Goal: Task Accomplishment & Management: Complete application form

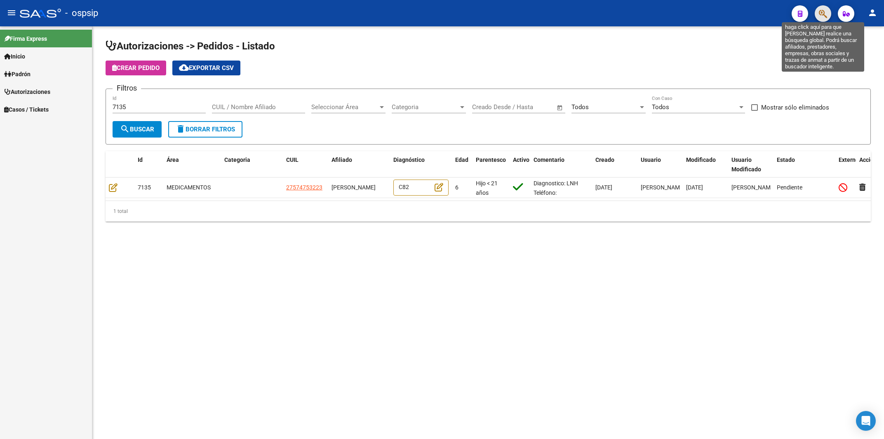
click at [822, 15] on icon "button" at bounding box center [823, 13] width 8 height 9
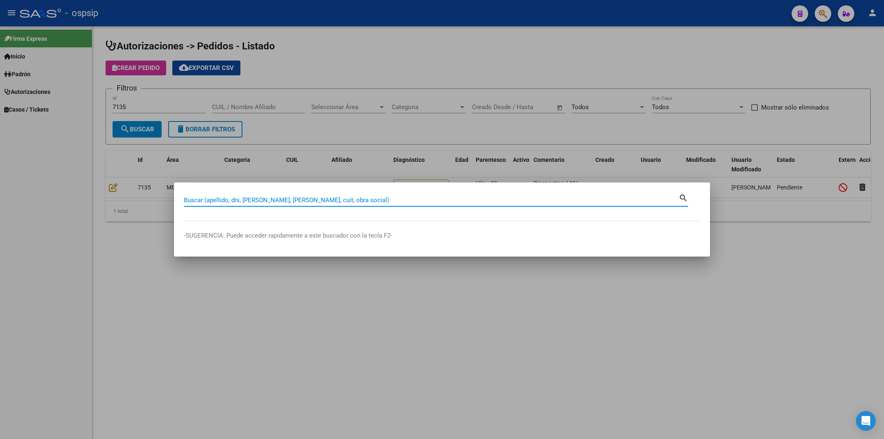
paste input "24741819"
type input "24741819"
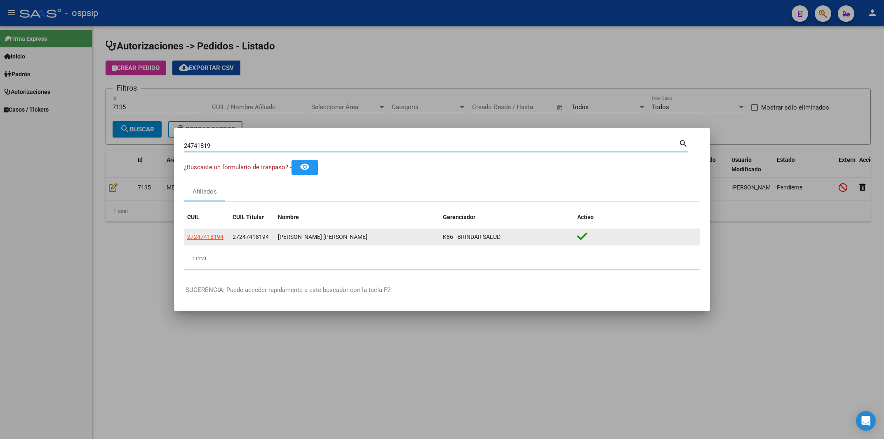
click at [200, 232] on datatable-body-cell "27247418194" at bounding box center [206, 237] width 45 height 16
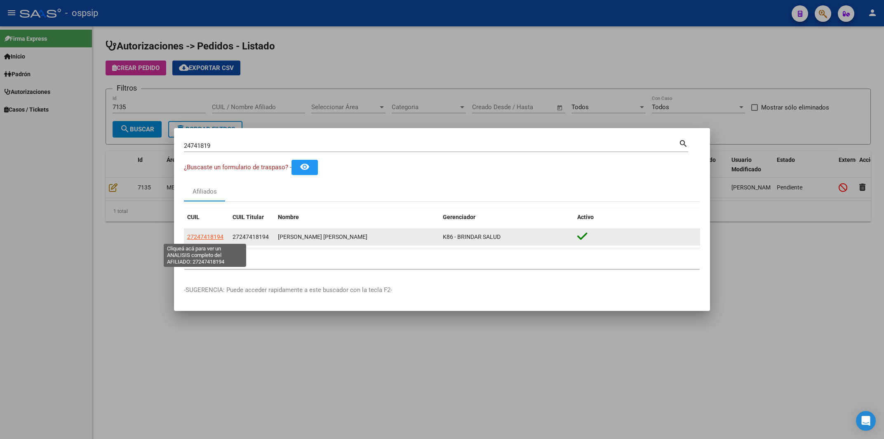
click at [201, 237] on span "27247418194" at bounding box center [205, 237] width 36 height 7
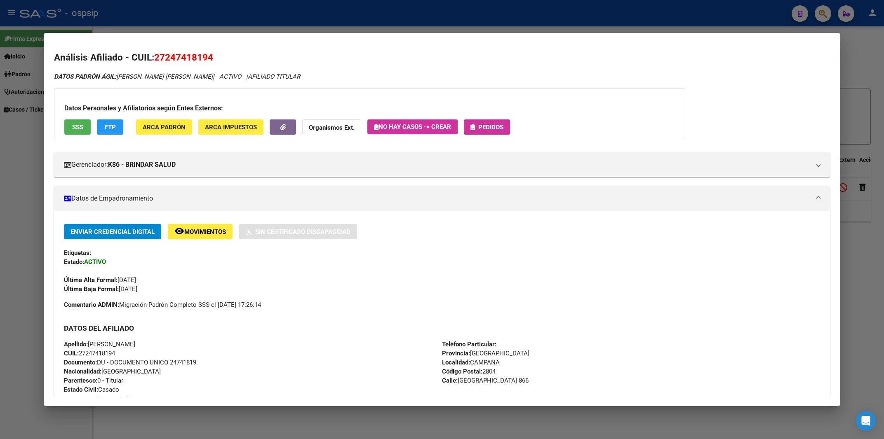
click at [494, 125] on span "Pedidos" at bounding box center [490, 127] width 25 height 7
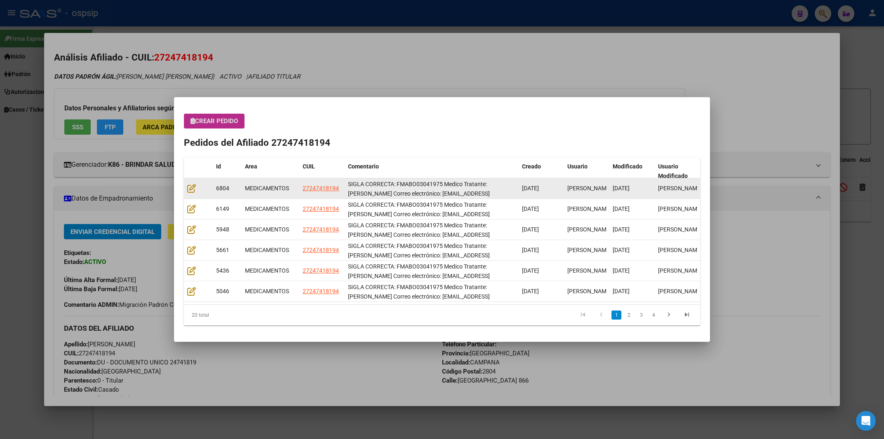
click at [194, 184] on datatable-body-cell at bounding box center [198, 188] width 29 height 20
click at [192, 185] on icon at bounding box center [191, 188] width 9 height 9
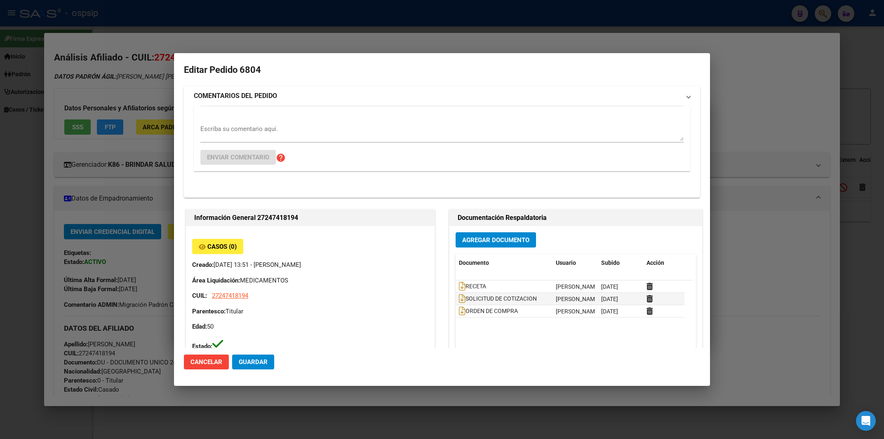
type input "[GEOGRAPHIC_DATA], [GEOGRAPHIC_DATA], [GEOGRAPHIC_DATA] 866"
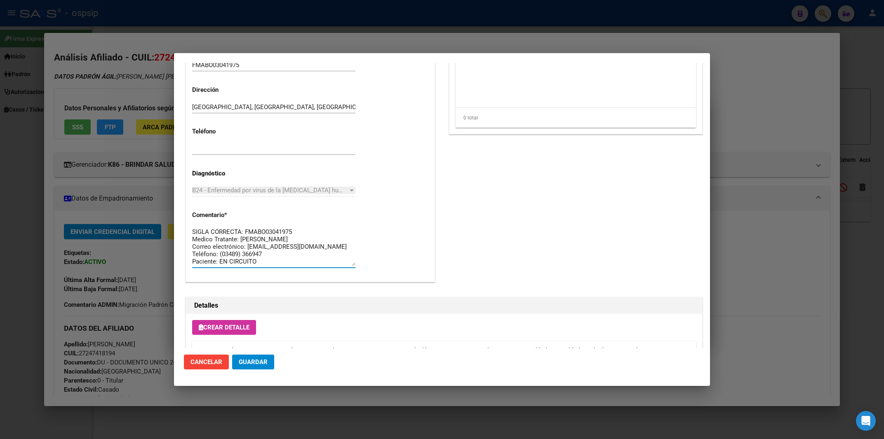
scroll to position [7, 0]
drag, startPoint x: 237, startPoint y: 232, endPoint x: 300, endPoint y: 300, distance: 92.4
click at [300, 266] on textarea "SIGLA CORRECTA: FMABO03041975 Medico Tratante: [PERSON_NAME] Correo electrónico…" at bounding box center [273, 247] width 163 height 39
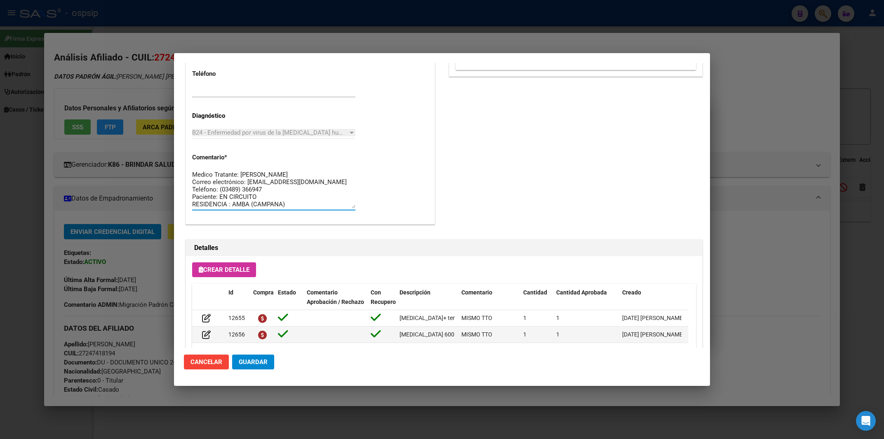
scroll to position [496, 0]
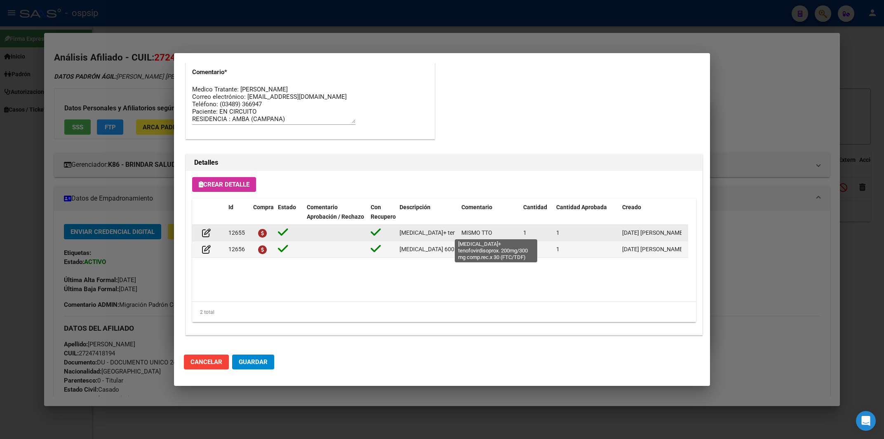
click at [445, 234] on span "[MEDICAL_DATA]+ tenofovirdisoprox. 200mg/300 mg comp.rec.x 30 (FTC/TDF)" at bounding box center [500, 233] width 202 height 7
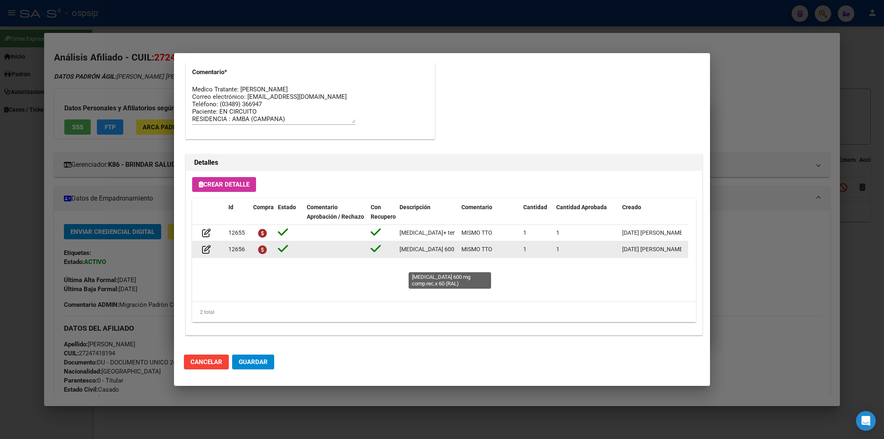
click at [425, 253] on span "[MEDICAL_DATA] 600 mg comp.rec.x 60 (RAL)" at bounding box center [458, 249] width 118 height 7
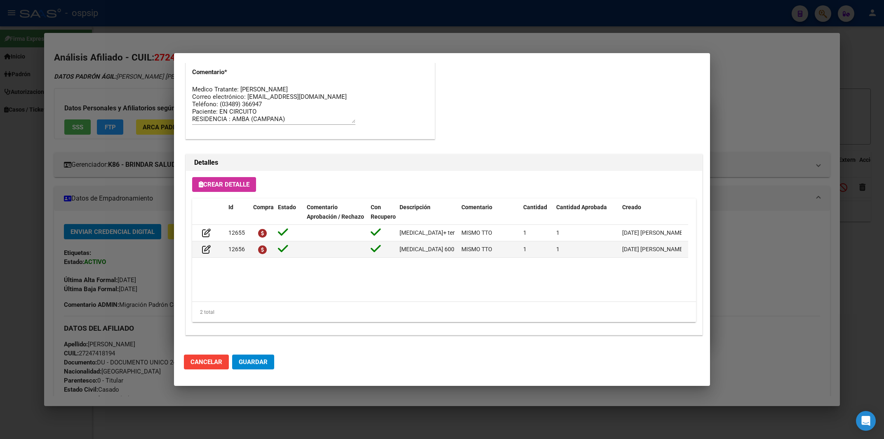
click at [616, 15] on div at bounding box center [442, 219] width 884 height 439
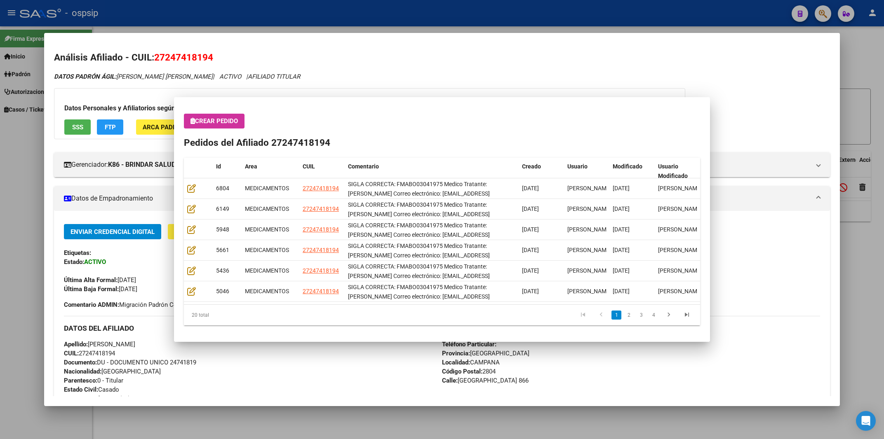
click at [616, 15] on div at bounding box center [442, 219] width 884 height 439
click at [616, 15] on div "- ospsip" at bounding box center [402, 13] width 765 height 18
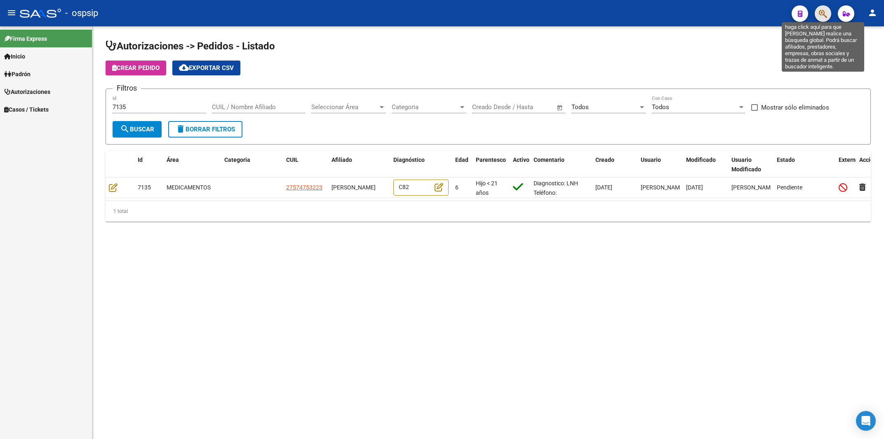
click at [820, 18] on icon "button" at bounding box center [823, 13] width 8 height 9
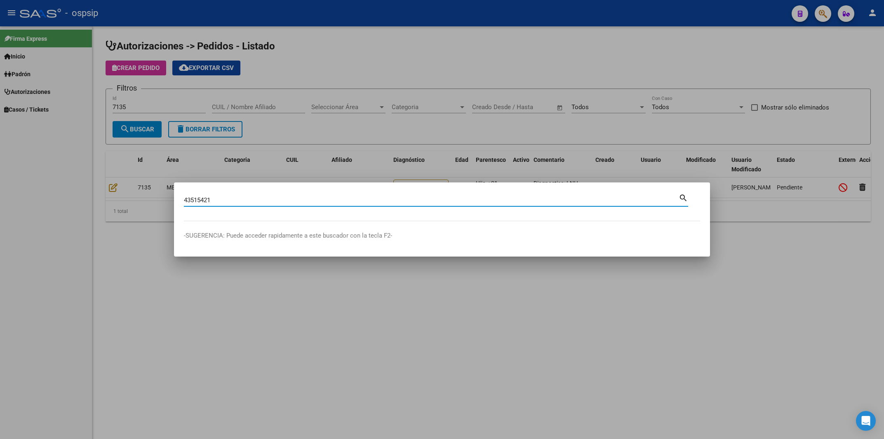
type input "43515421"
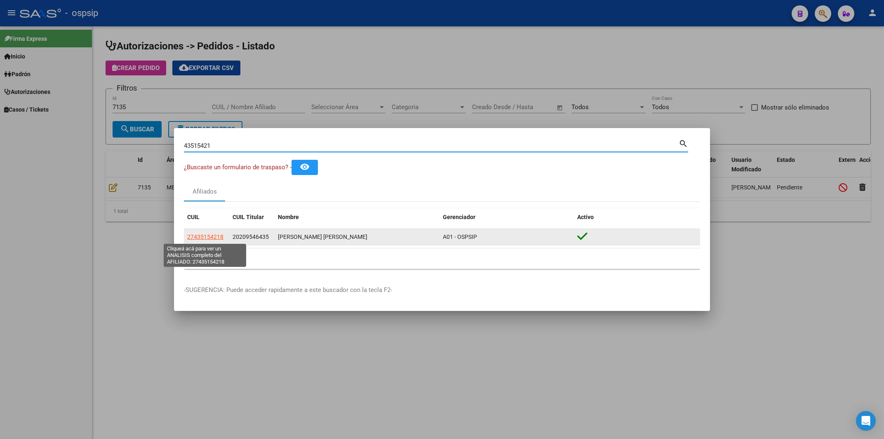
click at [206, 237] on span "27435154218" at bounding box center [205, 237] width 36 height 7
type textarea "27435154218"
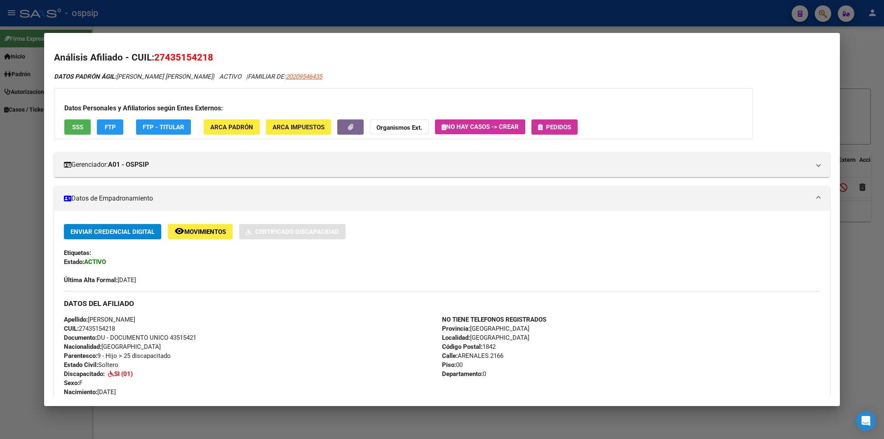
click at [557, 125] on span "Pedidos" at bounding box center [558, 127] width 25 height 7
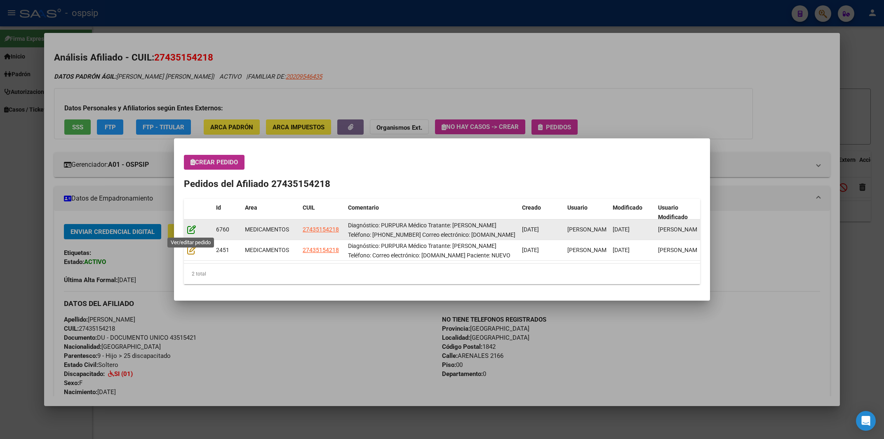
click at [192, 233] on icon at bounding box center [191, 229] width 9 height 9
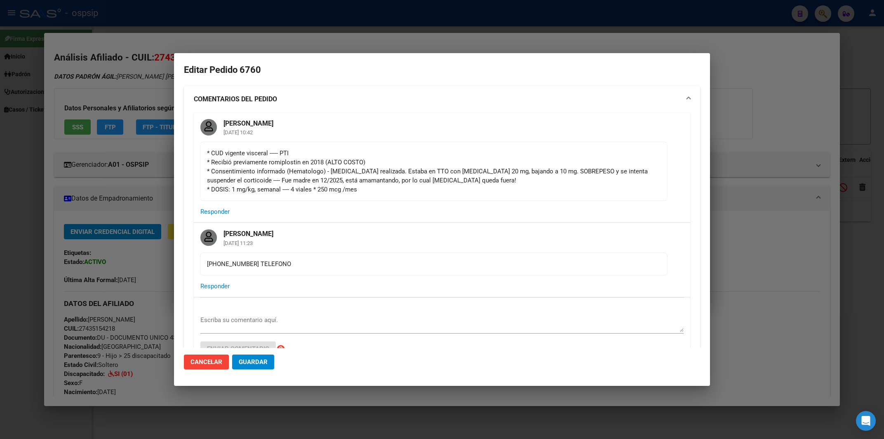
type input "[PERSON_NAME]"
type input "[GEOGRAPHIC_DATA], [GEOGRAPHIC_DATA], ARENALES 2166, Piso: 00, Departamento: 0"
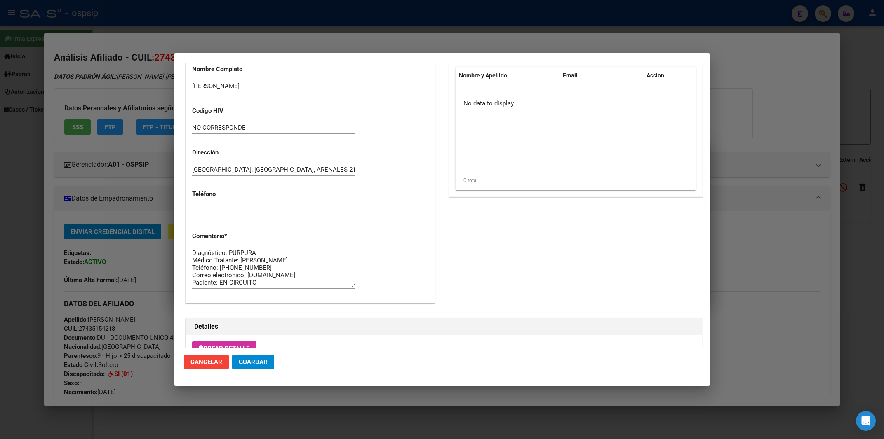
scroll to position [707, 0]
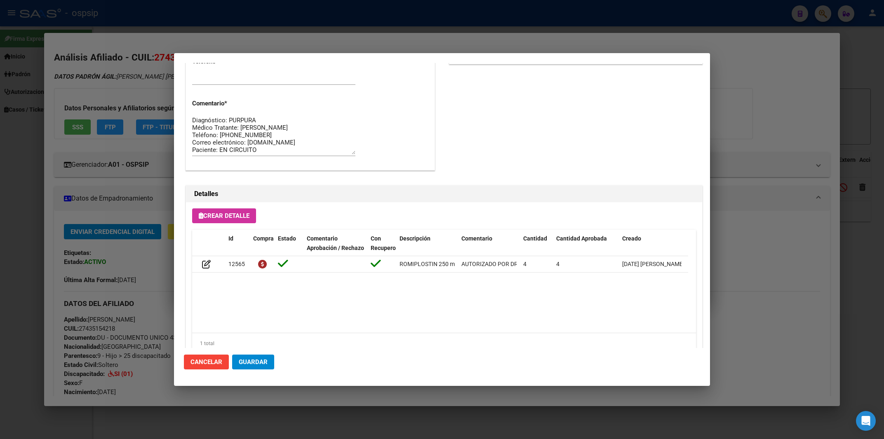
drag, startPoint x: 194, startPoint y: 120, endPoint x: 324, endPoint y: 167, distance: 138.6
click at [324, 155] on textarea "Diagnóstico: PURPURA Médico Tratante: [PERSON_NAME] Teléfono: [PHONE_NUMBER] Co…" at bounding box center [273, 135] width 163 height 39
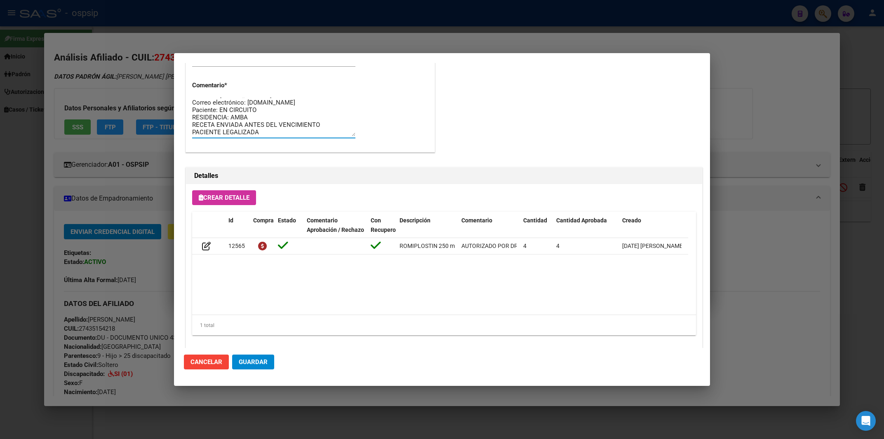
scroll to position [739, 0]
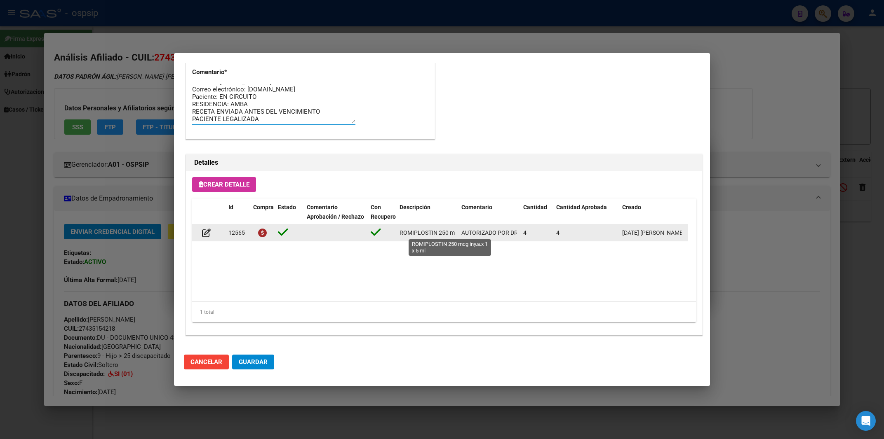
click at [425, 230] on span "ROMIPLOSTIN 250 mcg iny.a.x 1 x 5 ml" at bounding box center [449, 233] width 100 height 7
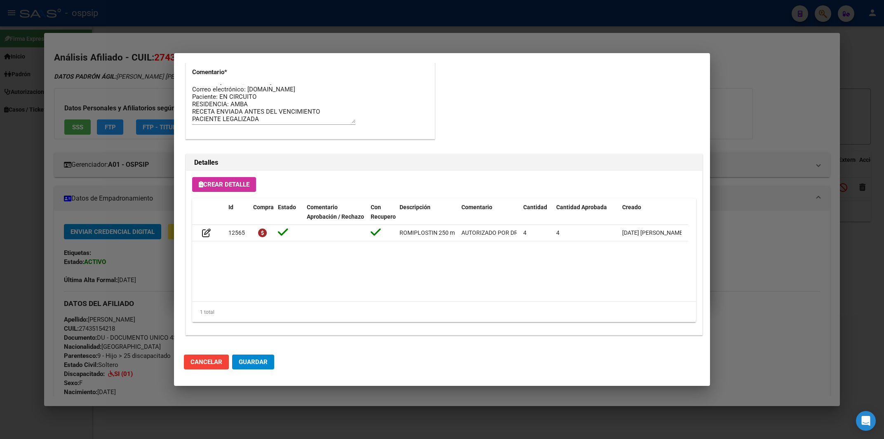
click at [389, 20] on div at bounding box center [442, 219] width 884 height 439
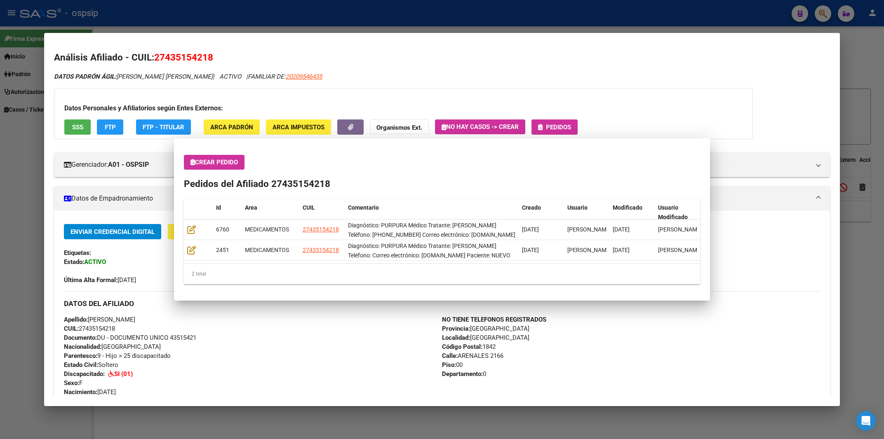
click at [389, 20] on div at bounding box center [442, 219] width 884 height 439
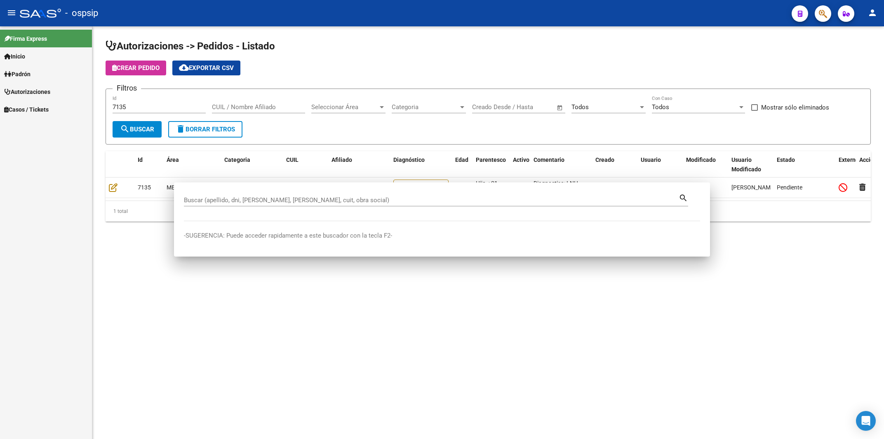
click at [389, 20] on div "- ospsip" at bounding box center [402, 13] width 765 height 18
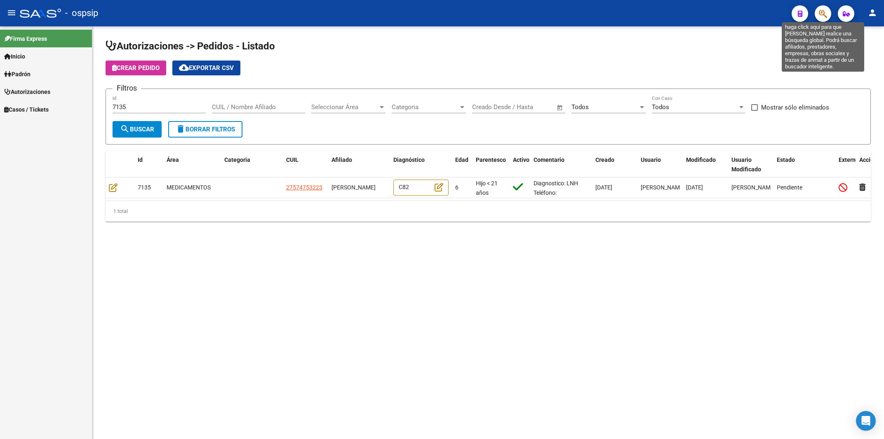
click at [823, 13] on icon "button" at bounding box center [823, 13] width 8 height 9
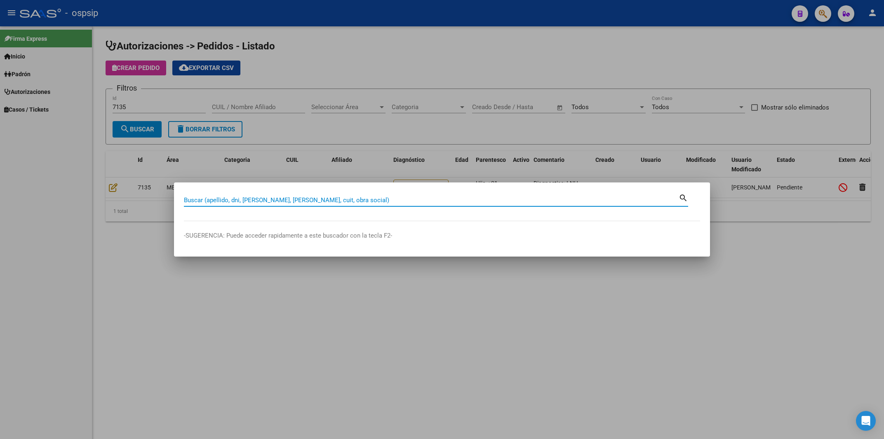
paste input "36690026"
type input "36690026"
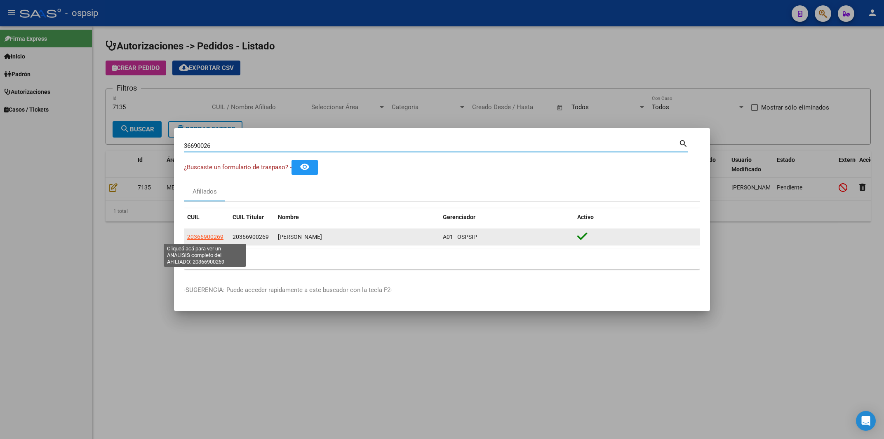
click at [210, 235] on span "20366900269" at bounding box center [205, 237] width 36 height 7
type textarea "20366900269"
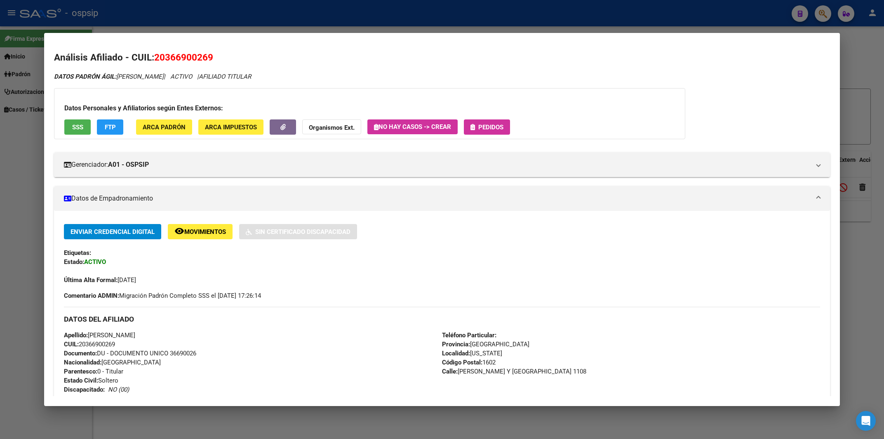
click at [490, 127] on span "Pedidos" at bounding box center [490, 127] width 25 height 7
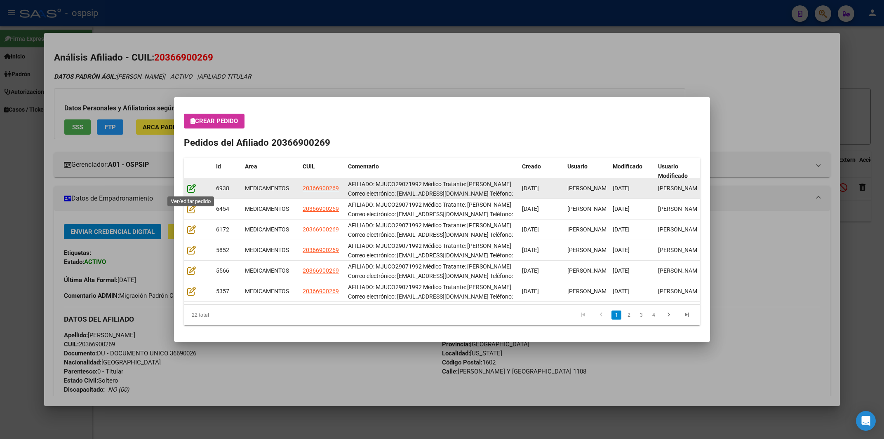
click at [190, 190] on icon at bounding box center [191, 188] width 9 height 9
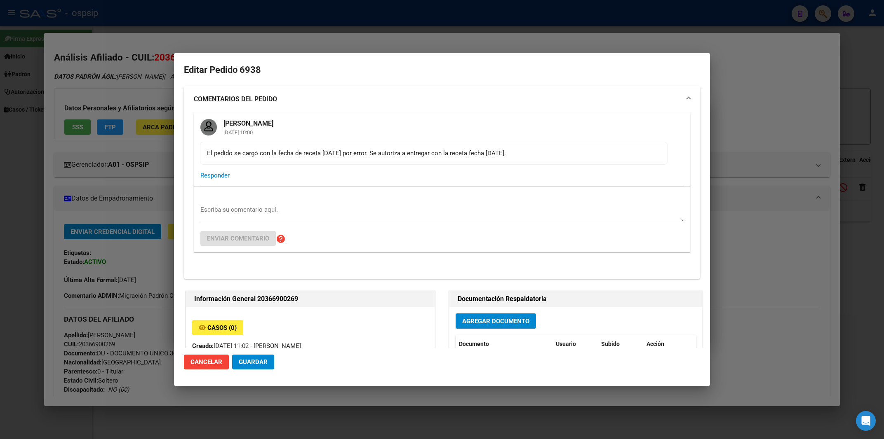
type input "[PERSON_NAME]"
type input "[GEOGRAPHIC_DATA], [US_STATE], [GEOGRAPHIC_DATA] Y [GEOGRAPHIC_DATA] 1108"
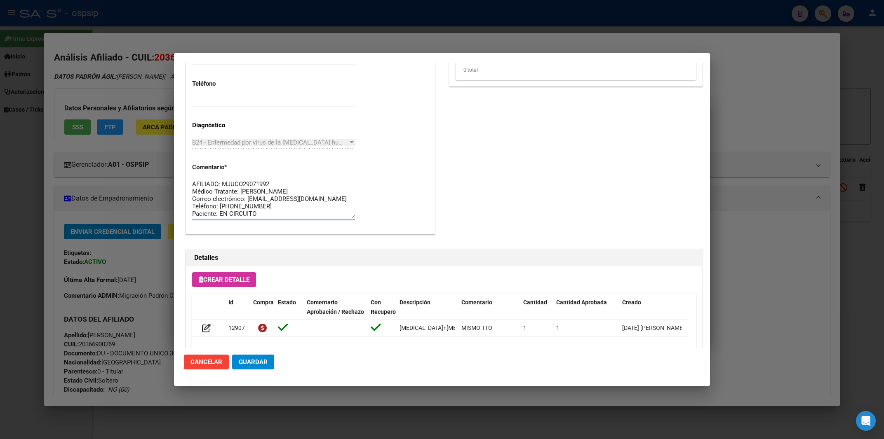
scroll to position [7, 0]
drag, startPoint x: 193, startPoint y: 184, endPoint x: 320, endPoint y: 220, distance: 131.9
click at [320, 218] on textarea "AFILIADO: MJUCO29071992 Médico Tratante: [PERSON_NAME] Correo electrónico: [EMA…" at bounding box center [273, 199] width 163 height 39
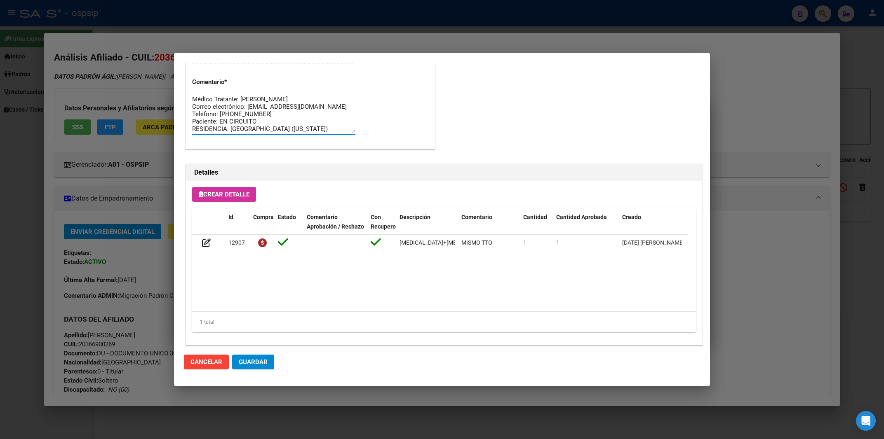
scroll to position [670, 0]
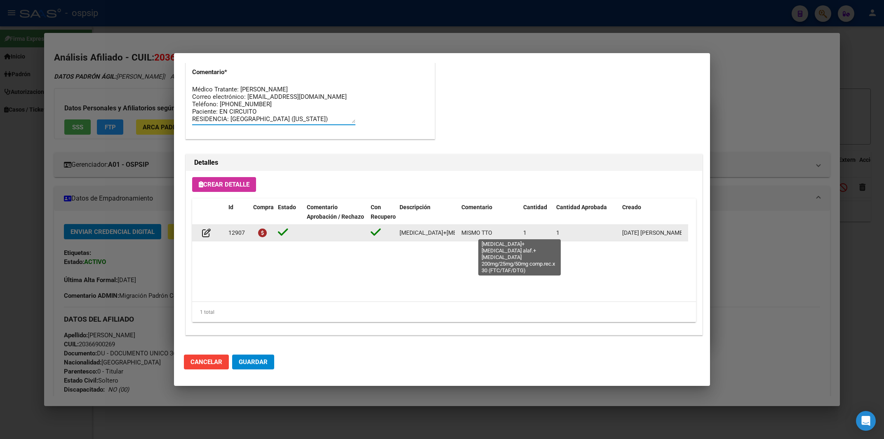
click at [422, 233] on span "[MEDICAL_DATA]+[MEDICAL_DATA] alaf.+[MEDICAL_DATA] 200mg/25mg/50mg comp.rec.x 3…" at bounding box center [541, 233] width 284 height 7
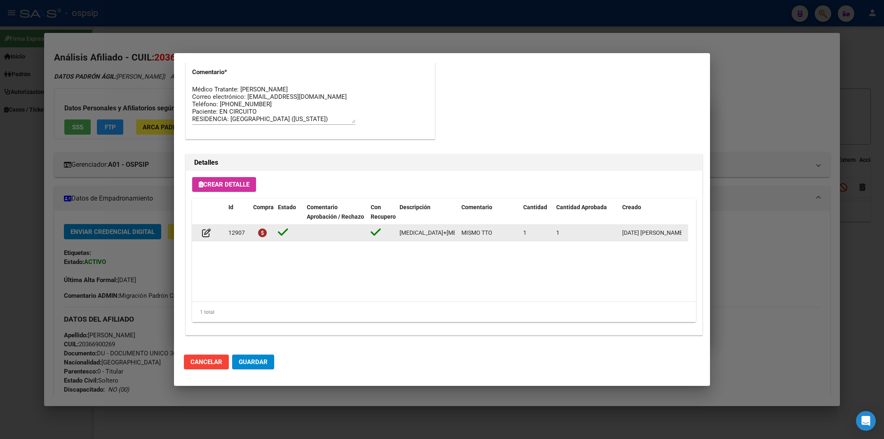
click at [422, 233] on span "[MEDICAL_DATA]+[MEDICAL_DATA] alaf.+[MEDICAL_DATA] 200mg/25mg/50mg comp.rec.x 3…" at bounding box center [541, 233] width 284 height 7
click at [263, 11] on div at bounding box center [442, 219] width 884 height 439
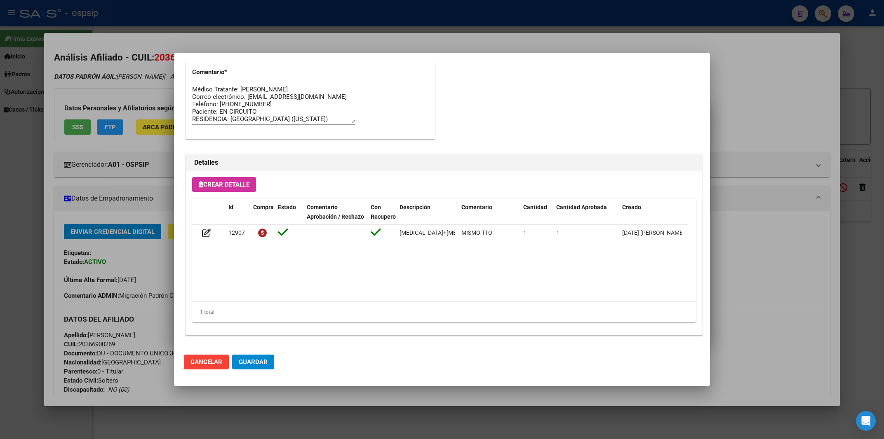
click at [263, 11] on div at bounding box center [442, 219] width 884 height 439
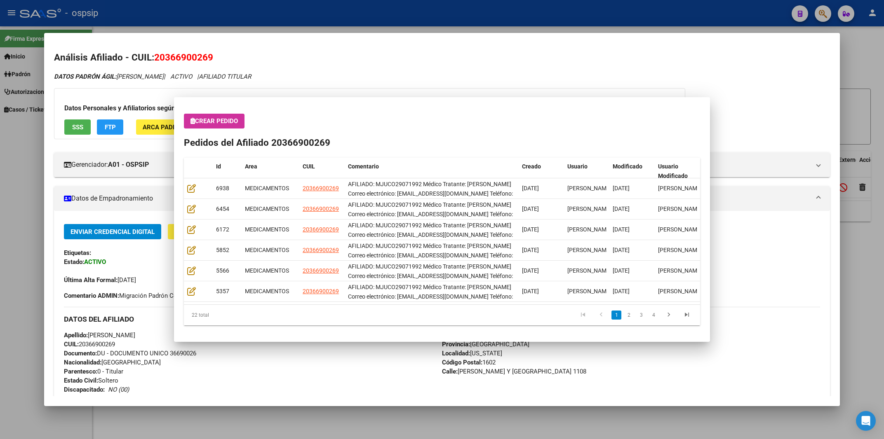
click at [263, 11] on div at bounding box center [442, 219] width 884 height 439
click at [263, 11] on div "- ospsip" at bounding box center [402, 13] width 765 height 18
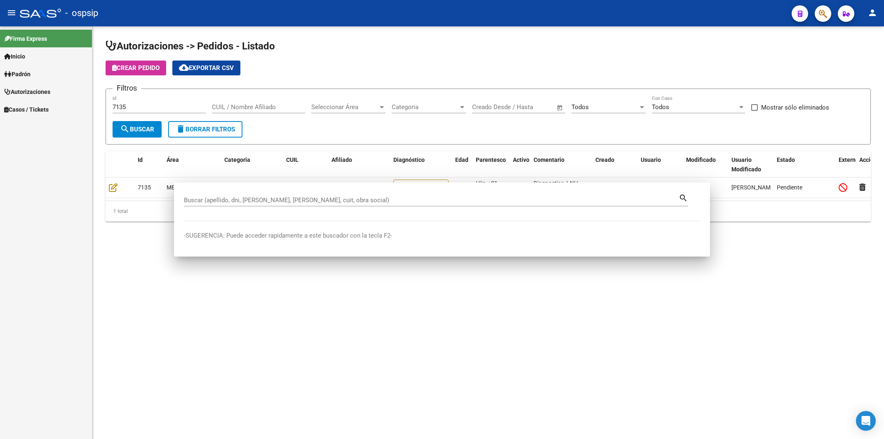
click at [263, 11] on div "- ospsip" at bounding box center [402, 13] width 765 height 18
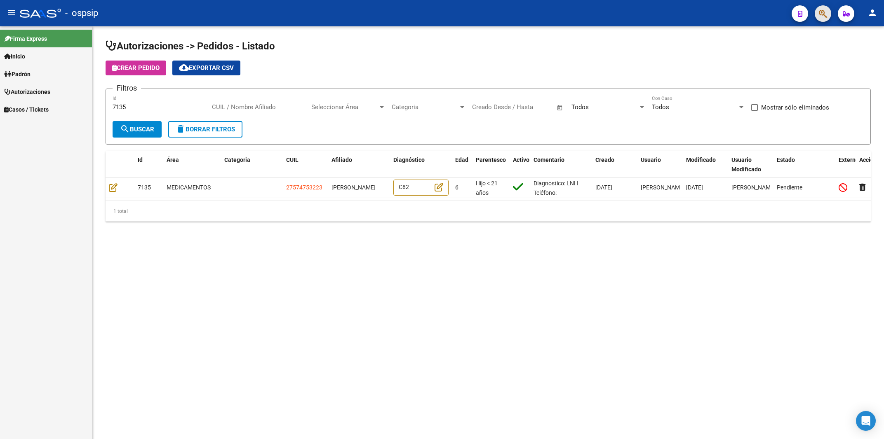
click at [829, 12] on button "button" at bounding box center [822, 13] width 16 height 16
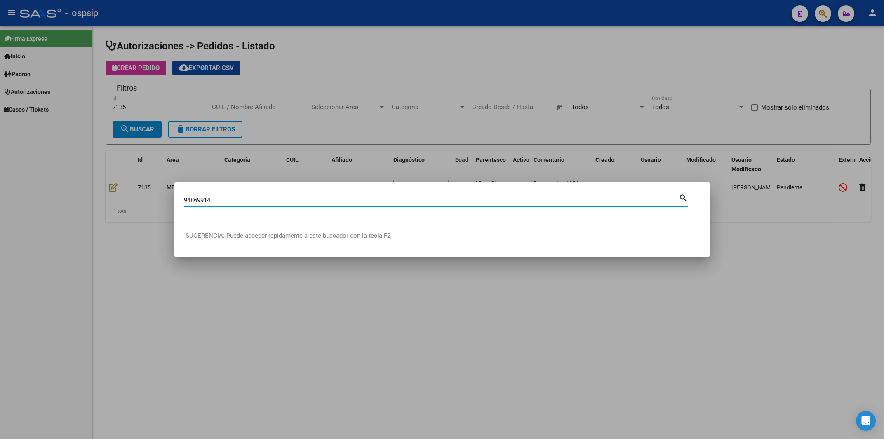
type input "94869914"
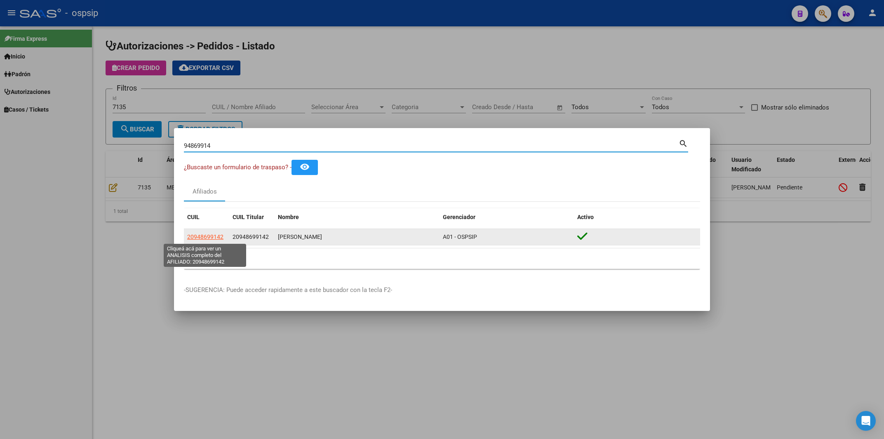
click at [209, 237] on span "20948699142" at bounding box center [205, 237] width 36 height 7
type textarea "20948699142"
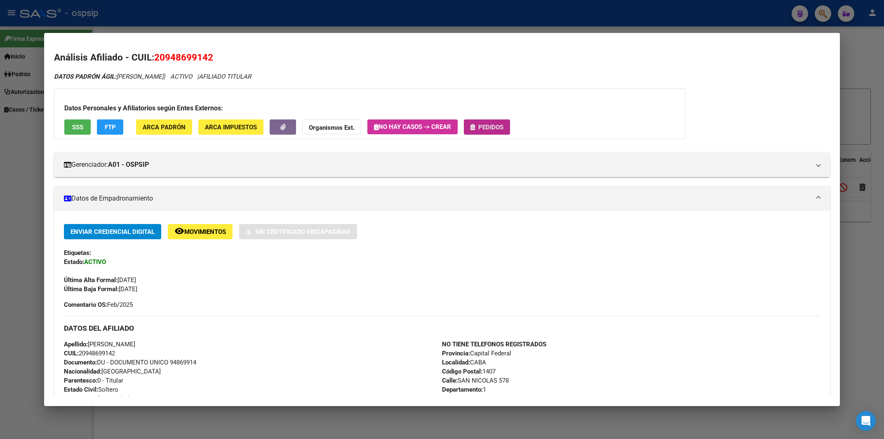
click at [498, 123] on button "Pedidos" at bounding box center [487, 127] width 46 height 15
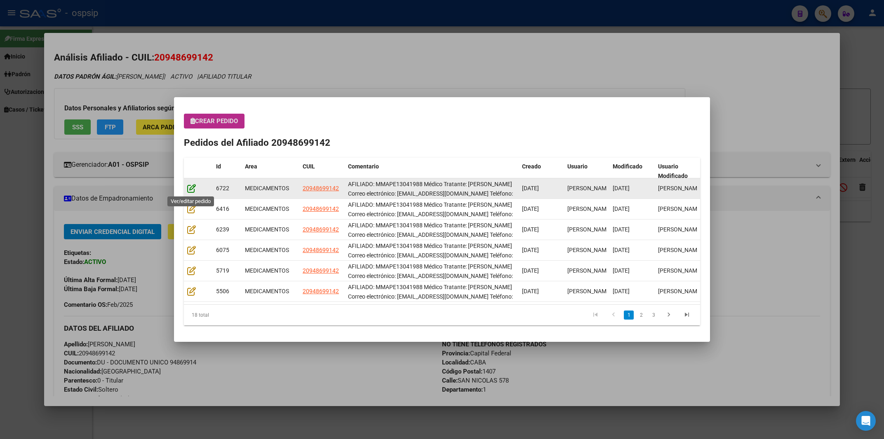
click at [192, 186] on icon at bounding box center [191, 188] width 9 height 9
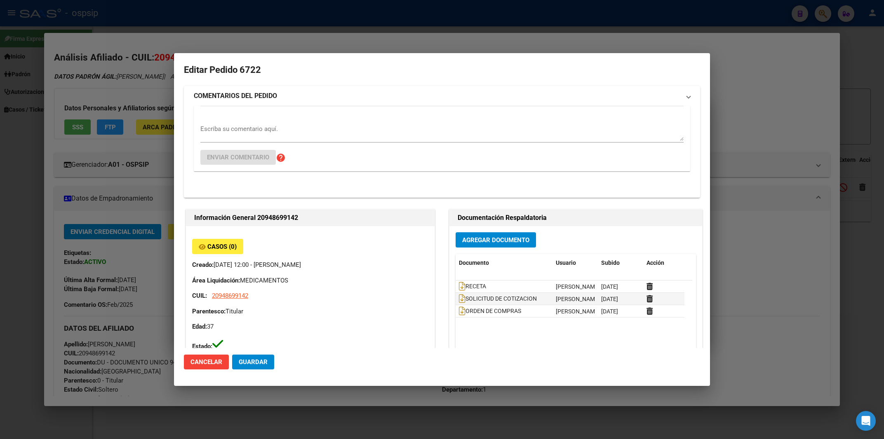
type input "Capital Federal, CABA, [GEOGRAPHIC_DATA][PERSON_NAME] 578, Departamento: 1"
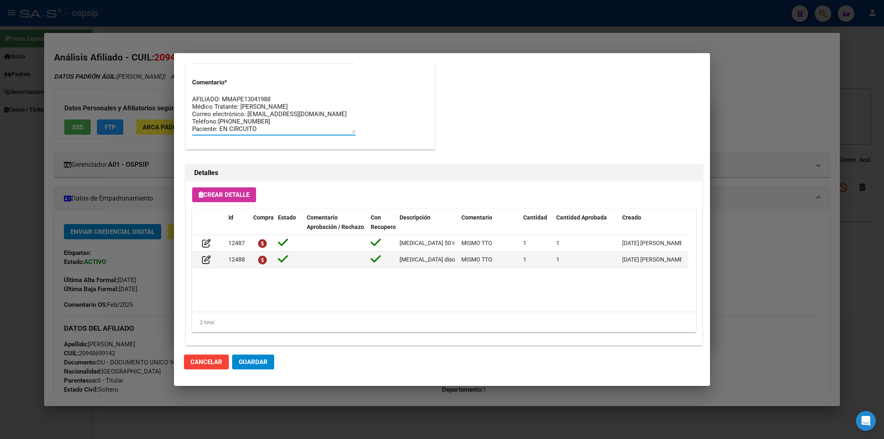
scroll to position [7, 0]
drag, startPoint x: 192, startPoint y: 98, endPoint x: 338, endPoint y: 149, distance: 154.1
click at [338, 134] on textarea "AFILIADO: MMAPE13041988 Médico Tratante: [PERSON_NAME] Correo electrónico: [EMA…" at bounding box center [273, 114] width 163 height 39
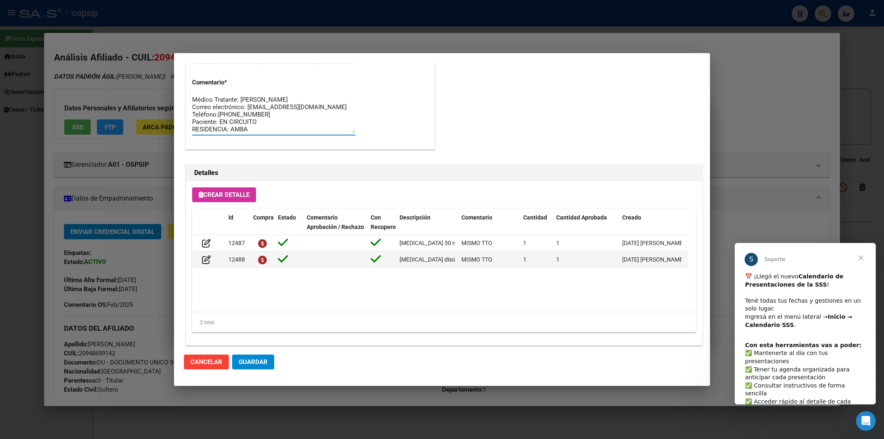
scroll to position [0, 0]
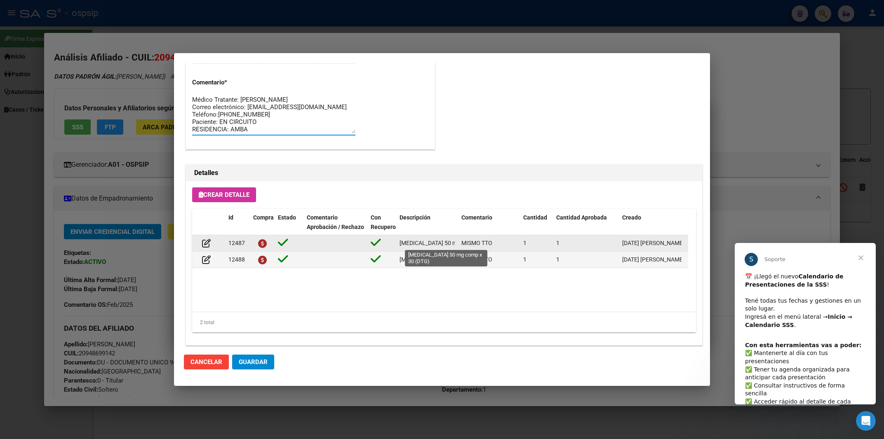
click at [427, 244] on span "dolutegravir 50 mg comp x 30 (DTG)" at bounding box center [451, 243] width 105 height 7
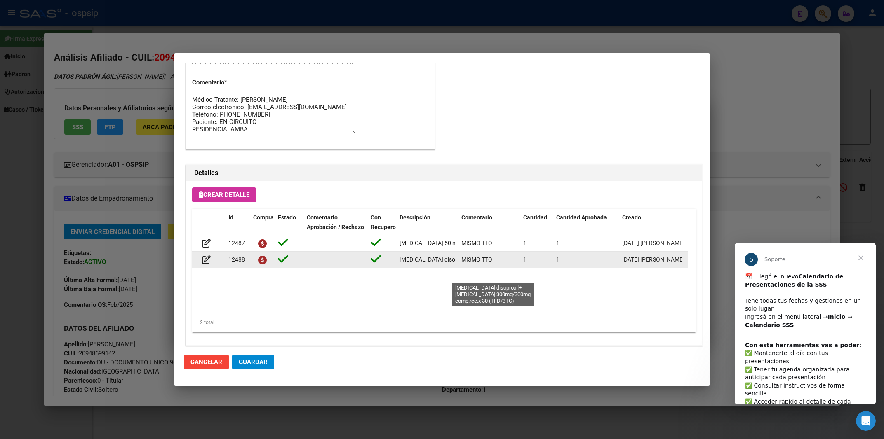
click at [417, 263] on span "tenofovir disoproxil+lamivudina 300mg/300mg comp.rec.x 30 (TFD/3TC)" at bounding box center [510, 259] width 223 height 7
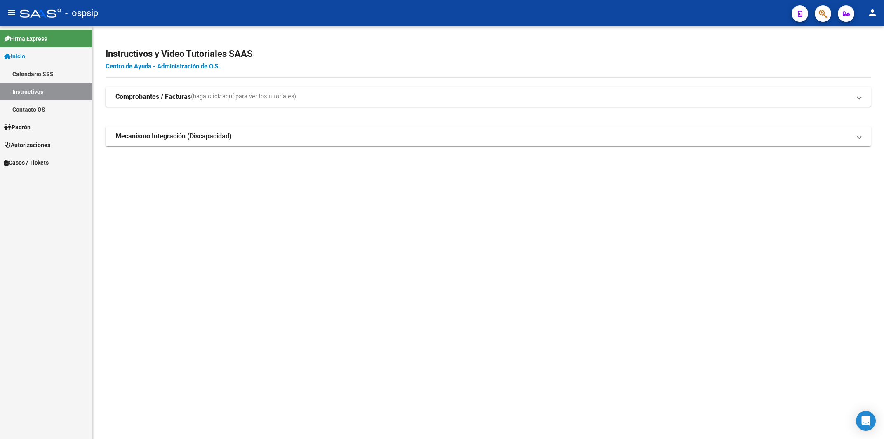
click at [828, 12] on button "button" at bounding box center [822, 13] width 16 height 16
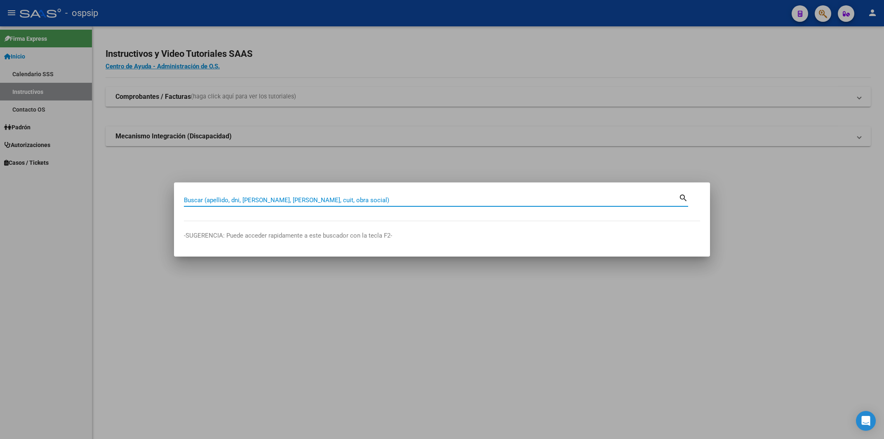
paste input "24741819"
type input "24741819"
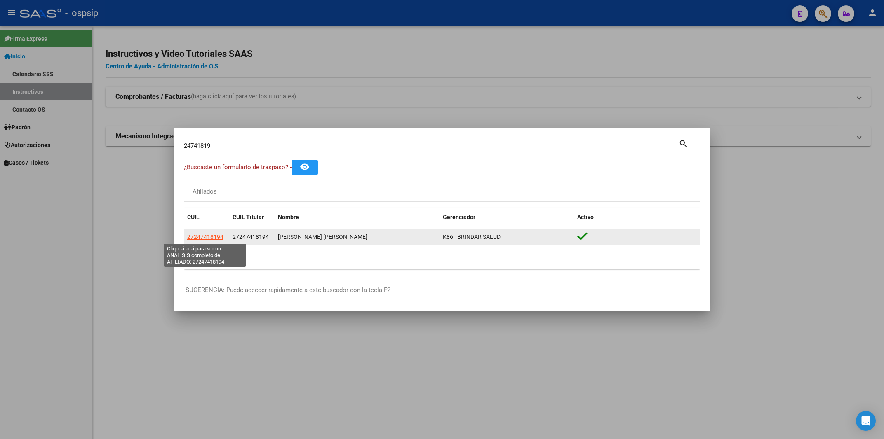
click at [213, 238] on span "27247418194" at bounding box center [205, 237] width 36 height 7
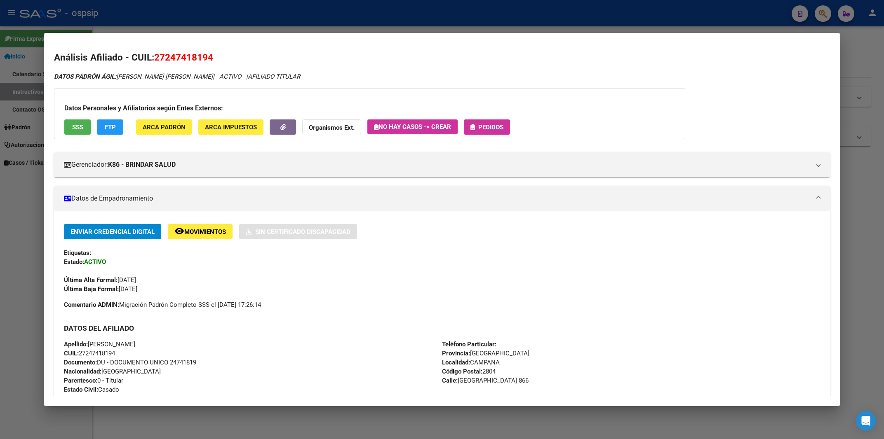
click at [494, 122] on button "Pedidos" at bounding box center [487, 127] width 46 height 15
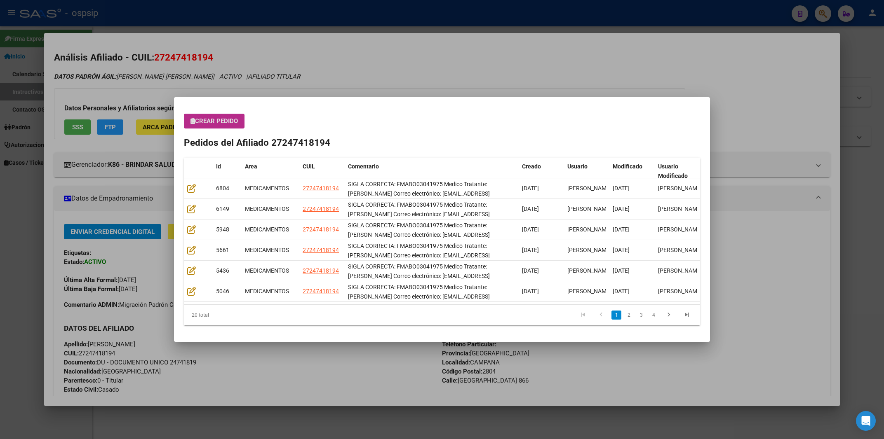
click at [224, 120] on span "Crear Pedido" at bounding box center [213, 120] width 47 height 7
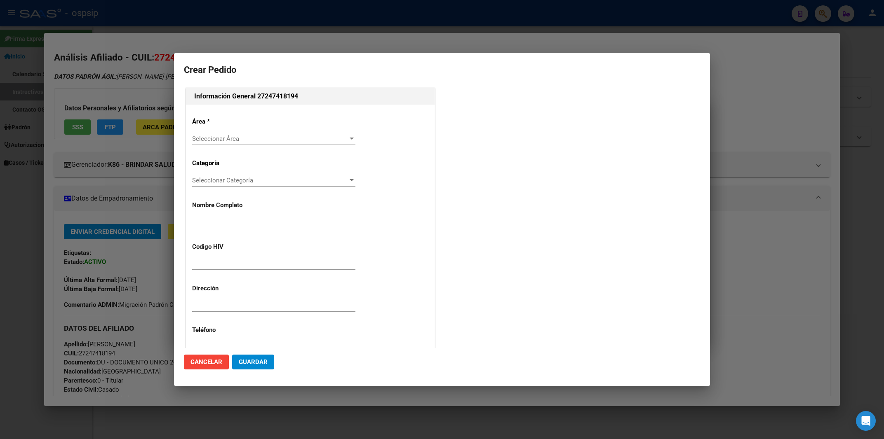
type input "[PERSON_NAME]"
type input "FMABO03041975"
type input "[GEOGRAPHIC_DATA], [GEOGRAPHIC_DATA], [GEOGRAPHIC_DATA] 866"
click at [216, 140] on span "Seleccionar Área" at bounding box center [270, 138] width 156 height 7
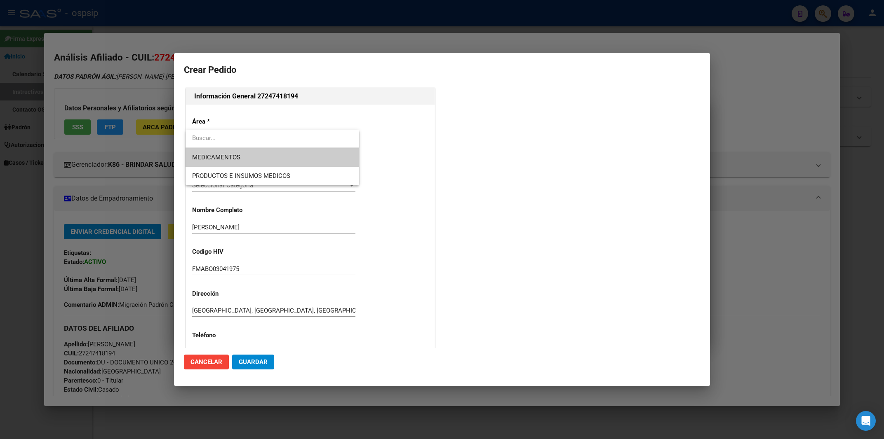
click at [222, 162] on span "MEDICAMENTOS" at bounding box center [272, 157] width 160 height 19
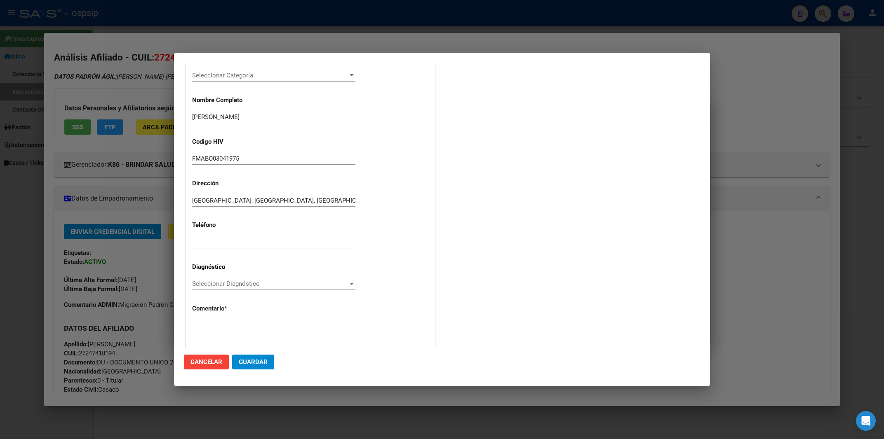
scroll to position [145, 0]
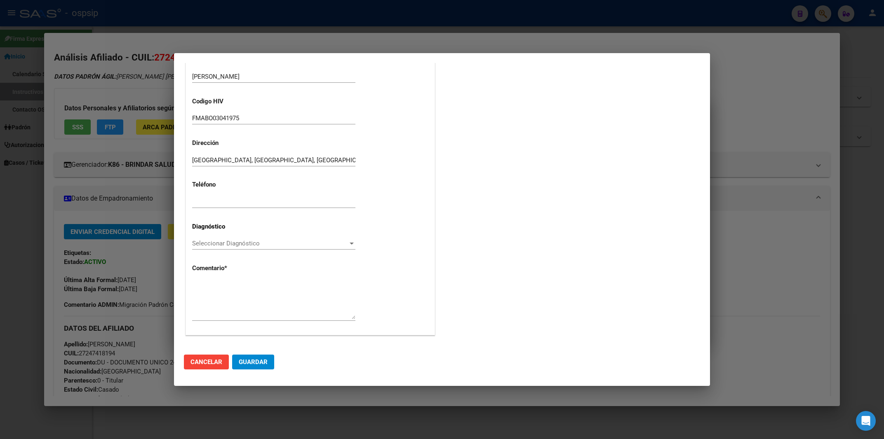
click at [233, 242] on span "Seleccionar Diagnóstico" at bounding box center [270, 243] width 156 height 7
type input "B24"
click at [201, 281] on textarea at bounding box center [273, 300] width 163 height 39
paste textarea "A: FMABO03041975 Medico Tratante: [PERSON_NAME] Correo electrónico: [EMAIL_ADDR…"
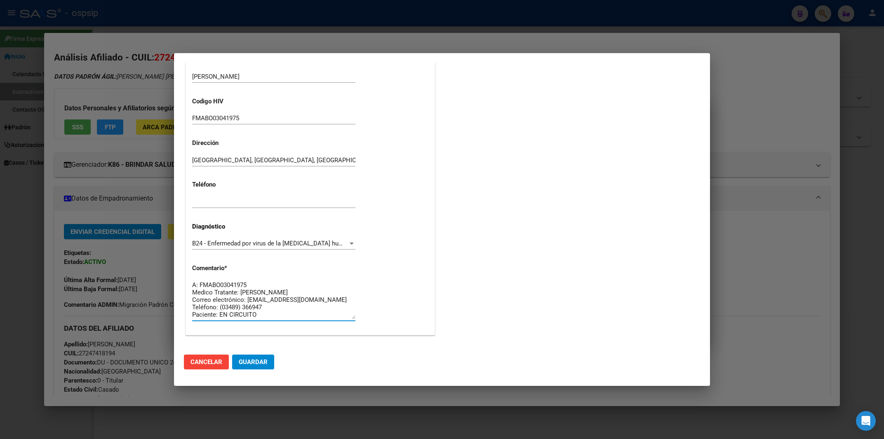
scroll to position [7, 0]
click at [194, 284] on textarea "A: FMABO03041975 Medico Tratante: [PERSON_NAME] Correo electrónico: [EMAIL_ADDR…" at bounding box center [273, 300] width 163 height 39
type textarea "AFILIADO: FMABO03041975 Medico Tratante: [PERSON_NAME] Correo electrónico: [EMA…"
click at [253, 360] on span "Guardar" at bounding box center [253, 362] width 29 height 7
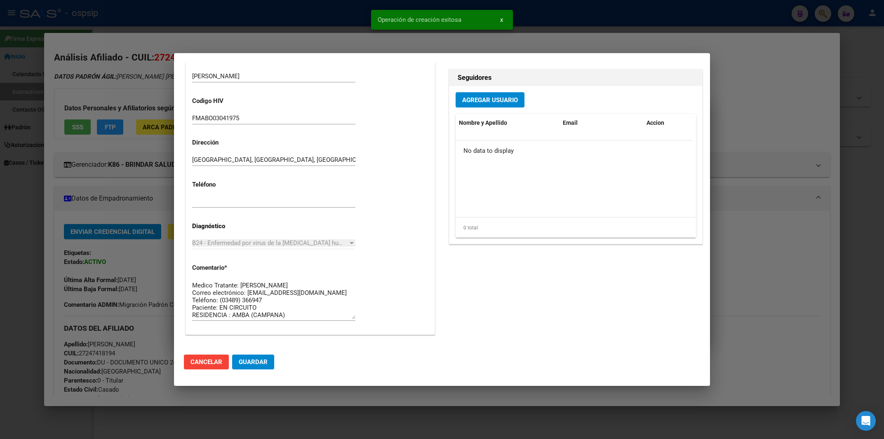
scroll to position [66, 0]
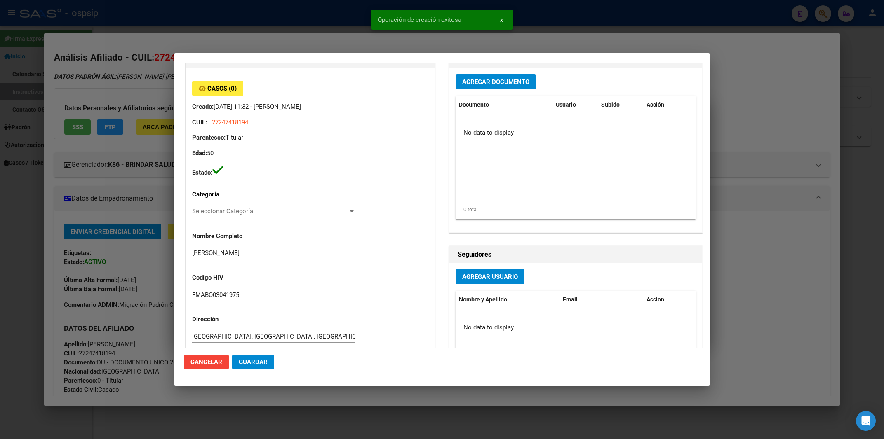
click at [503, 90] on div "Agregar Documento Documento Usuario Subido Acción No data to display 0 total 1" at bounding box center [575, 150] width 253 height 164
click at [499, 77] on button "Agregar Documento" at bounding box center [495, 81] width 80 height 15
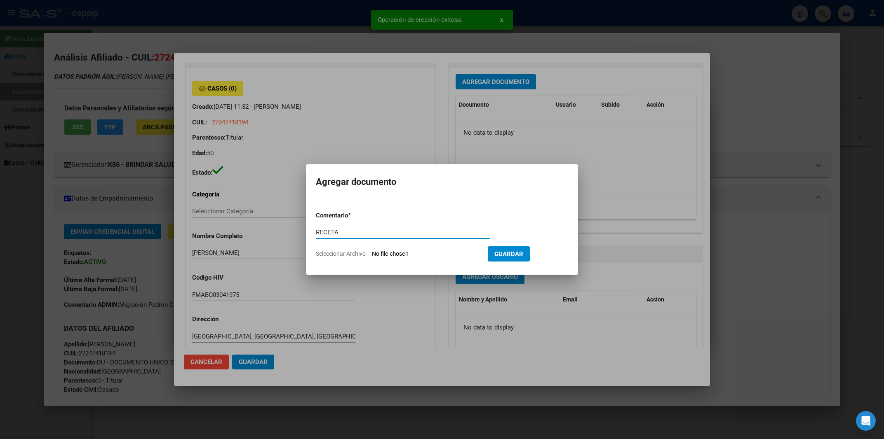
type input "RECETA"
click at [387, 256] on input "Seleccionar Archivo" at bounding box center [426, 255] width 109 height 8
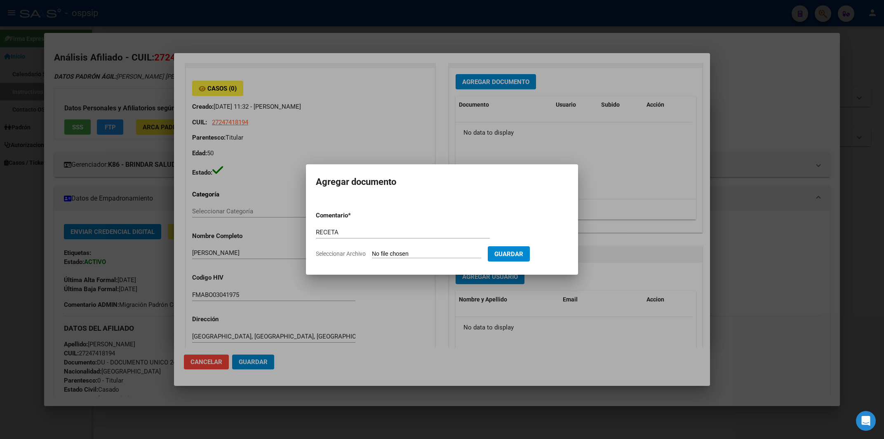
type input "C:\fakepath\receta.pdf"
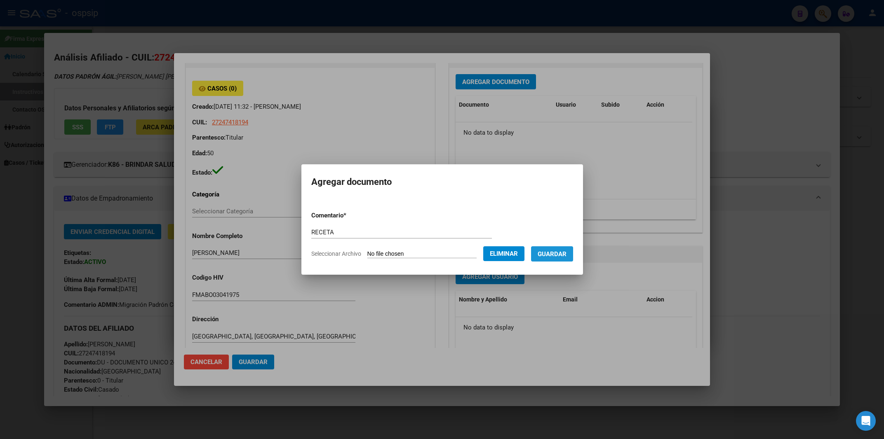
click at [554, 253] on span "Guardar" at bounding box center [551, 254] width 29 height 7
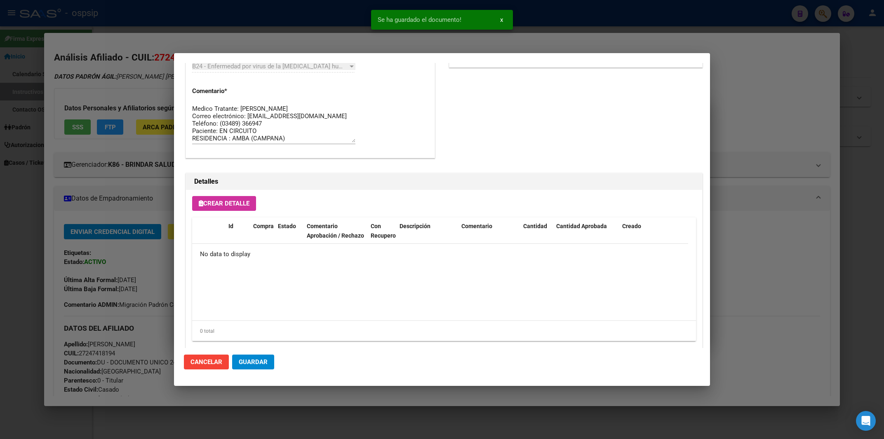
scroll to position [439, 0]
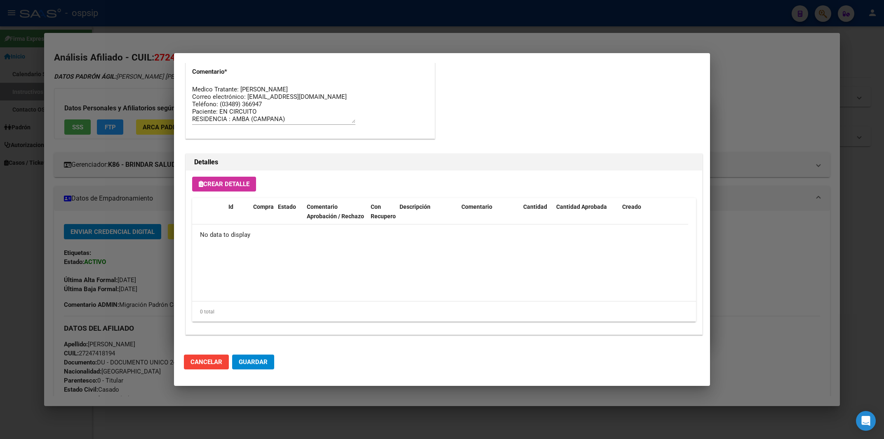
click at [233, 184] on span "Crear Detalle" at bounding box center [224, 184] width 51 height 7
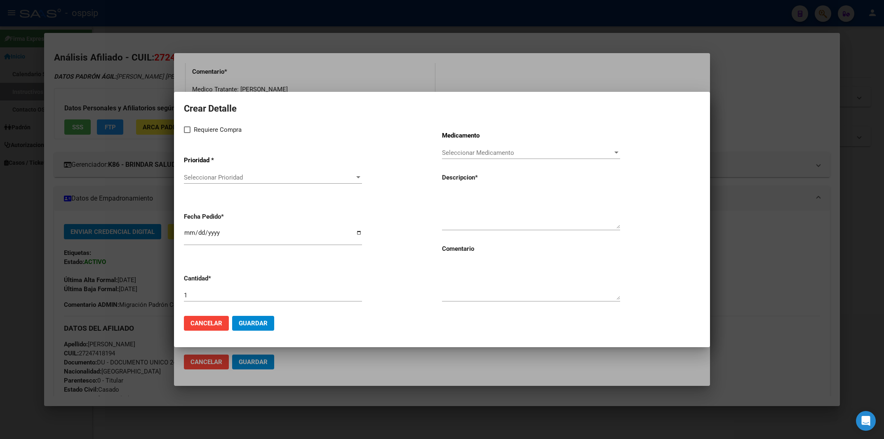
click at [465, 209] on textarea at bounding box center [531, 209] width 178 height 39
paste textarea "[MEDICAL_DATA]+ tenofovirdisoprox. 200mg/300 mg comp.rec.x 30 (FTC/TDF)"
click at [445, 194] on textarea "[MEDICAL_DATA]+ tenofovirdisoprox. 200mg/300 mg comp.rec.x 30 (FTC/TDF)" at bounding box center [531, 209] width 178 height 39
type textarea "[MEDICAL_DATA]+ tenofovirdisoprox. 200mg/300 mg comp.rec.x 30 (FTC/TDF)"
click at [187, 131] on span at bounding box center [187, 130] width 7 height 7
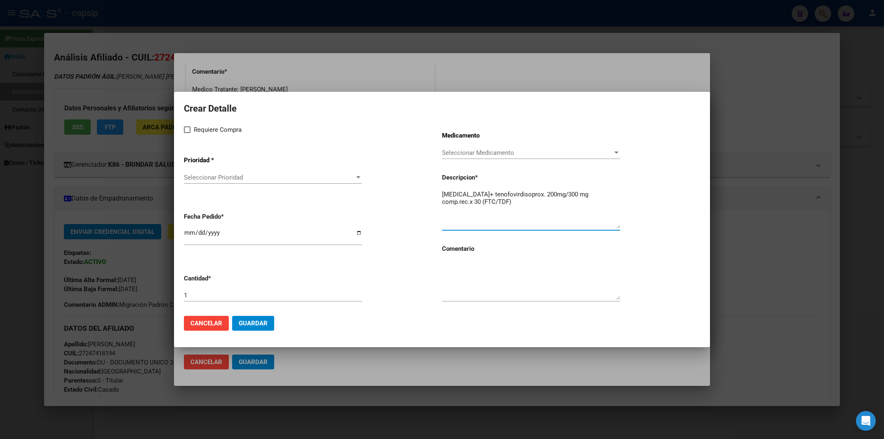
click at [187, 133] on input "Requiere Compra" at bounding box center [187, 133] width 0 height 0
checkbox input "true"
click at [204, 181] on span "Seleccionar Prioridad" at bounding box center [269, 177] width 171 height 7
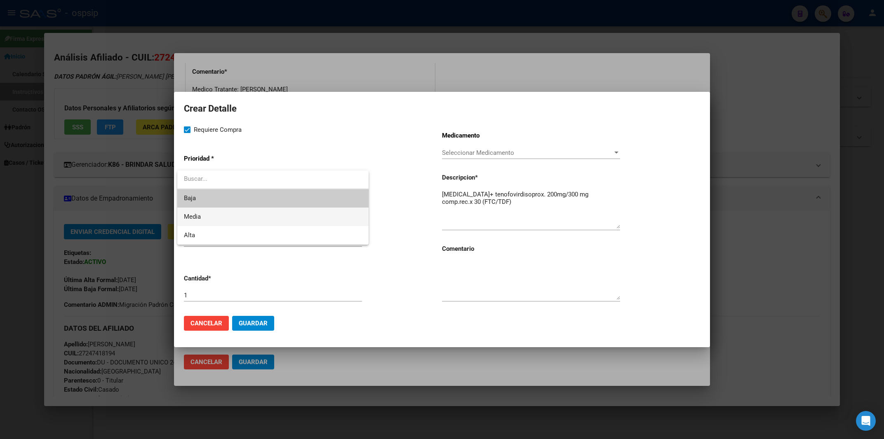
click at [196, 213] on span "Media" at bounding box center [192, 216] width 17 height 7
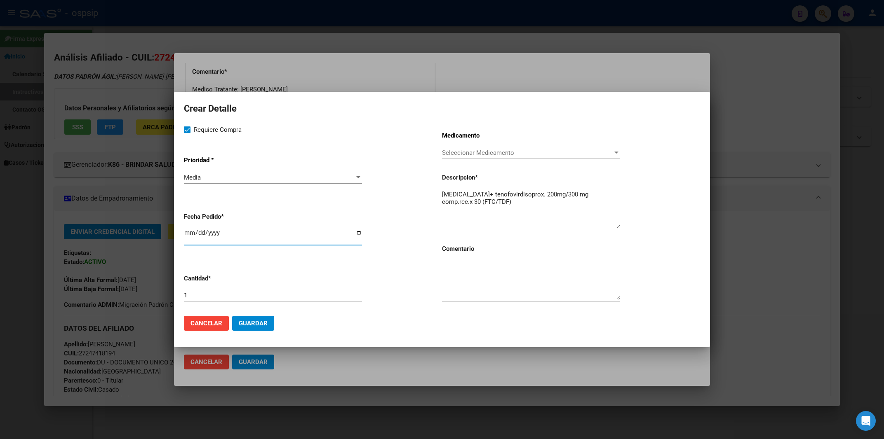
click at [187, 236] on input "[DATE]" at bounding box center [273, 236] width 178 height 13
type input "[DATE]"
click at [491, 290] on textarea at bounding box center [531, 280] width 178 height 39
type textarea "MISMO TTO"
click at [251, 328] on button "Guardar" at bounding box center [253, 323] width 42 height 15
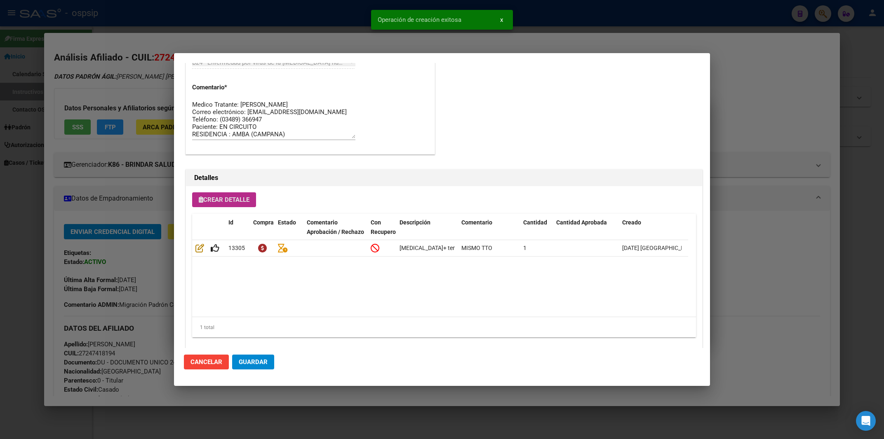
scroll to position [455, 0]
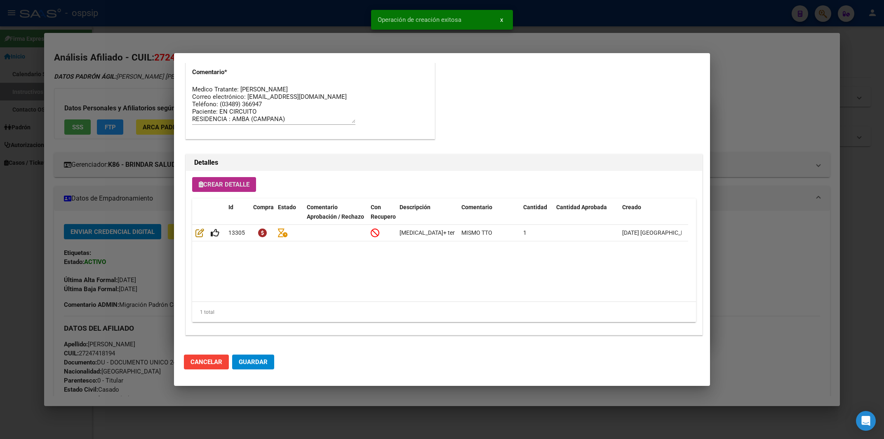
click at [229, 181] on span "Crear Detalle" at bounding box center [224, 184] width 51 height 7
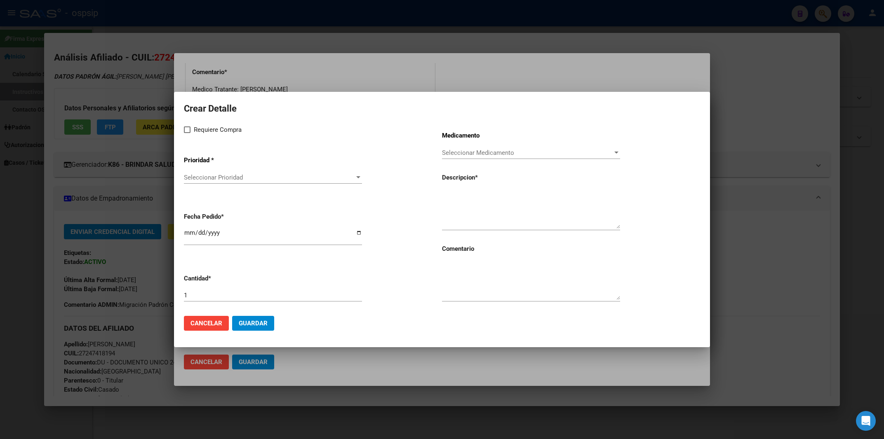
click at [190, 129] on span at bounding box center [187, 130] width 7 height 7
click at [187, 133] on input "Requiere Compra" at bounding box center [187, 133] width 0 height 0
checkbox input "true"
click at [208, 178] on span "Seleccionar Prioridad" at bounding box center [269, 177] width 171 height 7
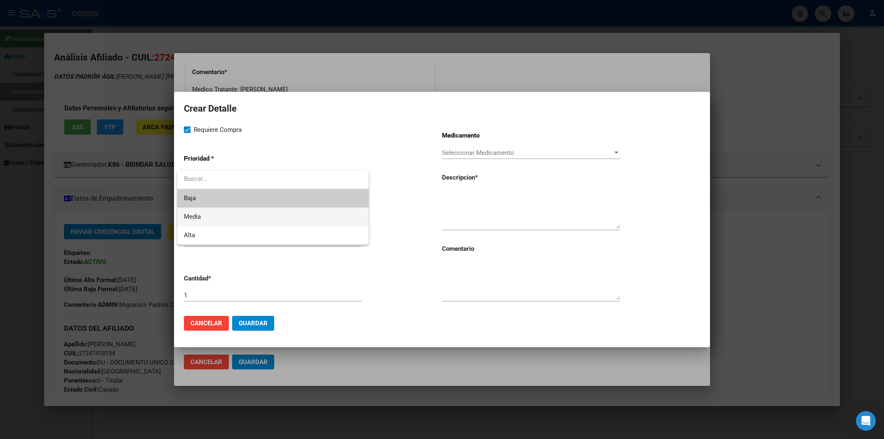
click at [206, 218] on span "Media" at bounding box center [273, 217] width 178 height 19
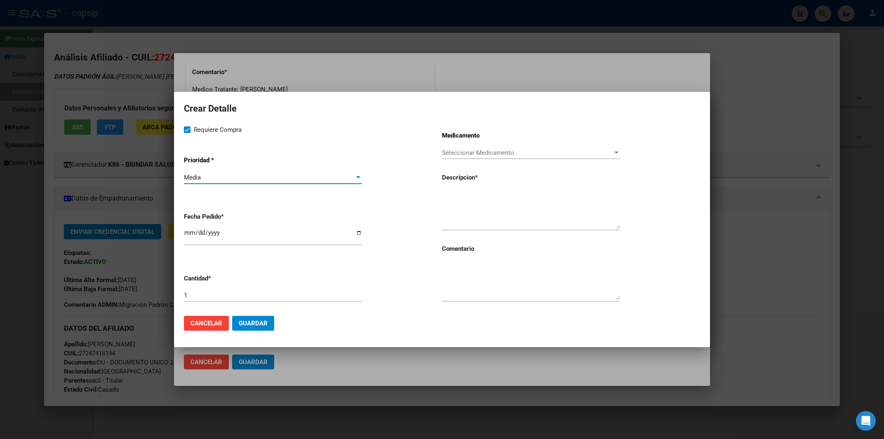
click at [190, 239] on input "[DATE]" at bounding box center [273, 236] width 178 height 13
type input "[DATE]"
click at [471, 199] on textarea at bounding box center [531, 209] width 178 height 39
paste textarea "[MEDICAL_DATA] 600 mg comp.rec.x 60 (RAL)"
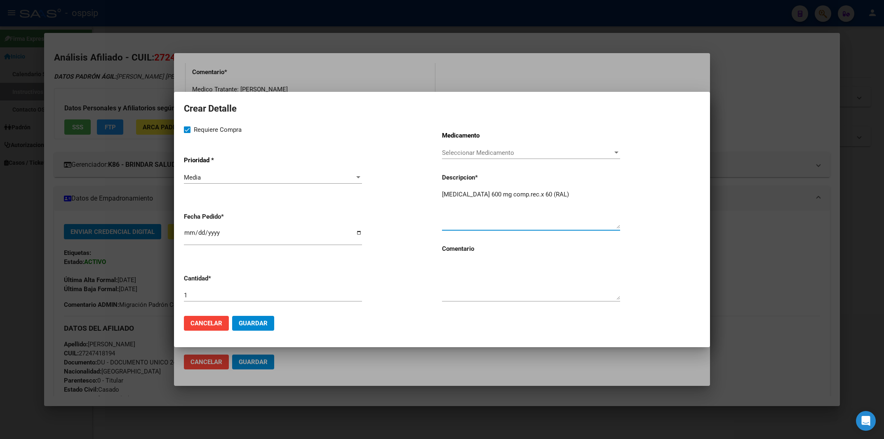
click at [442, 195] on textarea "[MEDICAL_DATA] 600 mg comp.rec.x 60 (RAL)" at bounding box center [531, 209] width 178 height 39
type textarea "[MEDICAL_DATA] 600 mg comp.rec.x 60 (RAL)"
click at [479, 283] on textarea at bounding box center [531, 280] width 178 height 39
type textarea "MISMO TTO"
click at [267, 322] on button "Guardar" at bounding box center [253, 323] width 42 height 15
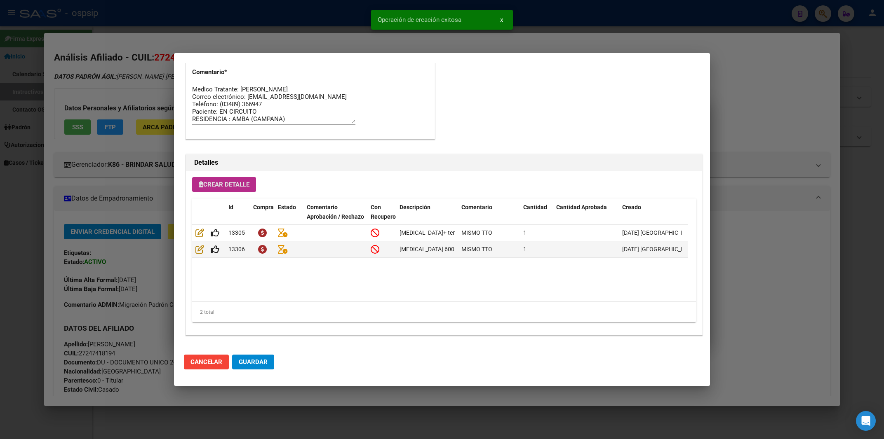
click at [268, 354] on mat-dialog-actions "Cancelar Guardar" at bounding box center [442, 362] width 516 height 28
click at [257, 362] on span "Guardar" at bounding box center [253, 362] width 29 height 7
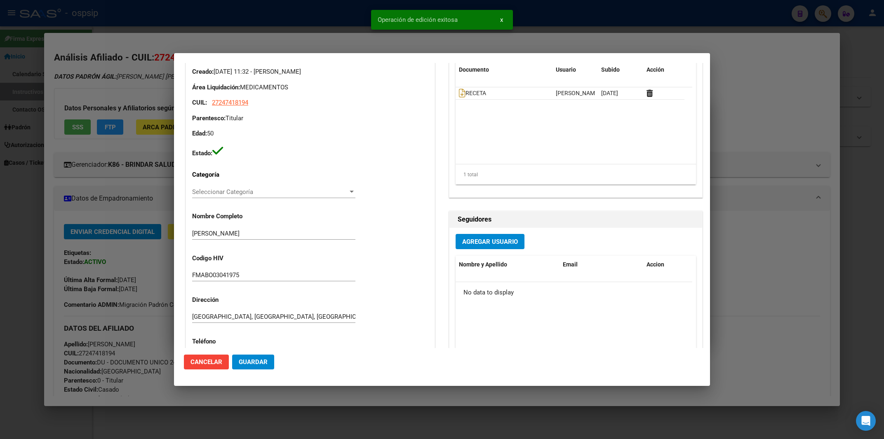
scroll to position [0, 0]
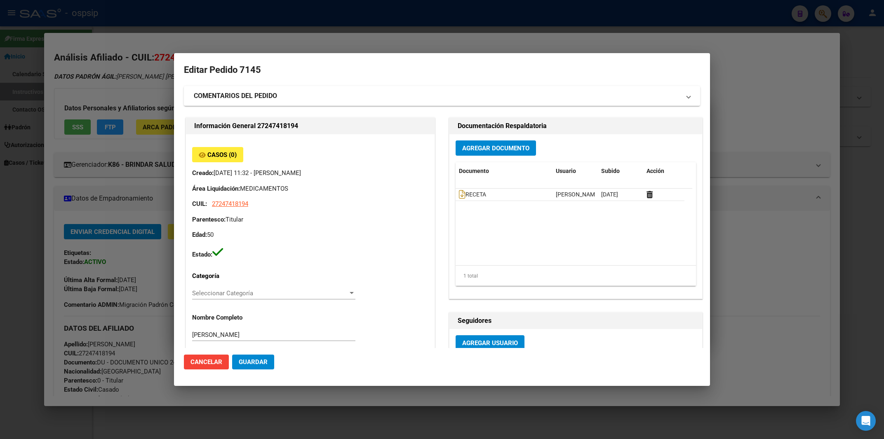
click at [271, 10] on div at bounding box center [442, 219] width 884 height 439
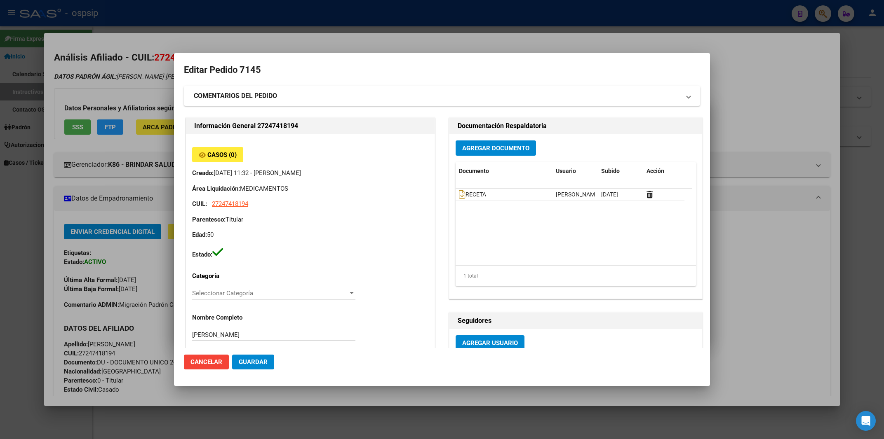
click at [271, 10] on div at bounding box center [442, 219] width 884 height 439
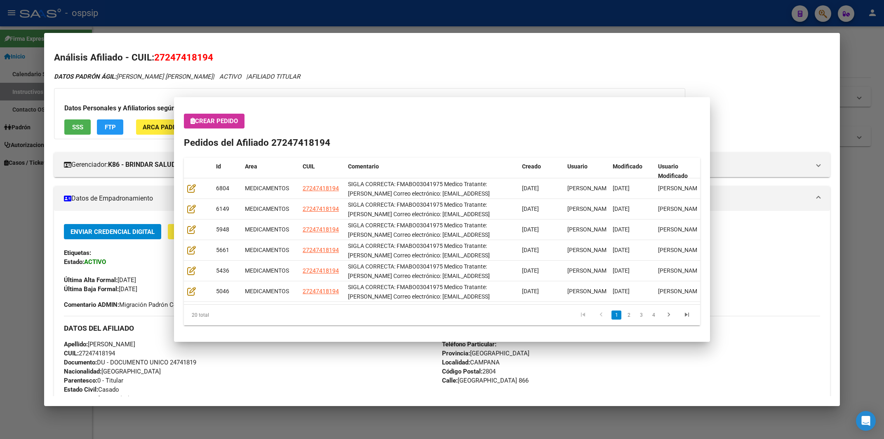
click at [271, 10] on div at bounding box center [442, 219] width 884 height 439
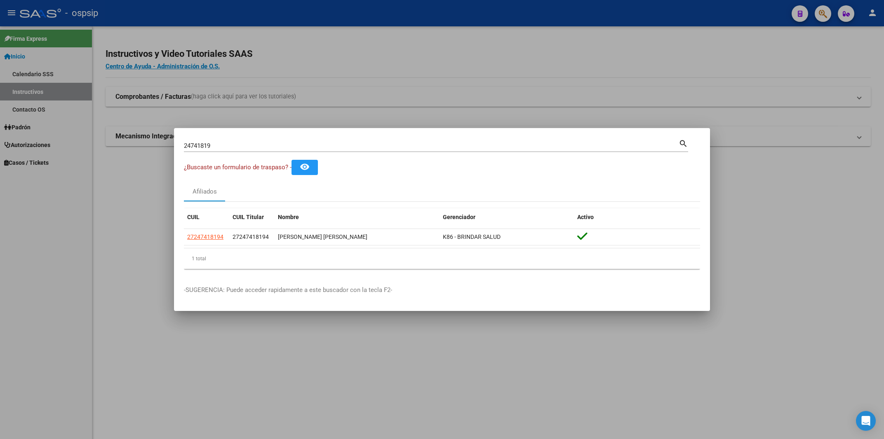
click at [271, 10] on div at bounding box center [442, 219] width 884 height 439
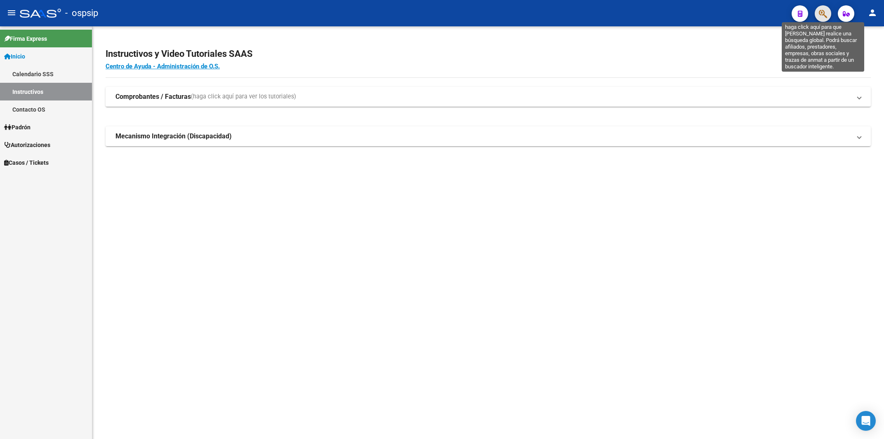
click at [821, 13] on icon "button" at bounding box center [823, 13] width 8 height 9
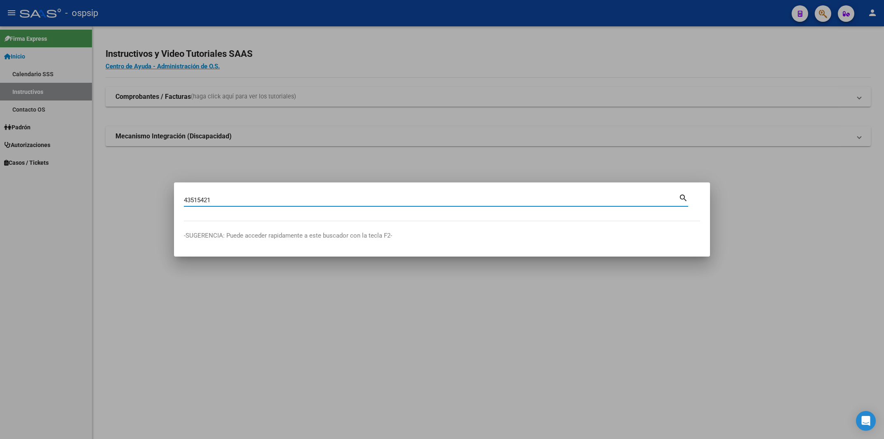
type input "43515421"
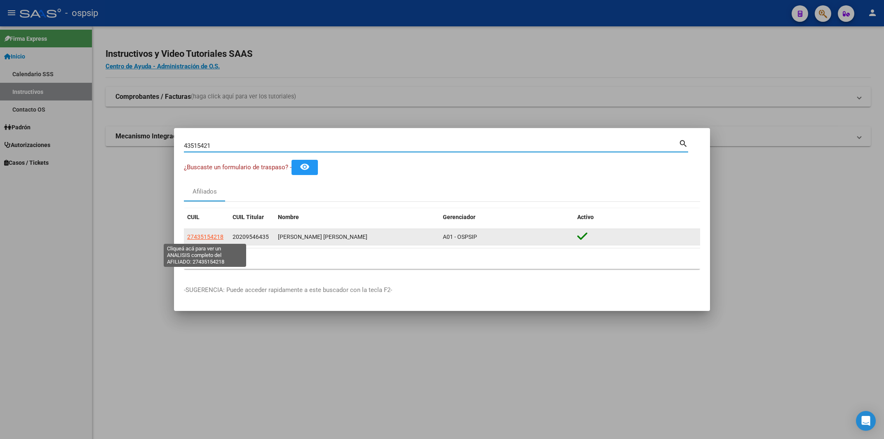
click at [205, 236] on span "27435154218" at bounding box center [205, 237] width 36 height 7
type textarea "27435154218"
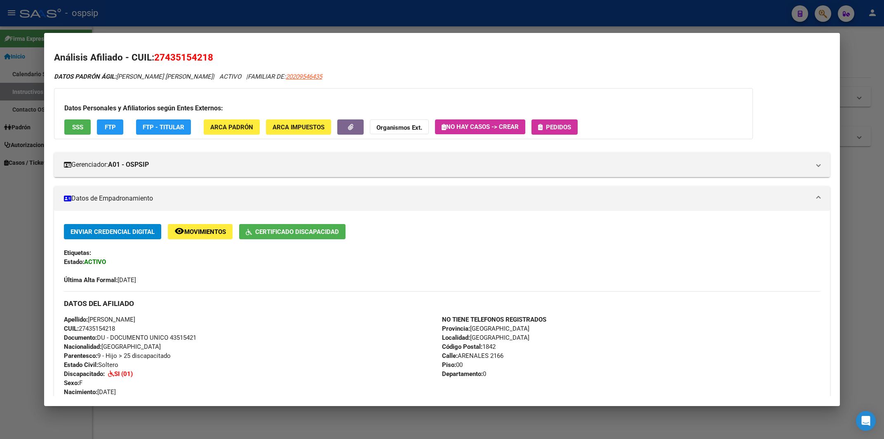
click at [571, 120] on button "Pedidos" at bounding box center [554, 127] width 46 height 15
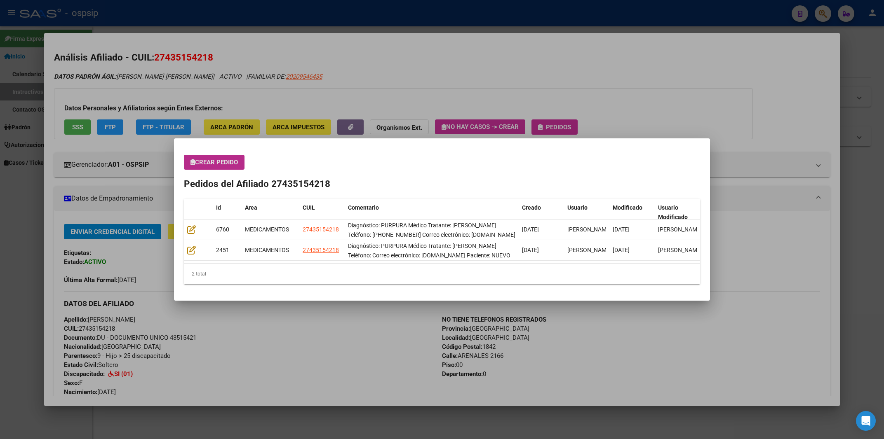
click at [213, 167] on button "Crear Pedido" at bounding box center [214, 162] width 61 height 15
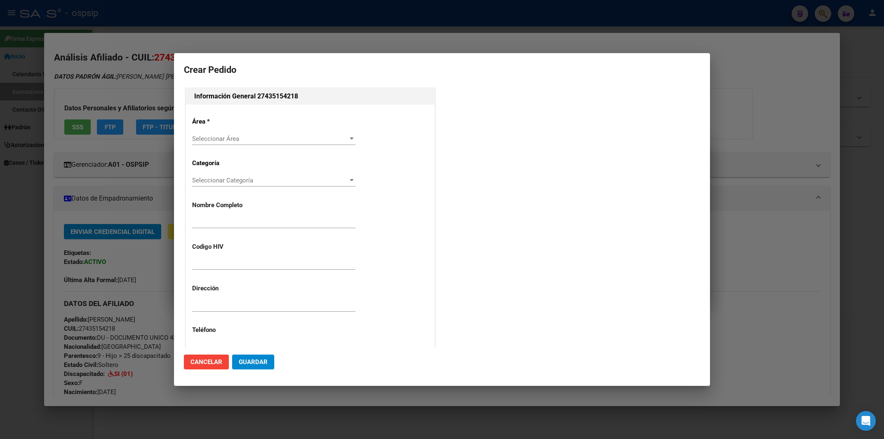
type input "[PERSON_NAME]"
type input "NO CORRESPONDE"
type input "[GEOGRAPHIC_DATA], [GEOGRAPHIC_DATA], ARENALES 2166, Piso: 00, Departamento: 0"
type input "[PERSON_NAME] [PERSON_NAME]"
type input "[GEOGRAPHIC_DATA], [GEOGRAPHIC_DATA], ARENALES 2166, Piso: 00"
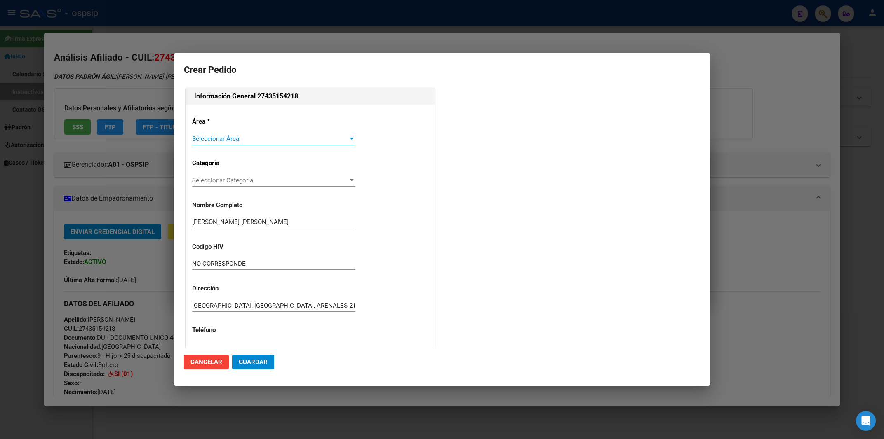
click at [218, 134] on div "Seleccionar Área Seleccionar Área" at bounding box center [273, 139] width 163 height 12
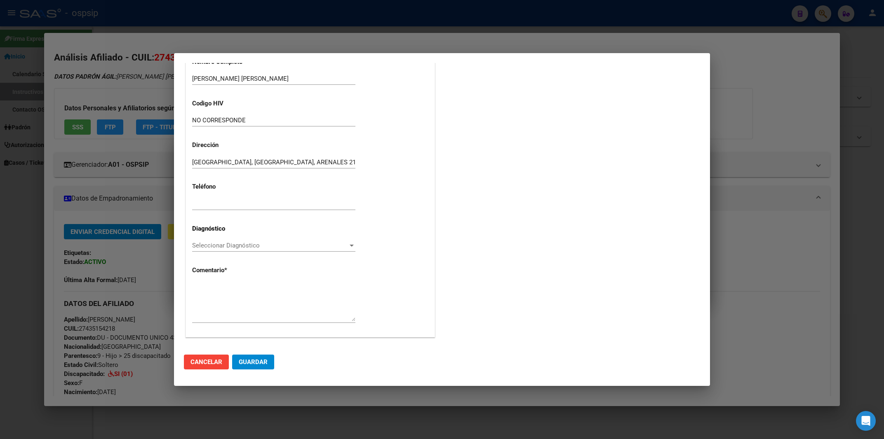
scroll to position [145, 0]
click at [200, 284] on textarea at bounding box center [273, 300] width 163 height 39
paste textarea "27435154218"
type textarea "2"
paste textarea "Diagnóstico: PURPURA Médico Tratante: [PERSON_NAME] Teléfono: [PHONE_NUMBER] Co…"
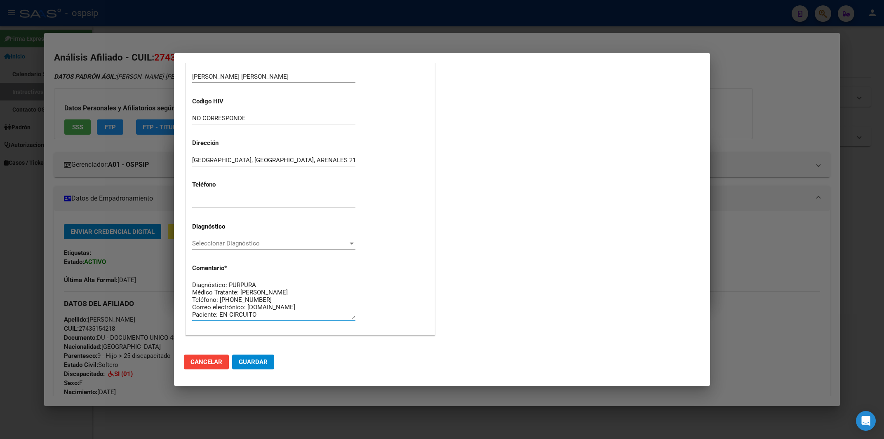
scroll to position [21, 0]
type textarea "Diagnóstico: PURPURA Médico Tratante: [PERSON_NAME] Teléfono: [PHONE_NUMBER] Co…"
click at [261, 244] on span "Seleccionar Diagnóstico" at bounding box center [270, 243] width 156 height 7
type input "PURPU"
click at [274, 260] on span "D69 - Púrpura y otras afecciones hemorrágicas - "ENFERMEDADES DE LA SANGRE Y DE…" at bounding box center [473, 261] width 563 height 7
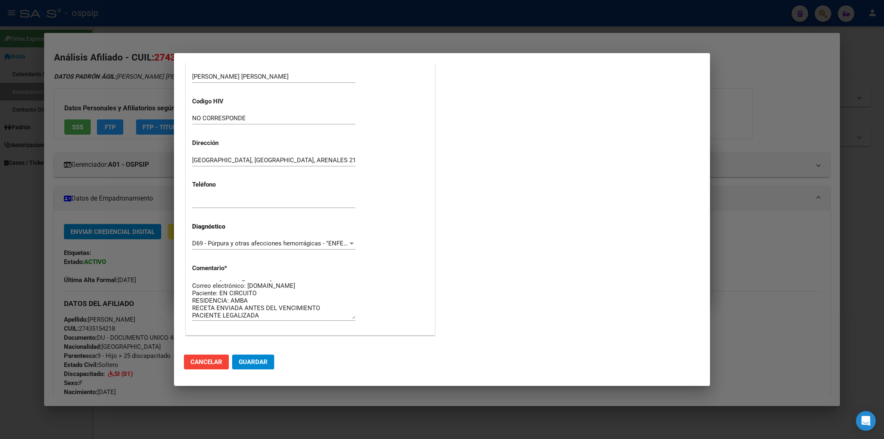
click at [192, 307] on div "Área * MEDICAMENTOS Seleccionar Área Categoría Seleccionar Categoría Selecciona…" at bounding box center [310, 147] width 249 height 376
drag, startPoint x: 195, startPoint y: 307, endPoint x: 323, endPoint y: 310, distance: 128.2
click at [323, 310] on textarea "Diagnóstico: PURPURA Médico Tratante: [PERSON_NAME] Teléfono: [PHONE_NUMBER] Co…" at bounding box center [273, 300] width 163 height 39
type textarea "Diagnóstico: PURPURA Médico Tratante: [PERSON_NAME] Teléfono: [PHONE_NUMBER] Co…"
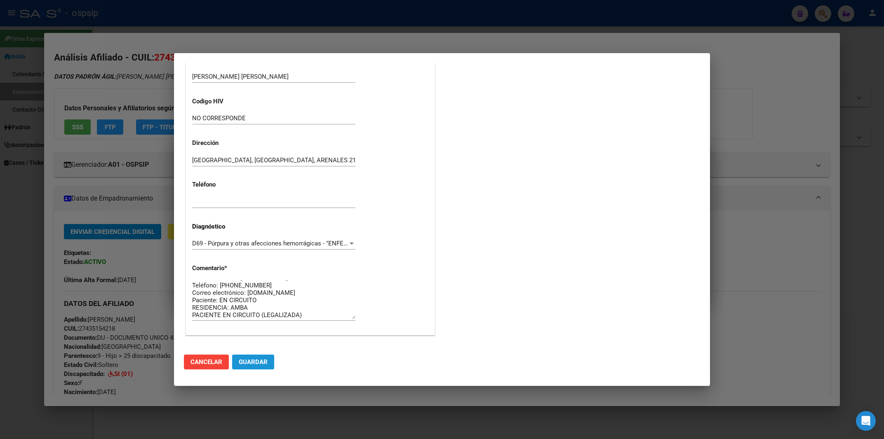
click at [252, 360] on span "Guardar" at bounding box center [253, 362] width 29 height 7
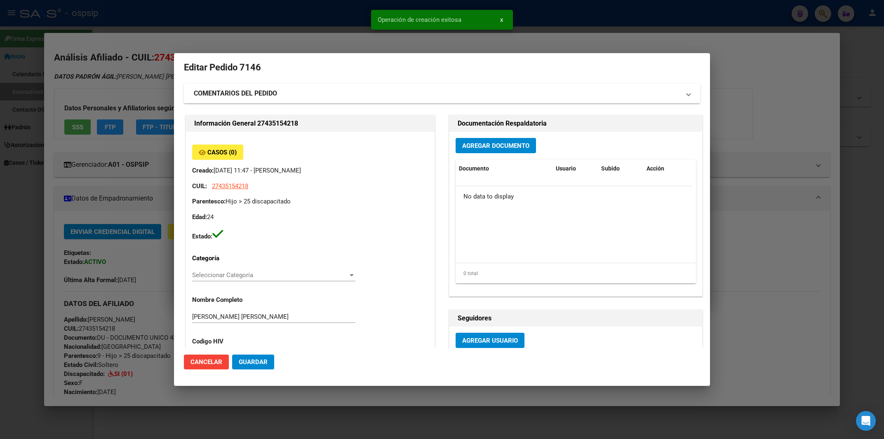
scroll to position [0, 0]
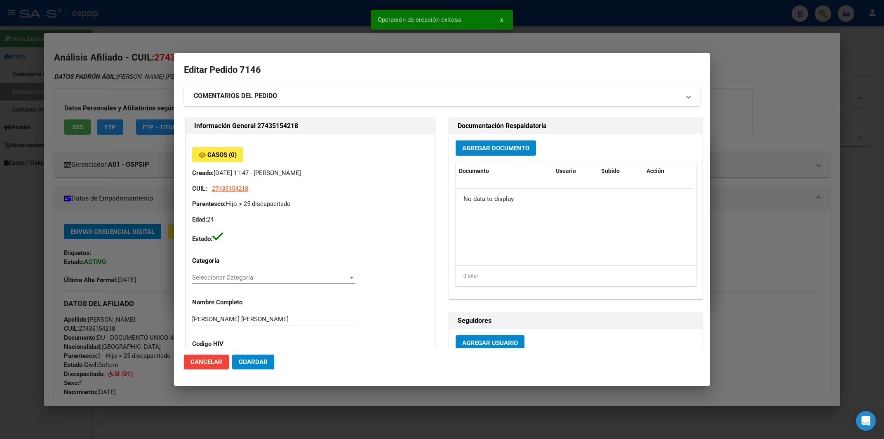
click at [497, 143] on button "Agregar Documento" at bounding box center [495, 148] width 80 height 15
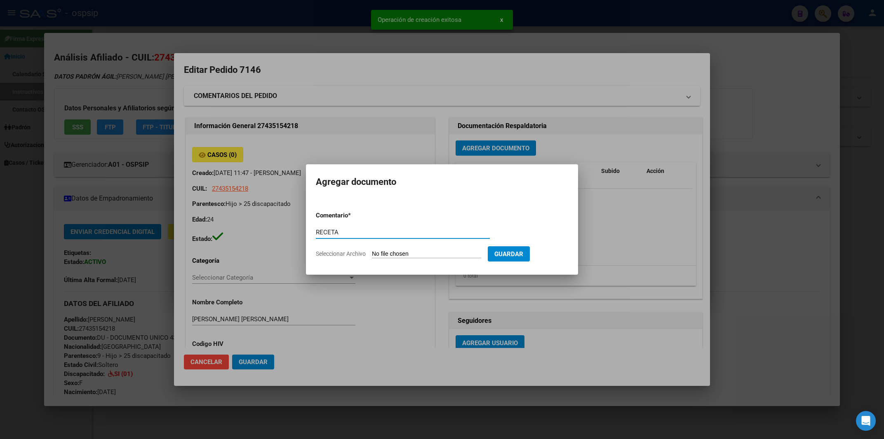
type input "RECETA"
click at [388, 255] on input "Seleccionar Archivo" at bounding box center [426, 255] width 109 height 8
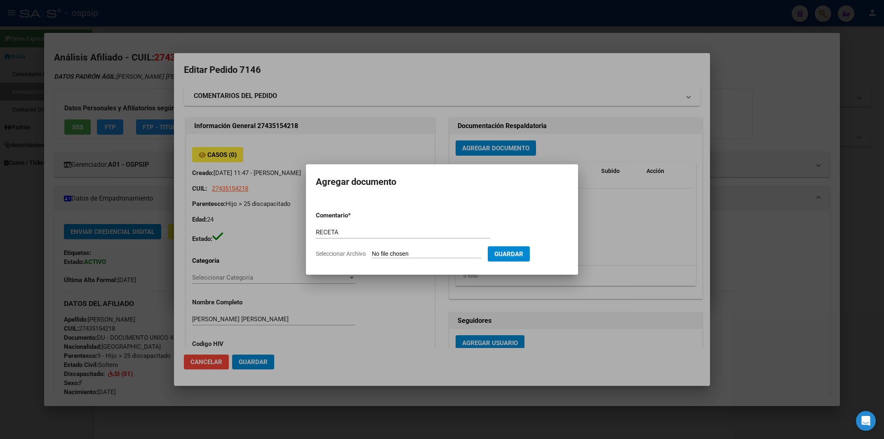
type input "C:\fakepath\RECETA.pdf"
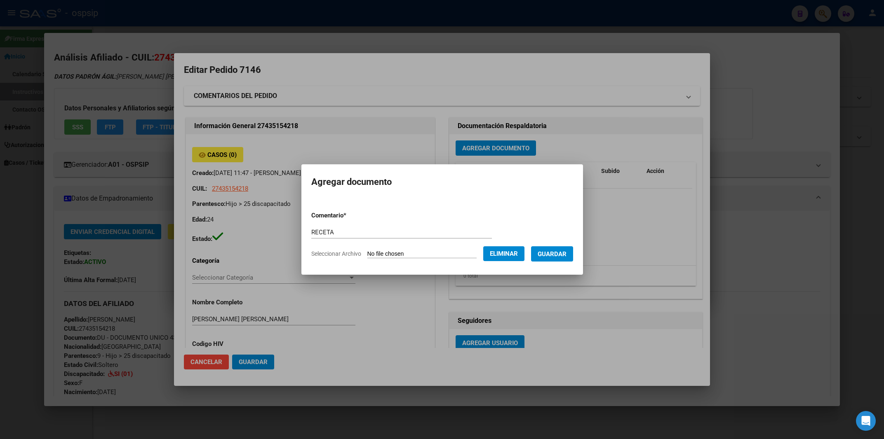
click at [549, 255] on span "Guardar" at bounding box center [551, 254] width 29 height 7
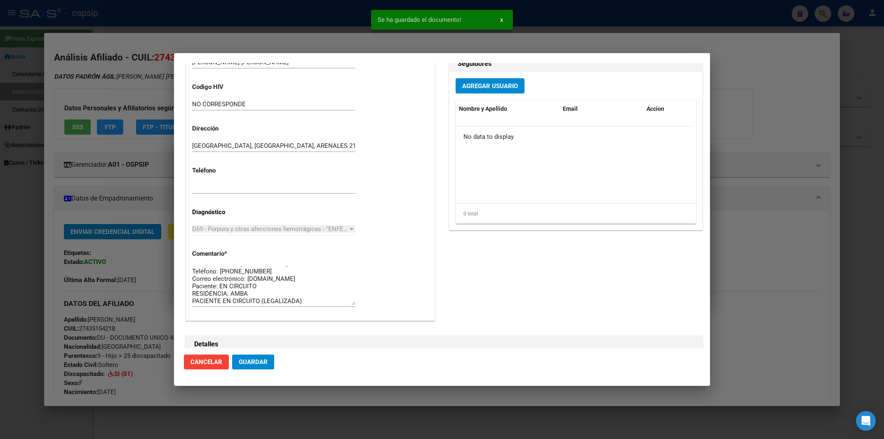
scroll to position [309, 0]
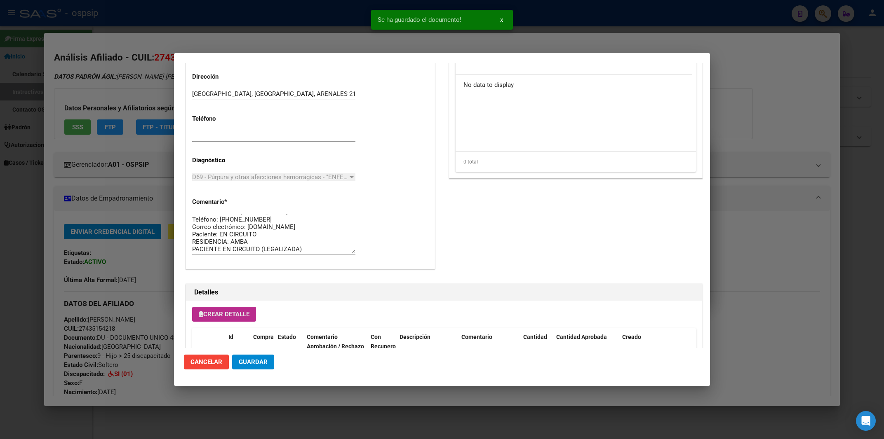
click at [228, 318] on span "Crear Detalle" at bounding box center [224, 314] width 51 height 7
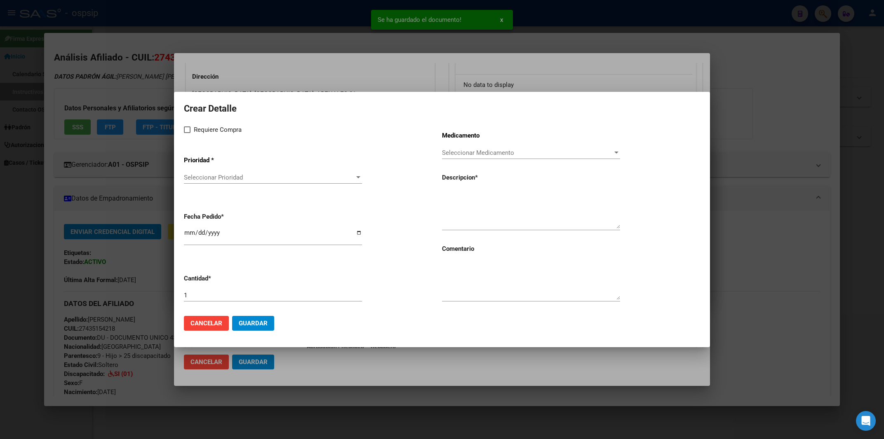
click at [186, 133] on span at bounding box center [187, 130] width 7 height 7
click at [187, 134] on input "Requiere Compra" at bounding box center [187, 133] width 0 height 0
checkbox input "true"
click at [195, 177] on span "Seleccionar Prioridad" at bounding box center [269, 177] width 171 height 7
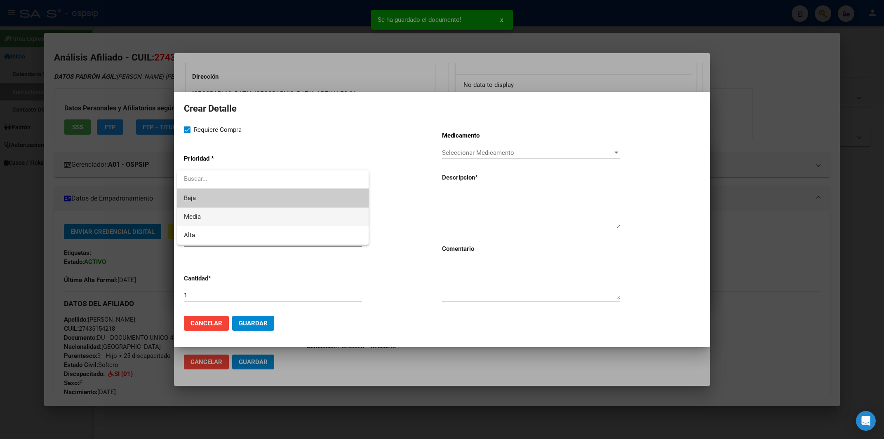
click at [193, 214] on span "Media" at bounding box center [192, 216] width 17 height 7
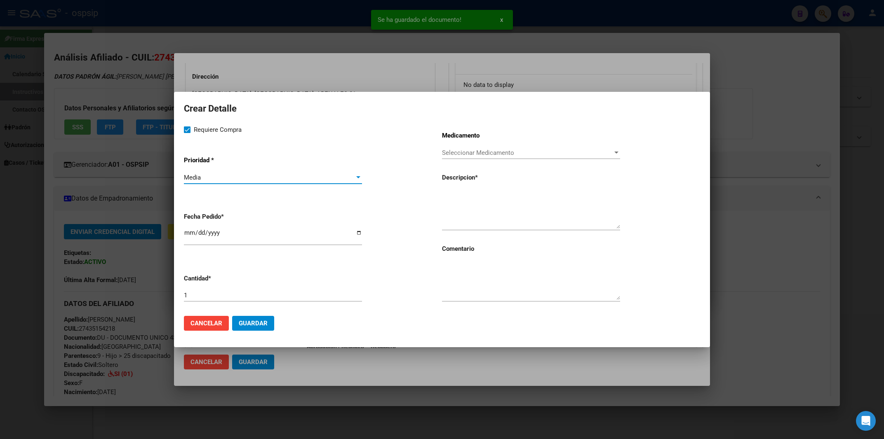
click at [187, 237] on input "[DATE]" at bounding box center [273, 236] width 178 height 13
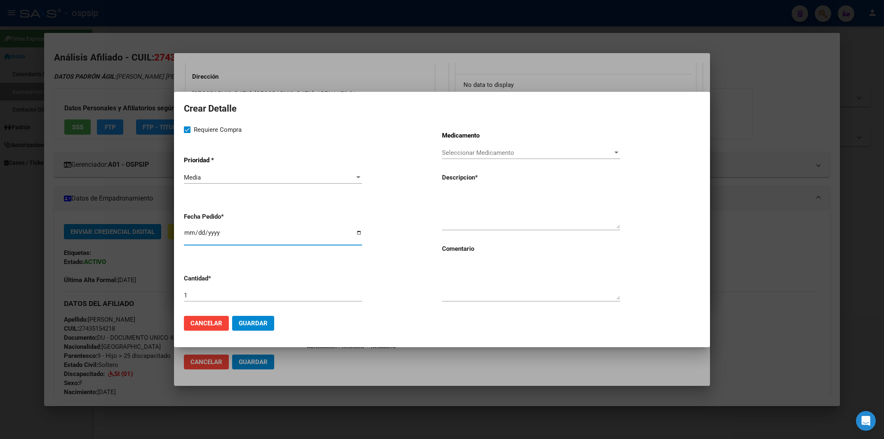
type input "[DATE]"
click at [466, 209] on textarea at bounding box center [531, 209] width 178 height 39
paste textarea "ROMIPLOSTIN 250 mcg iny.a.x 1 x 5 ml"
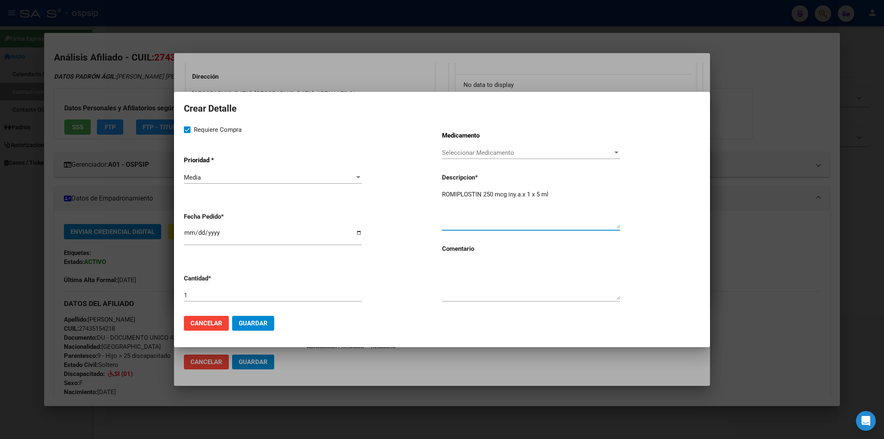
click at [443, 195] on textarea "ROMIPLOSTIN 250 mcg iny.a.x 1 x 5 ml" at bounding box center [531, 209] width 178 height 39
type textarea "ROMIPLOSTIN 250 mcg iny.a.x 1 x 5 ml"
click at [465, 292] on textarea at bounding box center [531, 280] width 178 height 39
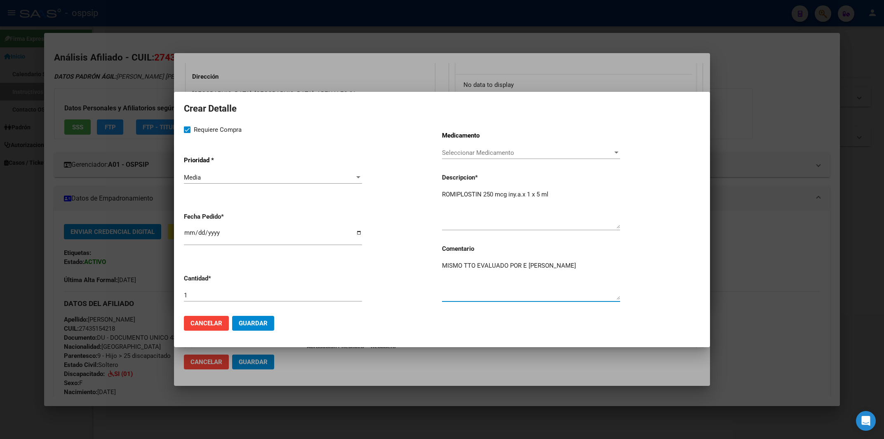
type textarea "MISMO TTO EVALUADO POR E [PERSON_NAME]"
click at [190, 297] on input "1" at bounding box center [273, 295] width 178 height 7
type input "4"
click at [496, 291] on textarea "MISMO TTO EVALUADO POR E [PERSON_NAME]" at bounding box center [531, 280] width 178 height 39
click at [249, 324] on span "Guardar" at bounding box center [253, 323] width 29 height 7
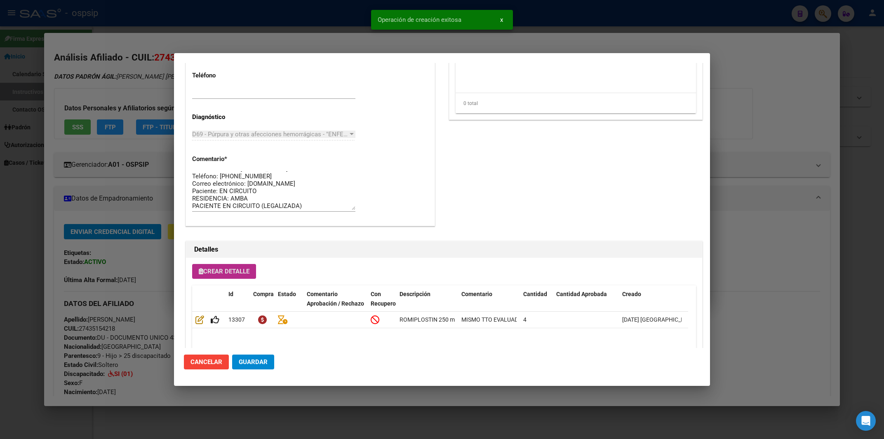
scroll to position [455, 0]
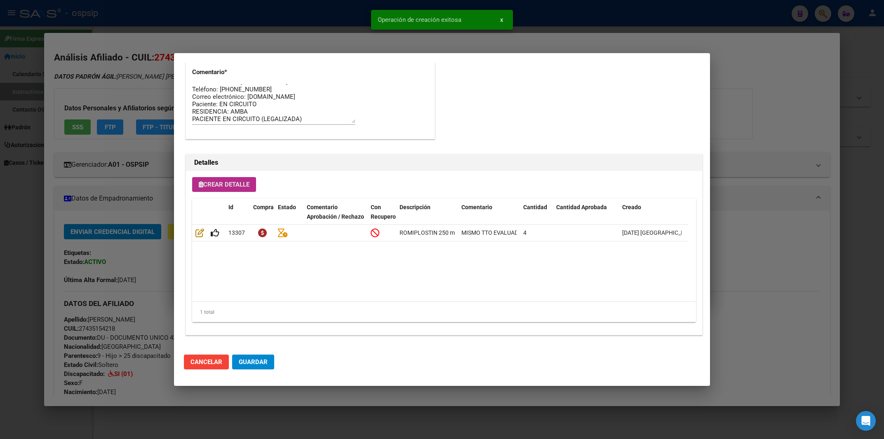
click at [256, 364] on span "Guardar" at bounding box center [253, 362] width 29 height 7
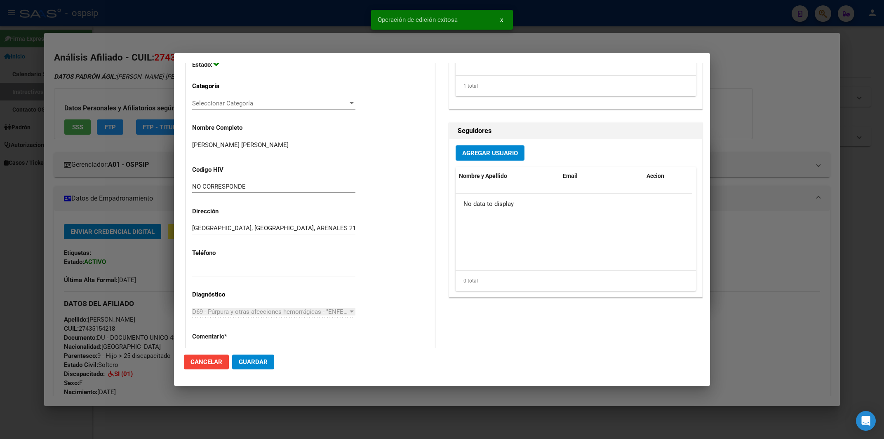
scroll to position [0, 0]
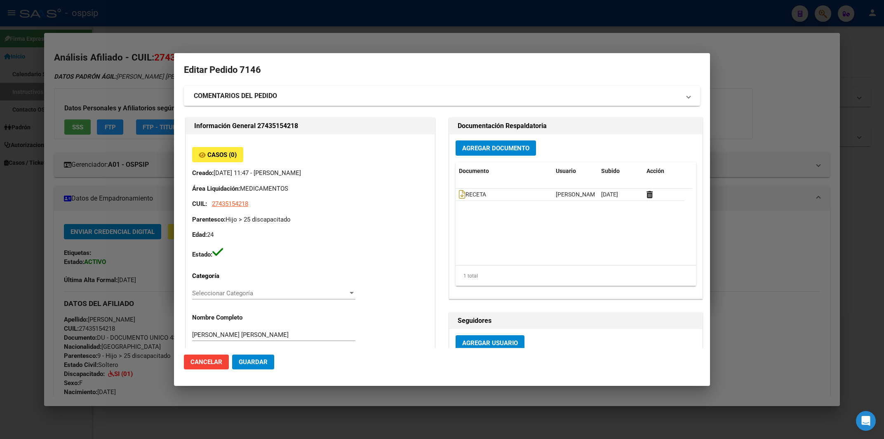
click at [508, 12] on div at bounding box center [442, 219] width 884 height 439
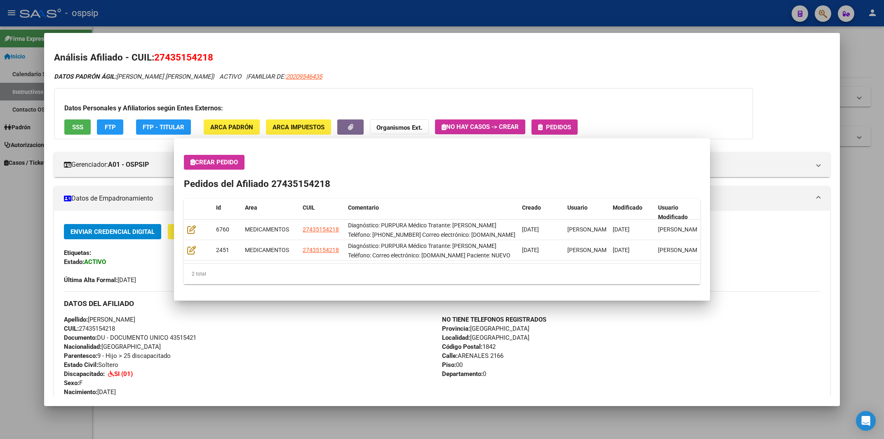
click at [508, 12] on div at bounding box center [442, 219] width 884 height 439
click at [508, 12] on div "- ospsip" at bounding box center [402, 13] width 765 height 18
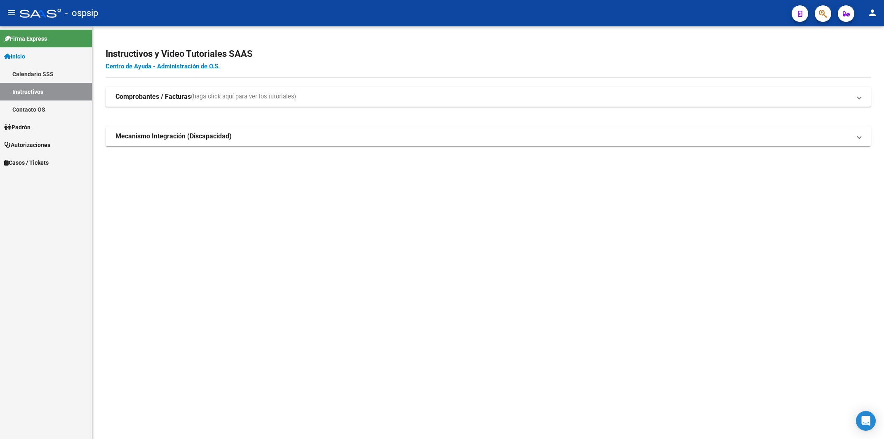
click at [508, 12] on div "- ospsip" at bounding box center [402, 13] width 765 height 18
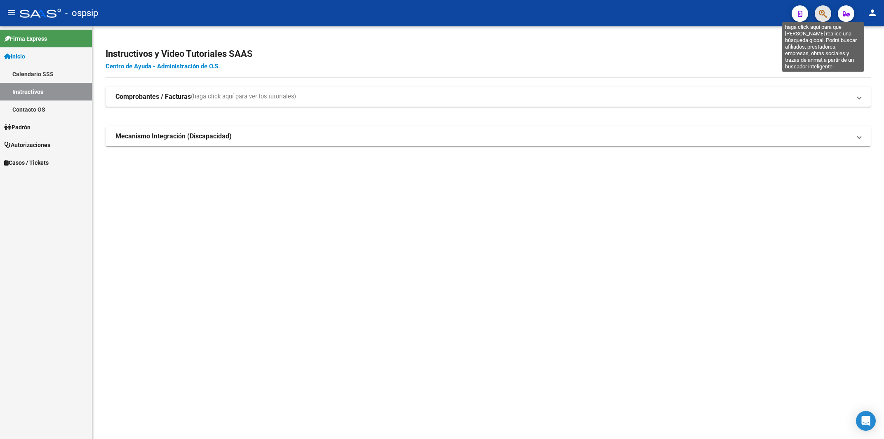
click at [825, 16] on icon "button" at bounding box center [823, 13] width 8 height 9
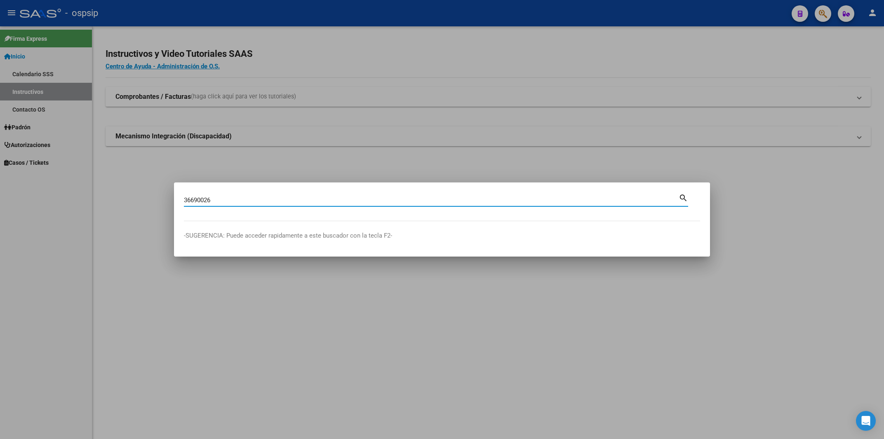
type input "36690026"
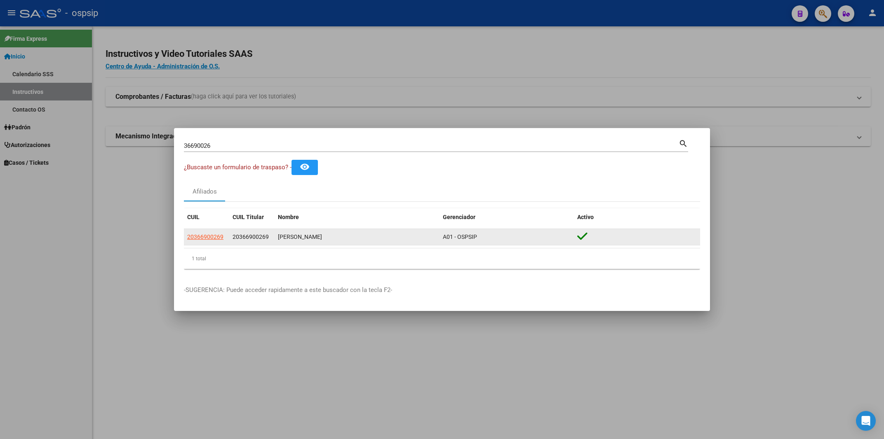
click at [205, 241] on app-link-go-to "20366900269" at bounding box center [205, 236] width 36 height 9
click at [204, 234] on span "20366900269" at bounding box center [205, 237] width 36 height 7
type textarea "20366900269"
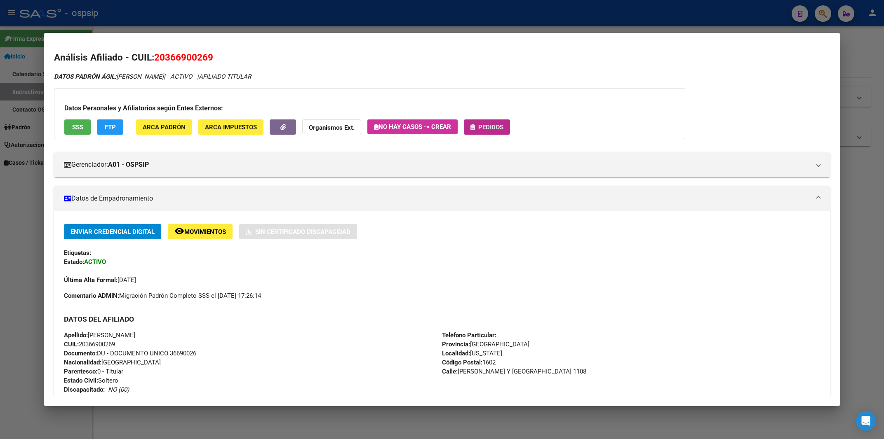
click at [501, 124] on span "Pedidos" at bounding box center [486, 126] width 33 height 7
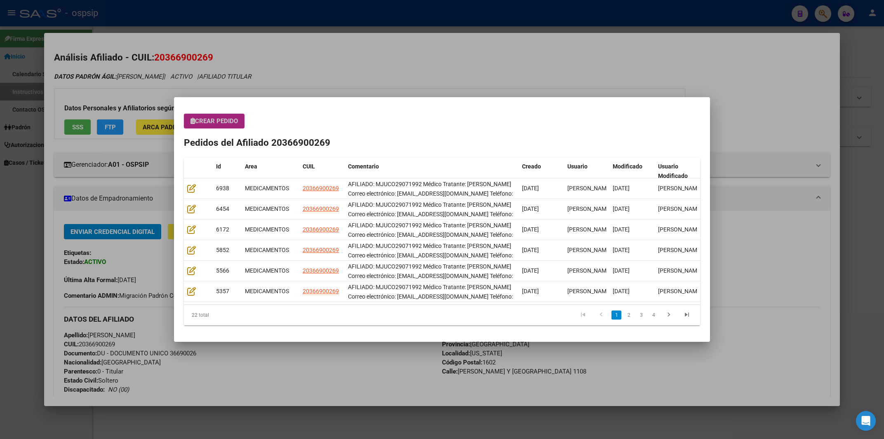
click at [206, 123] on span "Crear Pedido" at bounding box center [213, 120] width 47 height 7
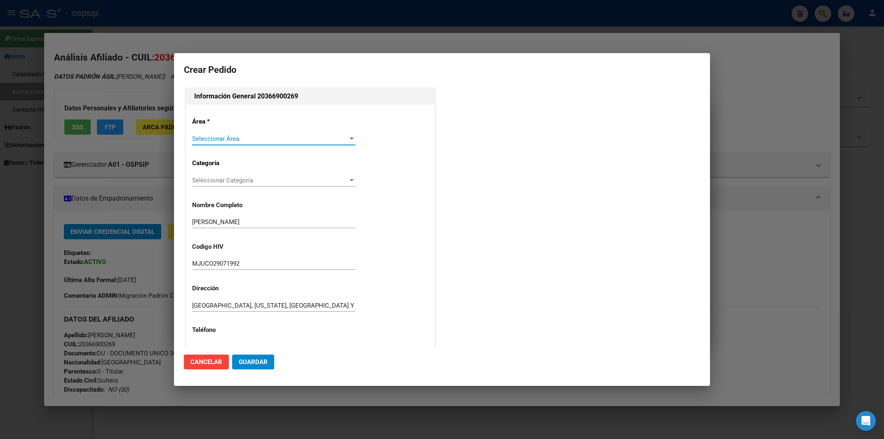
type input "[PERSON_NAME]"
type input "[GEOGRAPHIC_DATA], [US_STATE], [PERSON_NAME] Y [GEOGRAPHIC_DATA] 1108"
click at [264, 134] on div "Seleccionar Área Seleccionar Área" at bounding box center [273, 139] width 163 height 12
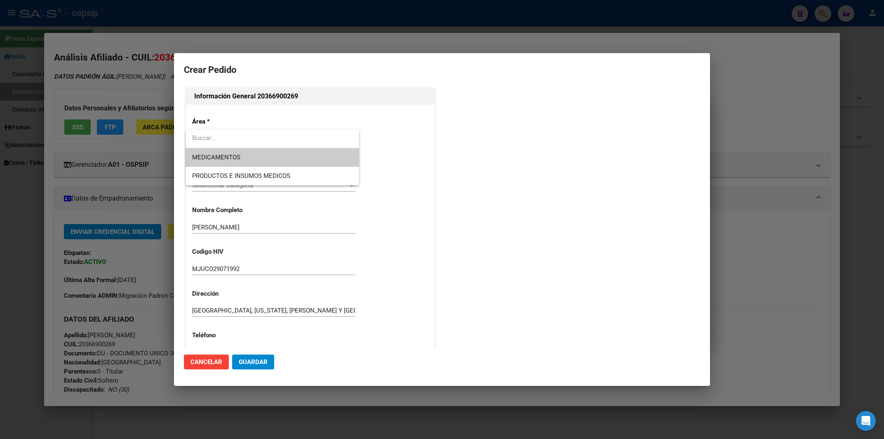
click at [242, 161] on span "MEDICAMENTOS" at bounding box center [272, 157] width 160 height 19
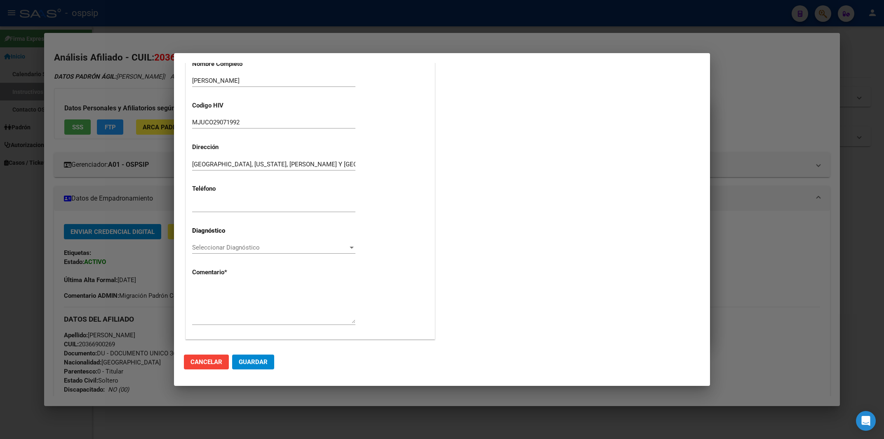
scroll to position [145, 0]
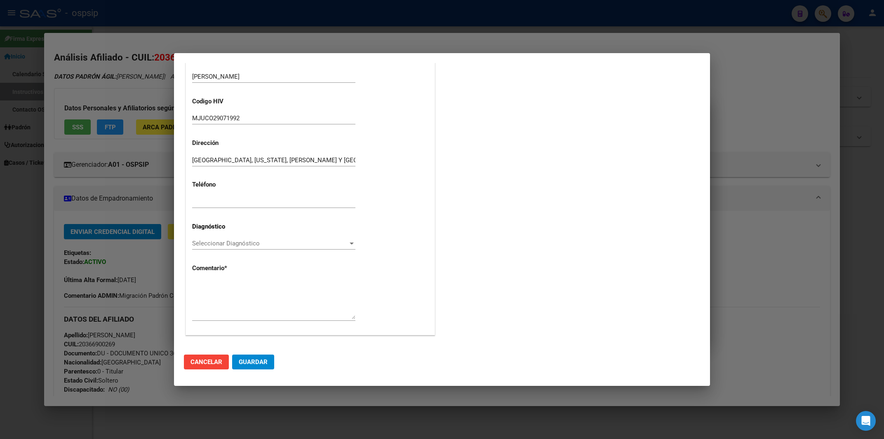
click at [236, 241] on span "Seleccionar Diagnóstico" at bounding box center [270, 243] width 156 height 7
type input "B24"
click at [197, 284] on textarea at bounding box center [273, 300] width 163 height 39
paste textarea "AFILIADO: MJUCO29071992 Médico Tratante: [PERSON_NAME] Correo electrónico: [EMA…"
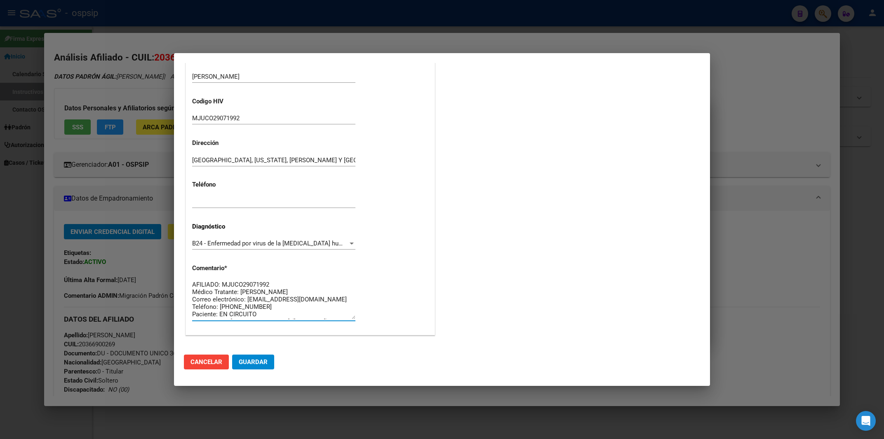
scroll to position [0, 0]
type textarea "AFILIADO: MJUCO29071992 Médico Tratante: [PERSON_NAME] Correo electrónico: [EMA…"
click at [259, 364] on span "Guardar" at bounding box center [253, 362] width 29 height 7
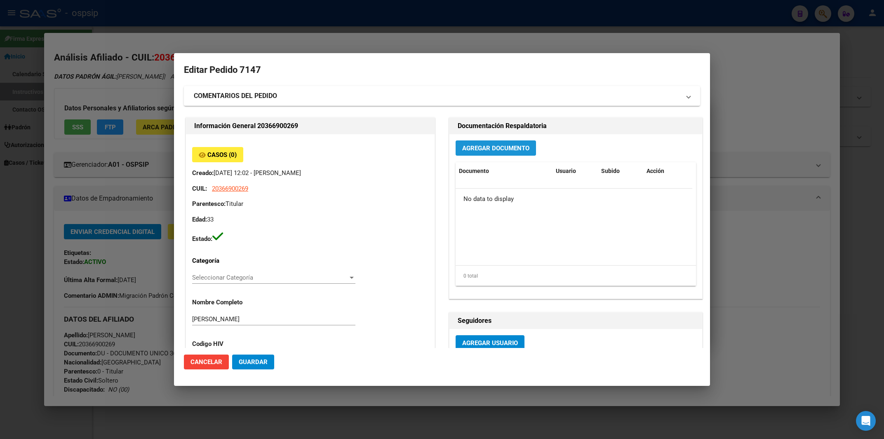
click at [476, 148] on span "Agregar Documento" at bounding box center [495, 148] width 67 height 7
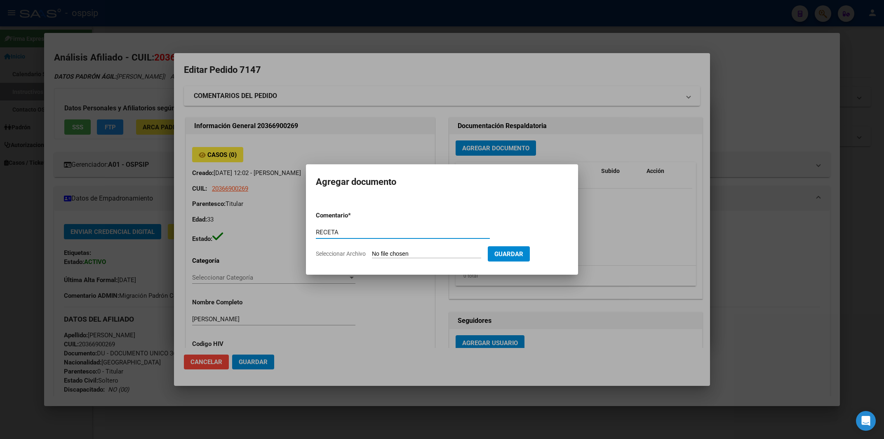
type input "RECETA"
click at [385, 253] on input "Seleccionar Archivo" at bounding box center [426, 255] width 109 height 8
type input "C:\fakepath\RECETA.pdf"
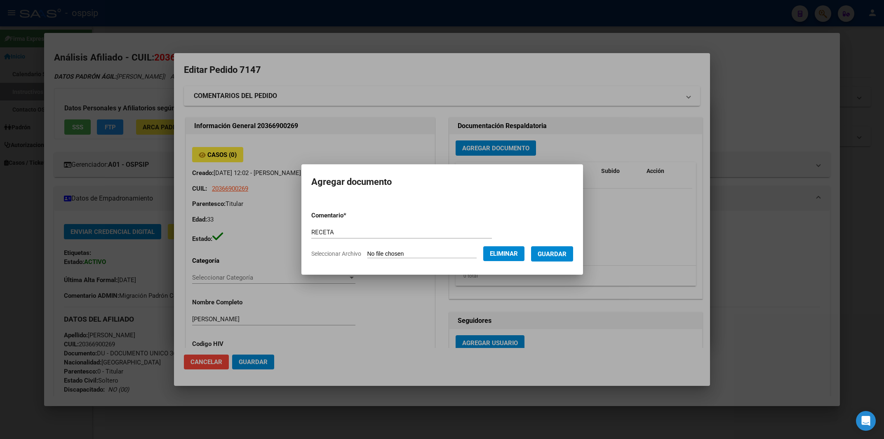
click at [560, 256] on span "Guardar" at bounding box center [551, 254] width 29 height 7
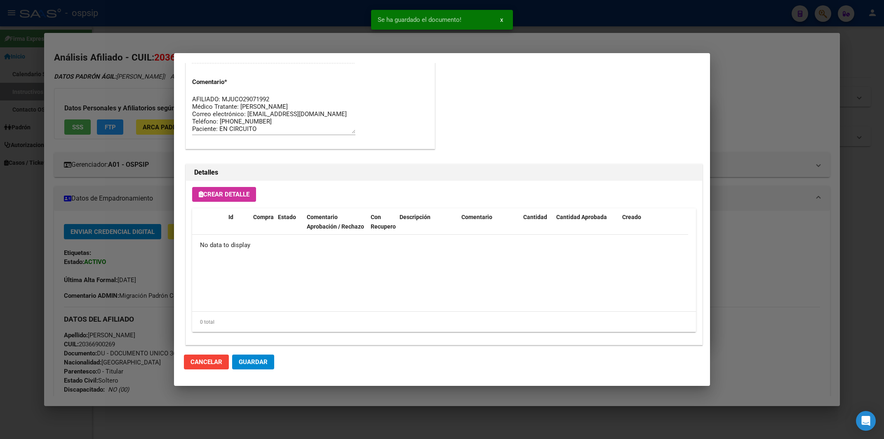
scroll to position [439, 0]
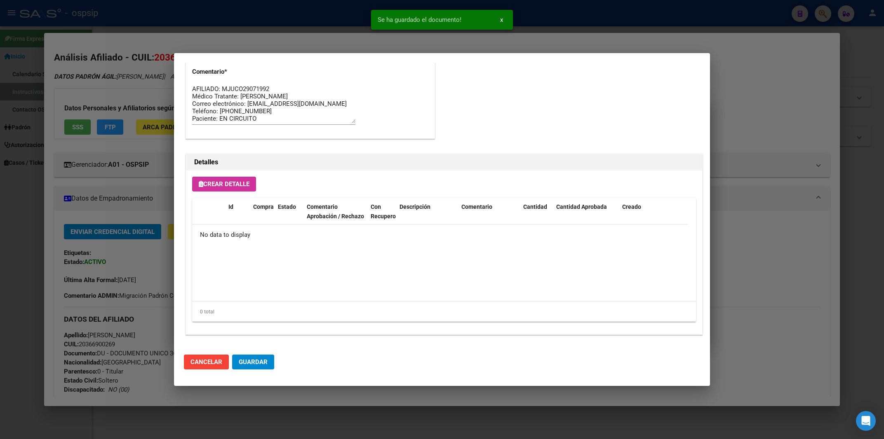
click at [201, 178] on button "Crear Detalle" at bounding box center [224, 184] width 64 height 15
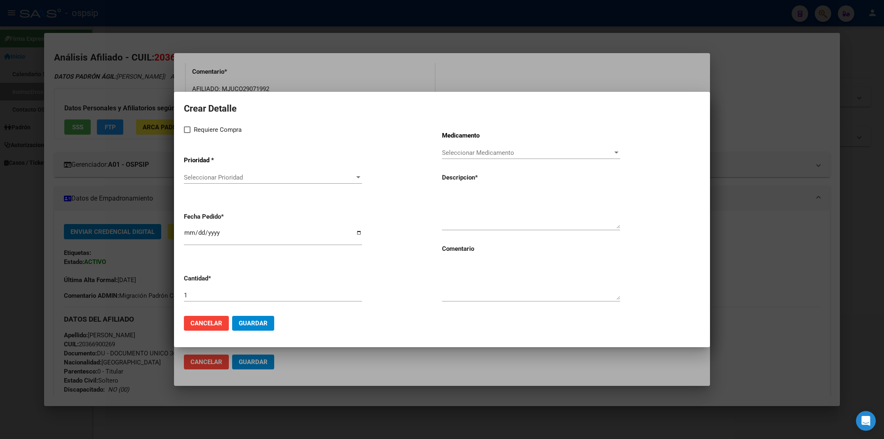
click at [187, 131] on span at bounding box center [187, 130] width 7 height 7
click at [187, 133] on input "Requiere Compra" at bounding box center [187, 133] width 0 height 0
checkbox input "true"
click at [195, 181] on span "Seleccionar Prioridad" at bounding box center [269, 177] width 171 height 7
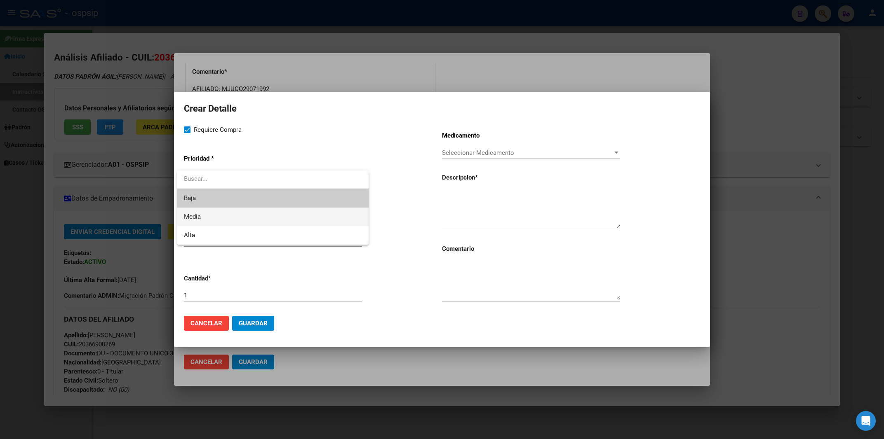
click at [193, 216] on span "Media" at bounding box center [192, 216] width 17 height 7
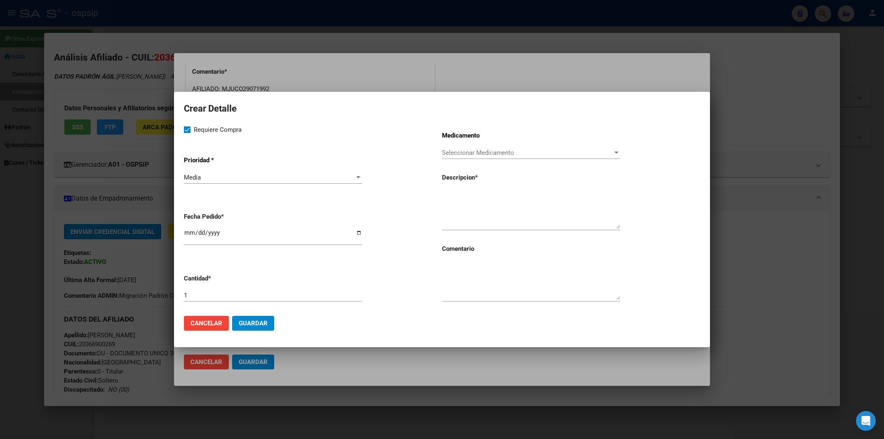
click at [185, 242] on div "[DATE]" at bounding box center [273, 237] width 178 height 18
type input "[DATE]"
click at [474, 202] on textarea at bounding box center [531, 209] width 178 height 39
paste textarea "[MEDICAL_DATA]+[MEDICAL_DATA] alaf.+[MEDICAL_DATA] 200mg/25mg/50mg comp.rec.x 3…"
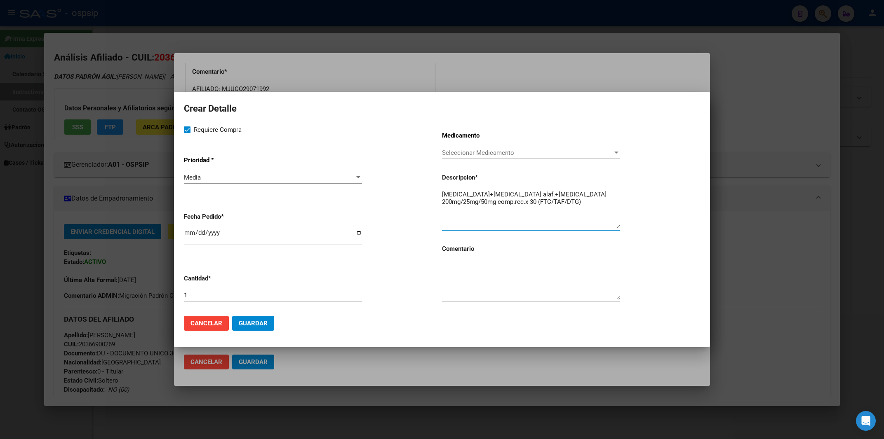
click at [446, 196] on textarea "[MEDICAL_DATA]+[MEDICAL_DATA] alaf.+[MEDICAL_DATA] 200mg/25mg/50mg comp.rec.x 3…" at bounding box center [531, 209] width 178 height 39
type textarea "[MEDICAL_DATA]+[MEDICAL_DATA] alaf.+[MEDICAL_DATA] 200mg/25mg/50mg comp.rec.x 3…"
click at [513, 287] on textarea at bounding box center [531, 280] width 178 height 39
type textarea "MISMO TTO"
click at [262, 325] on span "Guardar" at bounding box center [253, 323] width 29 height 7
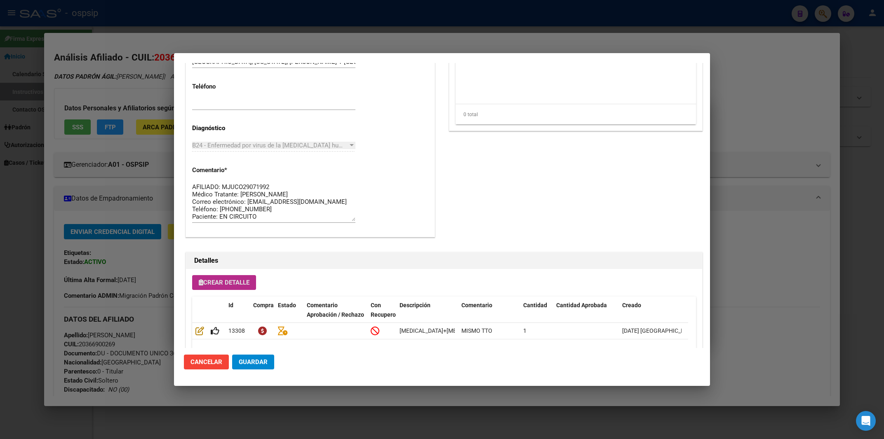
scroll to position [411, 0]
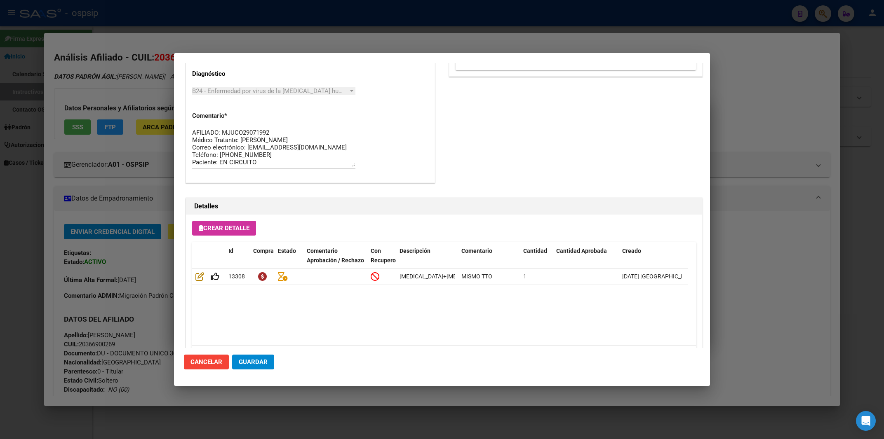
click at [591, 316] on datatable-body "13308 [MEDICAL_DATA]+[MEDICAL_DATA] alaf.+[MEDICAL_DATA] 200mg/25mg/50mg comp.r…" at bounding box center [440, 307] width 496 height 77
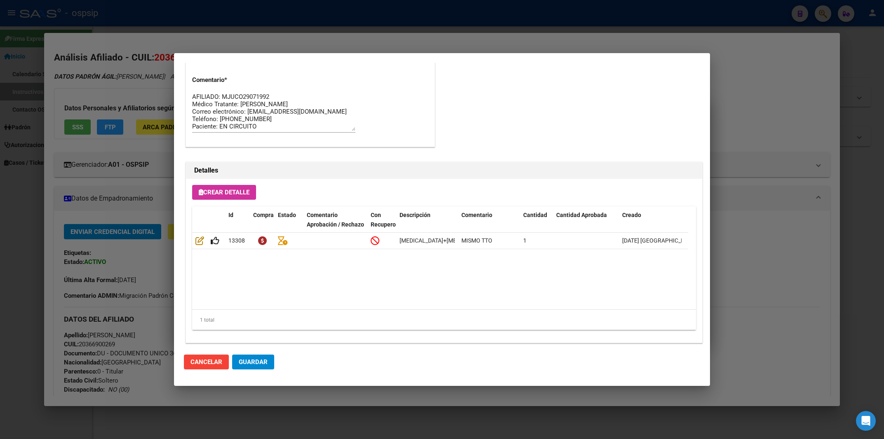
scroll to position [455, 0]
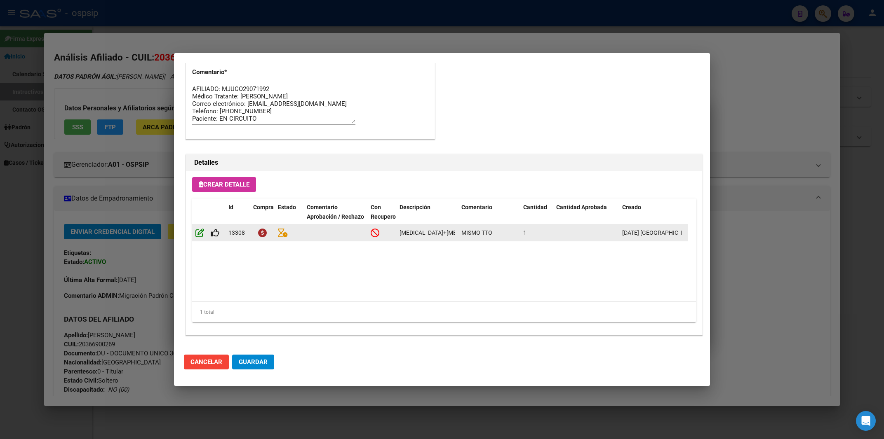
click at [200, 236] on icon at bounding box center [199, 232] width 9 height 9
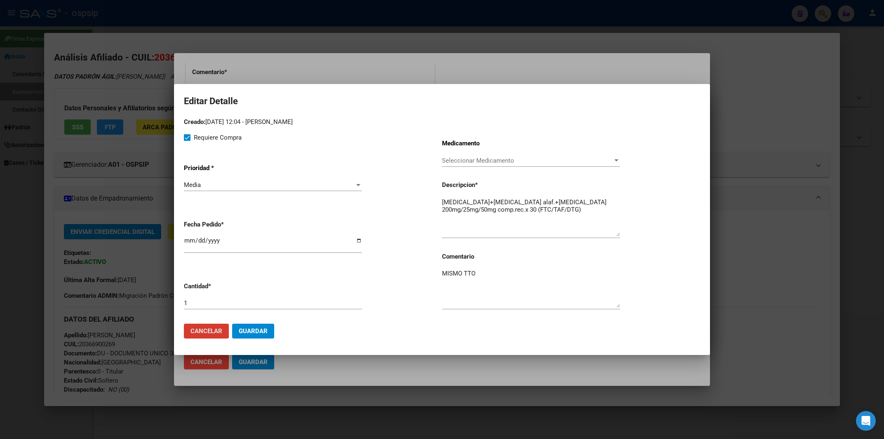
click at [218, 331] on span "Cancelar" at bounding box center [206, 331] width 32 height 7
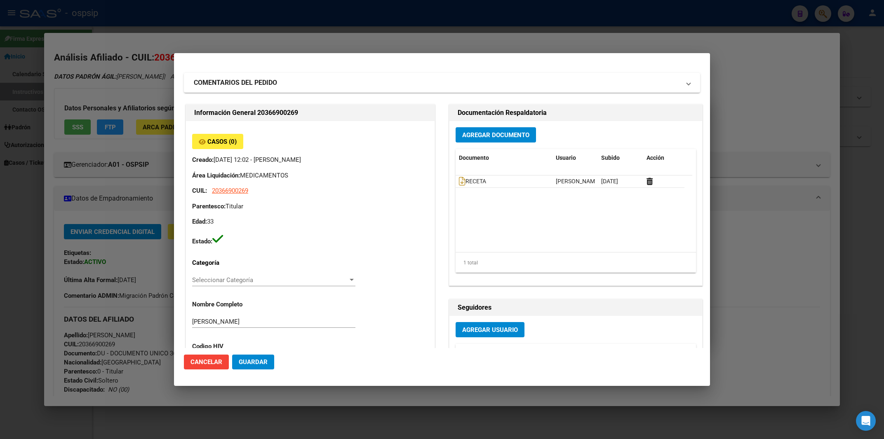
scroll to position [0, 0]
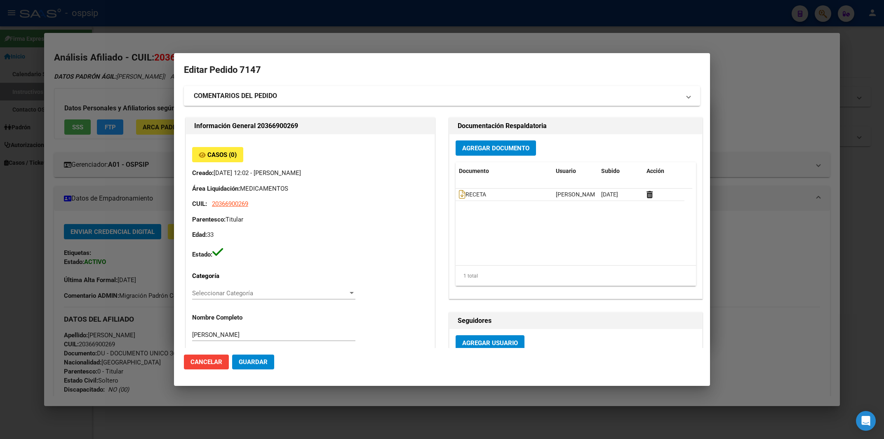
click at [308, 19] on div at bounding box center [442, 219] width 884 height 439
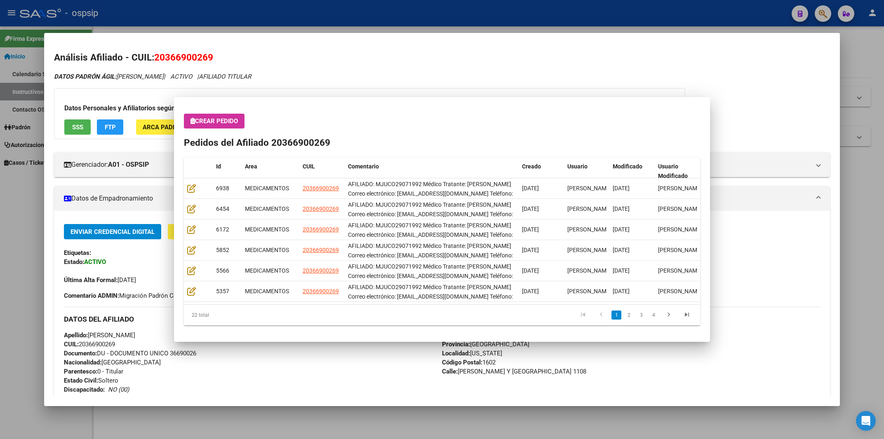
click at [308, 19] on div at bounding box center [442, 219] width 884 height 439
click at [308, 19] on div "- ospsip" at bounding box center [402, 13] width 765 height 18
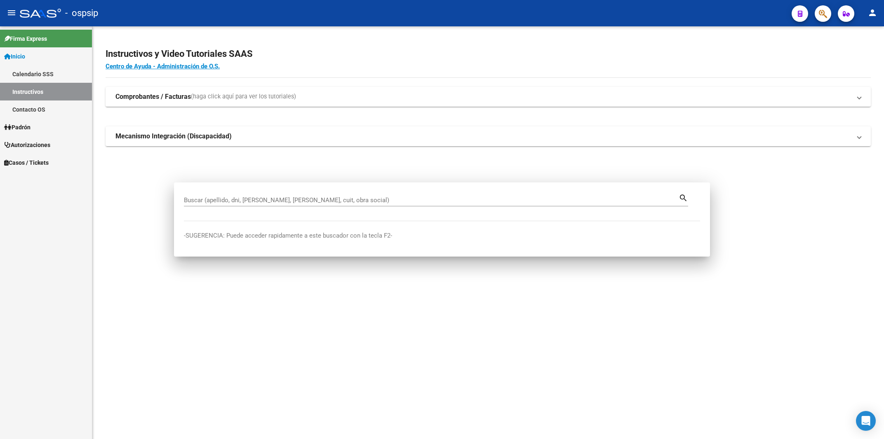
click at [308, 19] on div "- ospsip" at bounding box center [402, 13] width 765 height 18
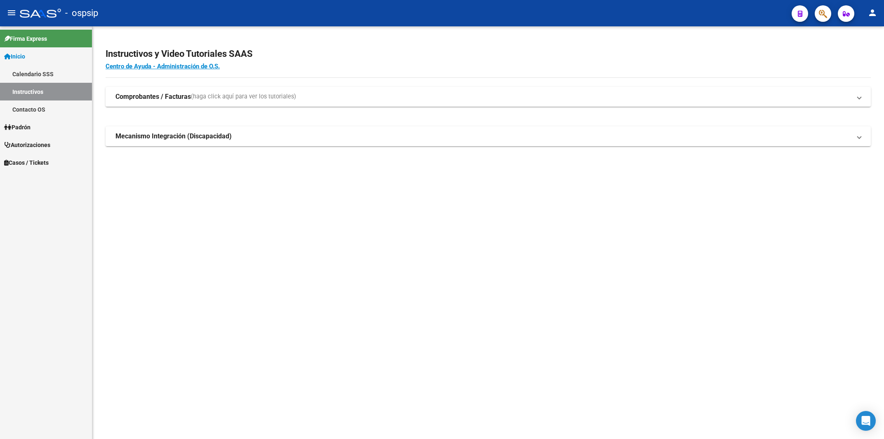
click at [819, 8] on span "button" at bounding box center [823, 13] width 8 height 17
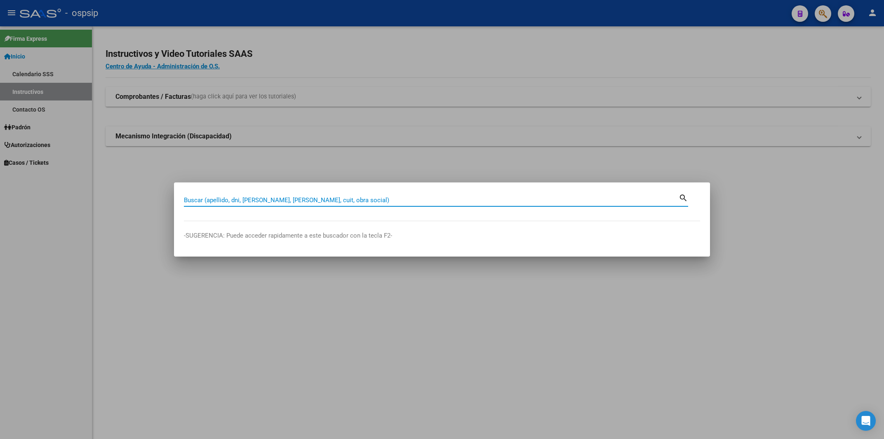
paste input "94869914"
type input "94869914"
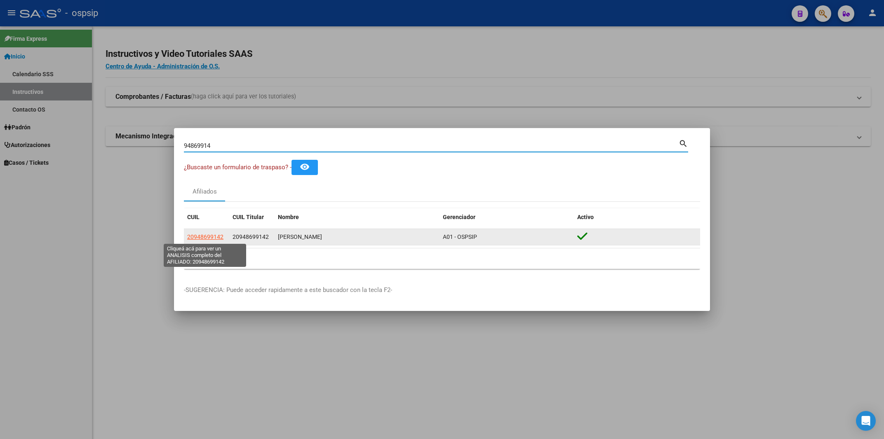
click at [201, 239] on span "20948699142" at bounding box center [205, 237] width 36 height 7
type textarea "20948699142"
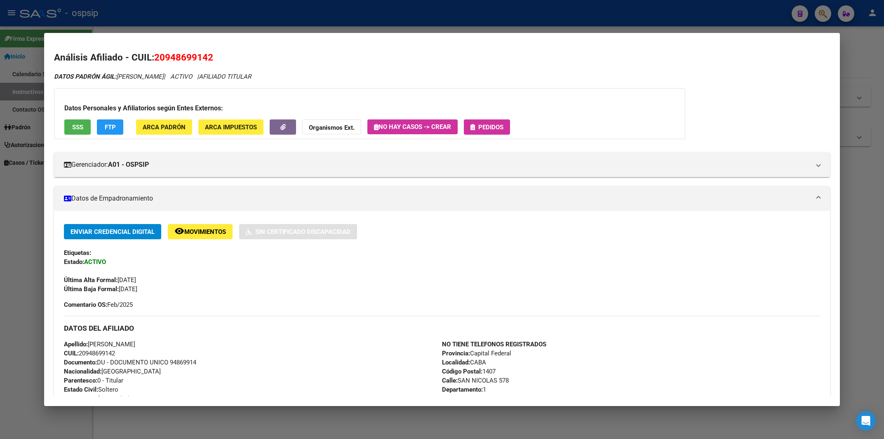
click at [506, 125] on button "Pedidos" at bounding box center [487, 127] width 46 height 15
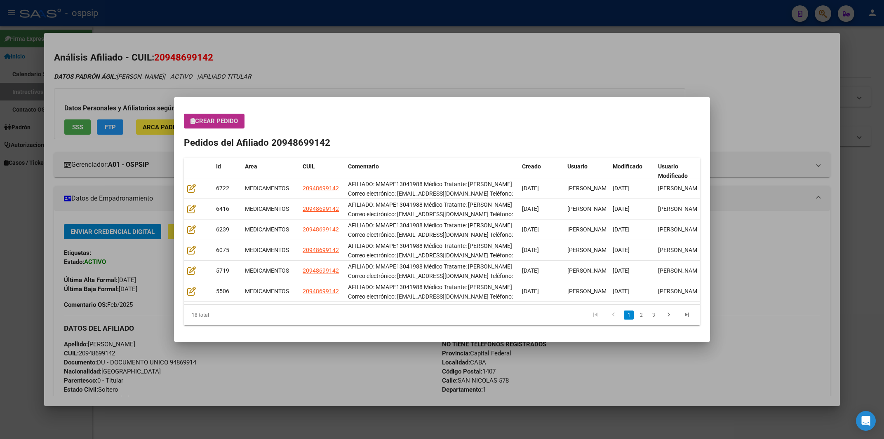
click at [228, 122] on span "Crear Pedido" at bounding box center [213, 120] width 47 height 7
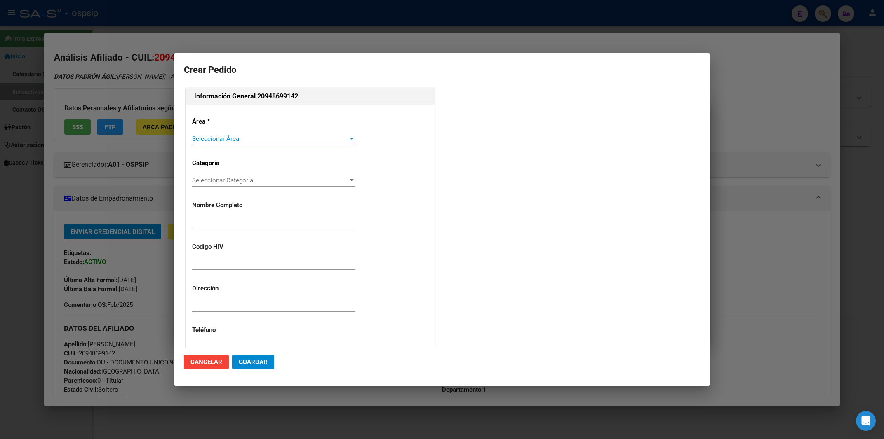
type input "[PERSON_NAME]"
type input "MMAPE 13041988"
type input "[GEOGRAPHIC_DATA], [GEOGRAPHIC_DATA], [GEOGRAPHIC_DATA][PERSON_NAME] 578"
click at [222, 136] on span "Seleccionar Área" at bounding box center [270, 138] width 156 height 7
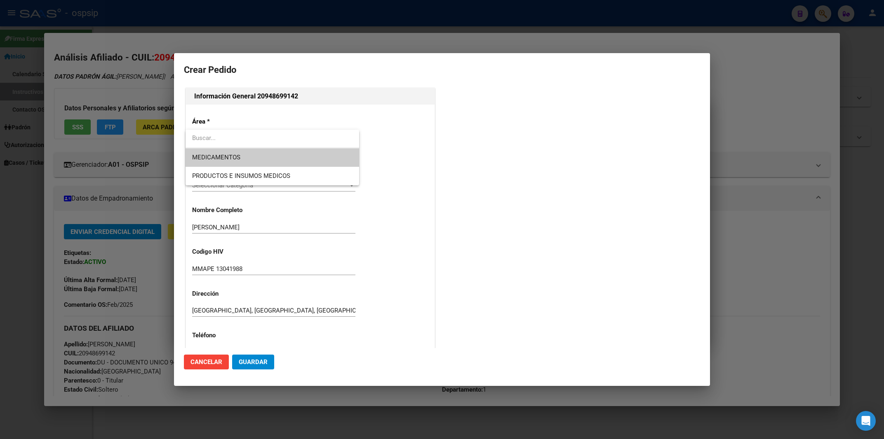
click at [223, 150] on span "MEDICAMENTOS" at bounding box center [272, 157] width 160 height 19
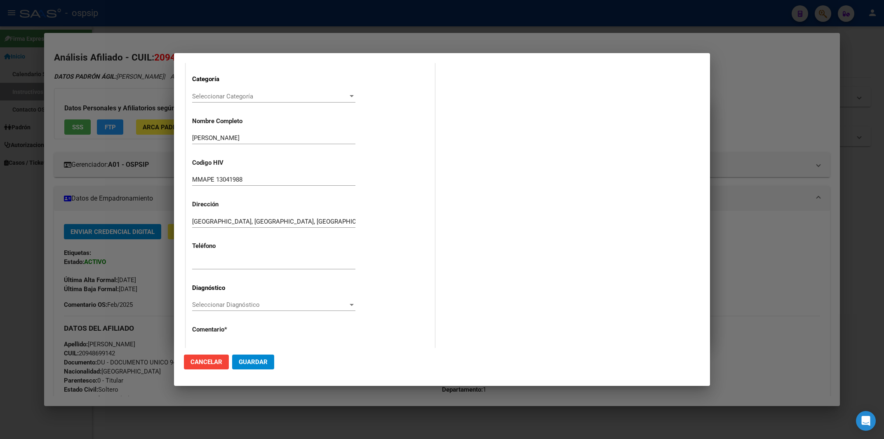
scroll to position [145, 0]
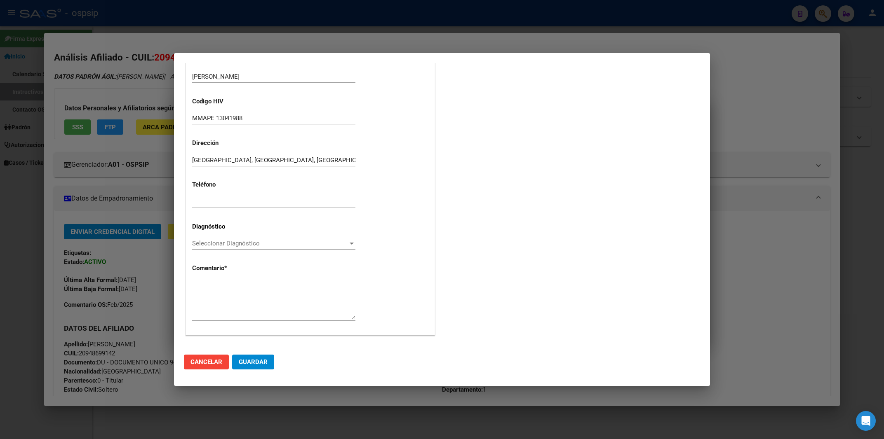
click at [205, 276] on div "Área * MEDICAMENTOS Seleccionar Área Categoría Seleccionar Categoría Selecciona…" at bounding box center [310, 147] width 249 height 376
click at [202, 284] on textarea at bounding box center [273, 300] width 163 height 39
paste textarea "AFILIADO: MMAPE13041988 Médico Tratante: [PERSON_NAME] Correo electrónico: [EMA…"
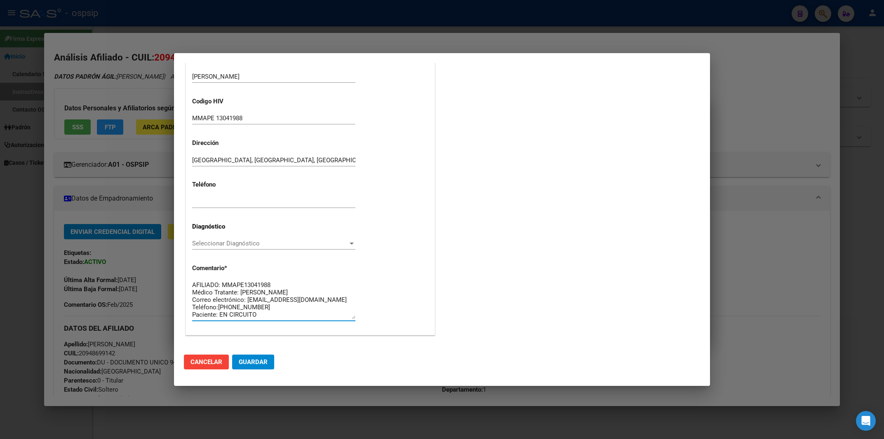
scroll to position [7, 0]
type textarea "AFILIADO: MMAPE13041988 Médico Tratante: [PERSON_NAME] Correo electrónico: [EMA…"
click at [230, 237] on div "Seleccionar Diagnóstico Seleccionar Diagnóstico" at bounding box center [273, 243] width 163 height 12
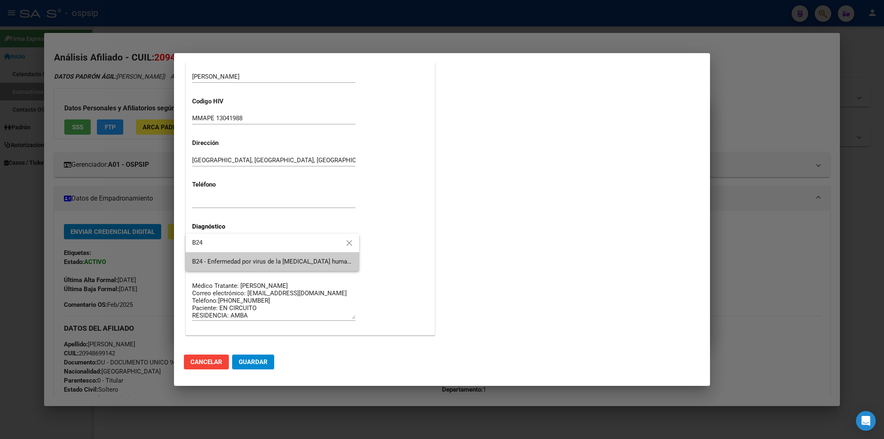
type input "B24"
click at [250, 253] on span "B24 - Enfermedad por virus de la [MEDICAL_DATA] humana [VIH], sin otra especifi…" at bounding box center [272, 262] width 160 height 19
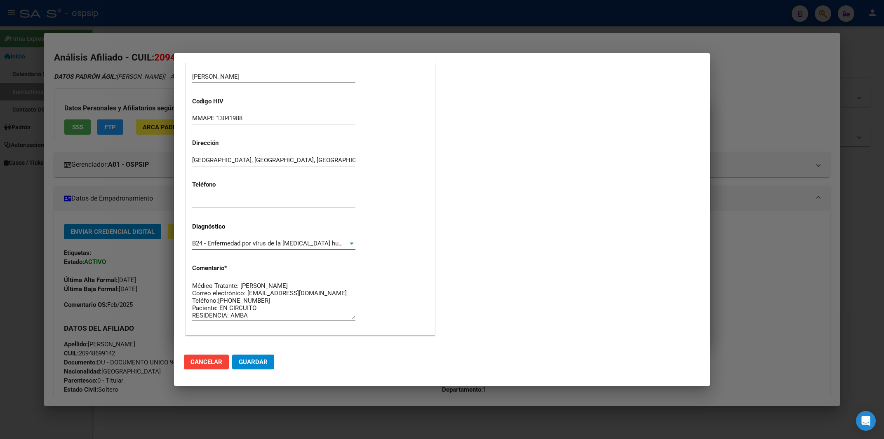
click at [264, 377] on mat-dialog-container "Crear Pedido Información General 20948699142 Área * MEDICAMENTOS Seleccionar Ár…" at bounding box center [442, 219] width 536 height 333
click at [256, 365] on span "Guardar" at bounding box center [253, 362] width 29 height 7
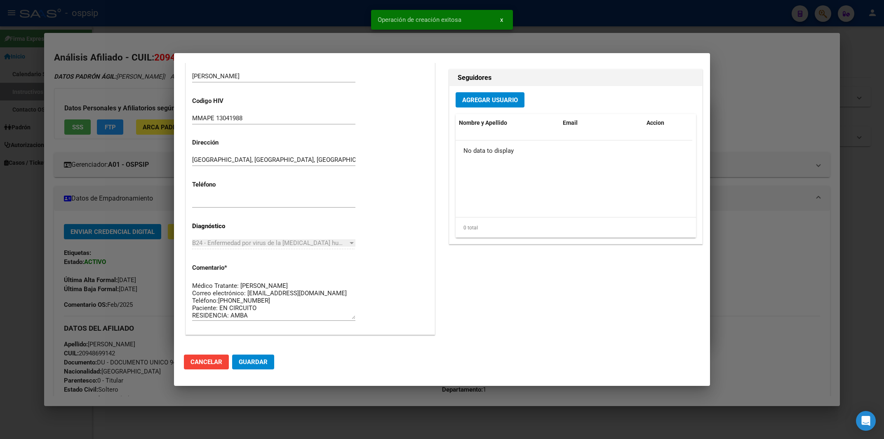
scroll to position [0, 0]
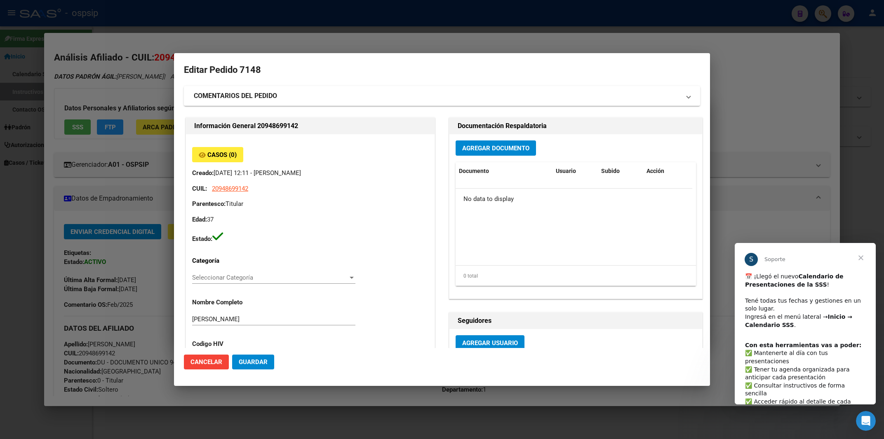
scroll to position [7, 0]
click at [861, 260] on span "Cerrar" at bounding box center [861, 258] width 30 height 30
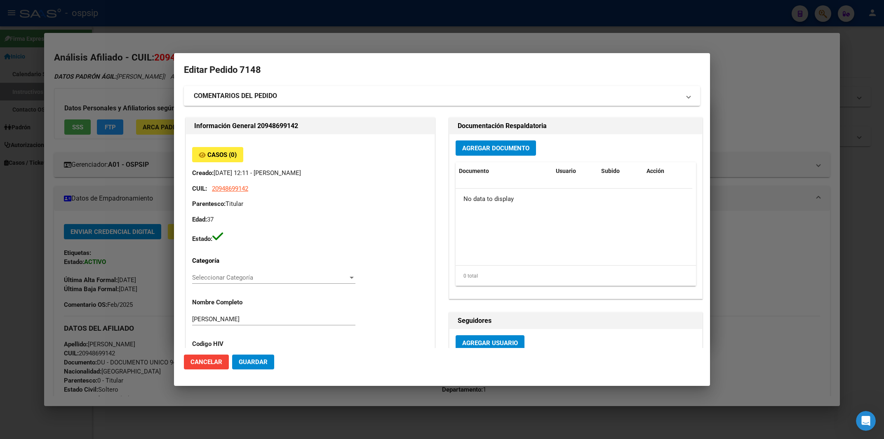
scroll to position [44, 0]
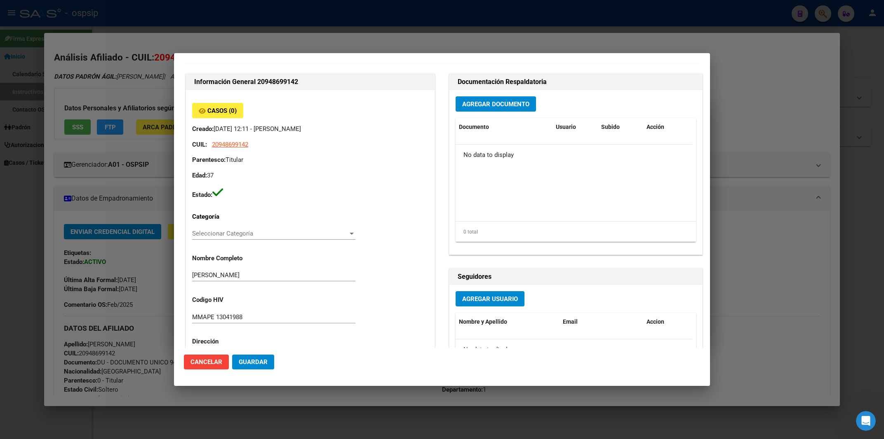
click at [510, 106] on span "Agregar Documento" at bounding box center [495, 104] width 67 height 7
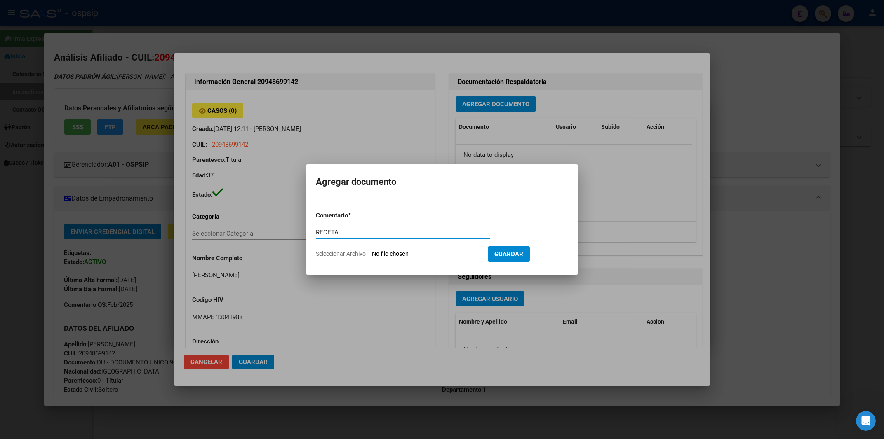
type input "RECETA"
click at [401, 252] on input "Seleccionar Archivo" at bounding box center [426, 255] width 109 height 8
type input "C:\fakepath\RECETA.pdf"
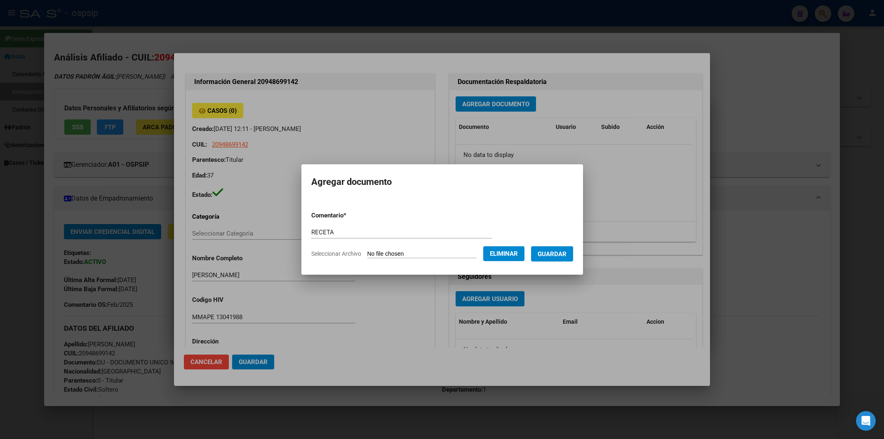
click at [556, 252] on span "Guardar" at bounding box center [551, 254] width 29 height 7
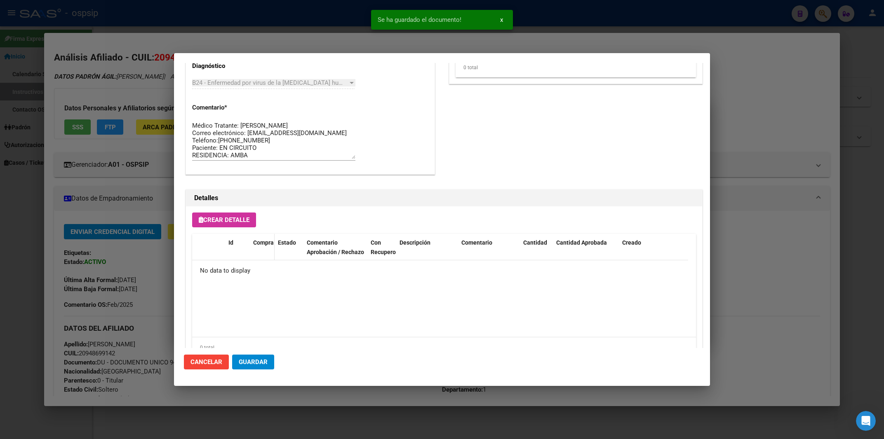
scroll to position [439, 0]
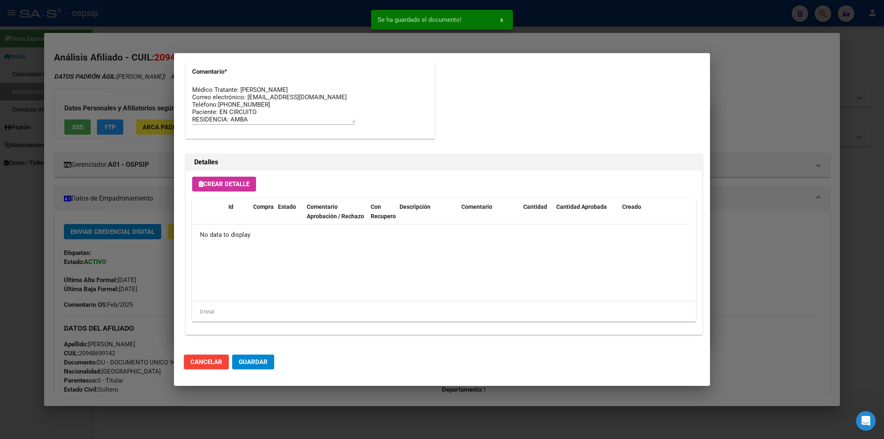
click at [218, 190] on button "Crear Detalle" at bounding box center [224, 184] width 64 height 15
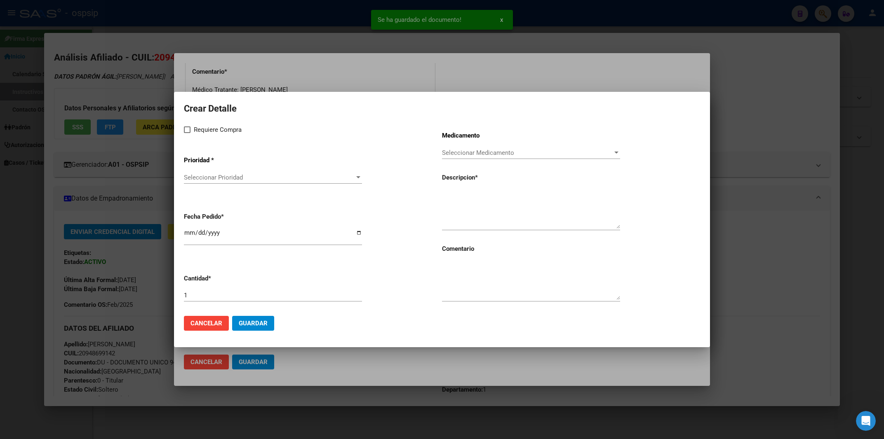
click at [187, 129] on span at bounding box center [187, 130] width 7 height 7
click at [187, 133] on input "Requiere Compra" at bounding box center [187, 133] width 0 height 0
checkbox input "true"
click at [199, 177] on span "Seleccionar Prioridad" at bounding box center [269, 177] width 171 height 7
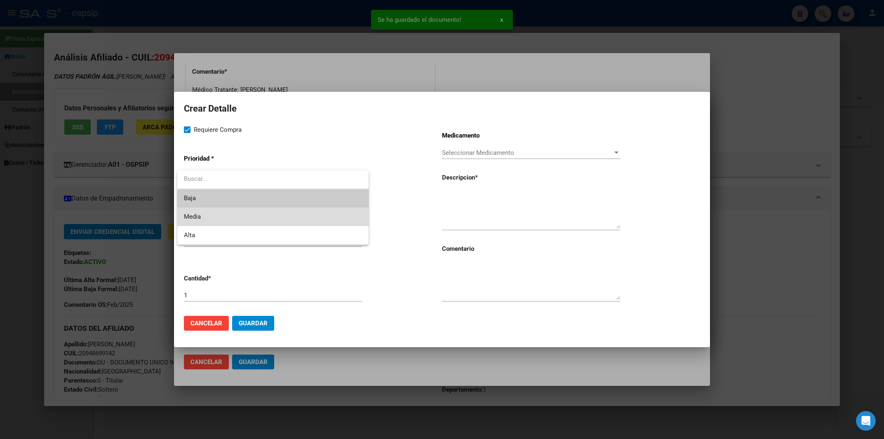
click at [205, 212] on span "Media" at bounding box center [273, 217] width 178 height 19
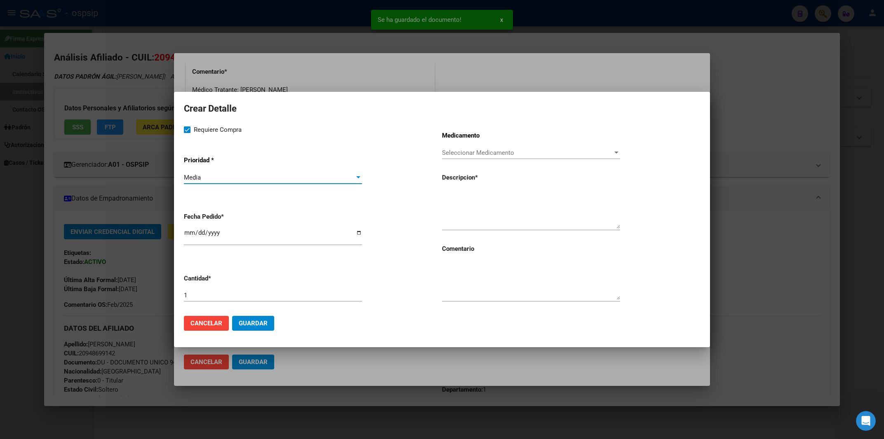
click at [186, 240] on input "[DATE]" at bounding box center [273, 236] width 178 height 13
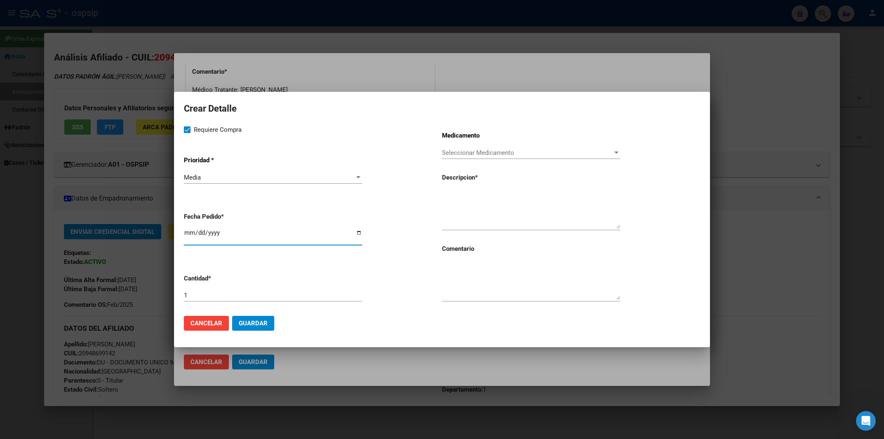
type input "2025-09-05"
paste textarea "dolutegravir 50 mg comp x 30 (DTG)"
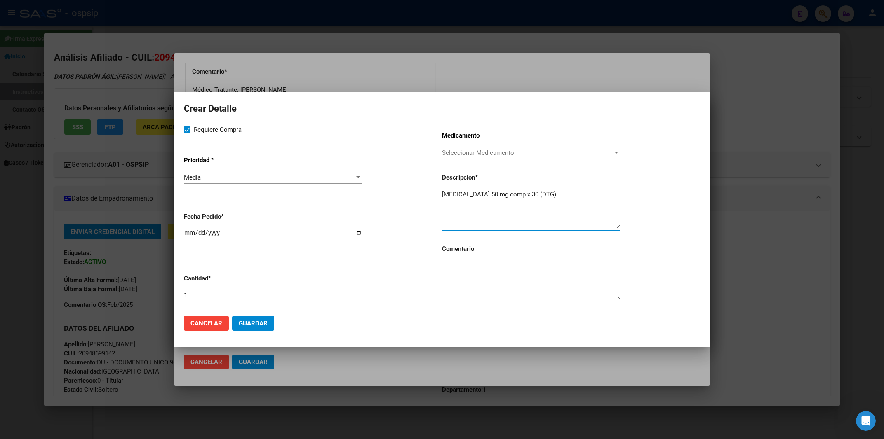
click at [445, 197] on textarea "dolutegravir 50 mg comp x 30 (DTG)" at bounding box center [531, 209] width 178 height 39
type textarea "dolutegravir 50 mg comp x 30 (DTG)"
click at [485, 287] on textarea at bounding box center [531, 280] width 178 height 39
type textarea "MISMO TTO"
click at [257, 320] on button "Guardar" at bounding box center [253, 323] width 42 height 15
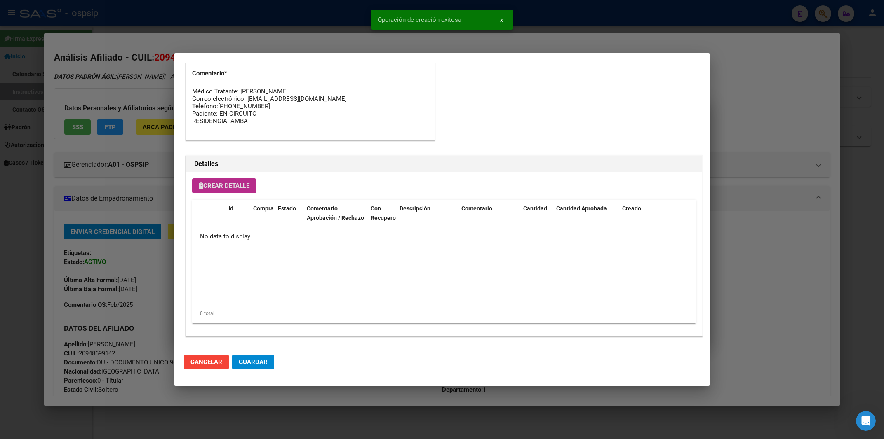
scroll to position [455, 0]
click at [225, 186] on span "Crear Detalle" at bounding box center [224, 184] width 51 height 7
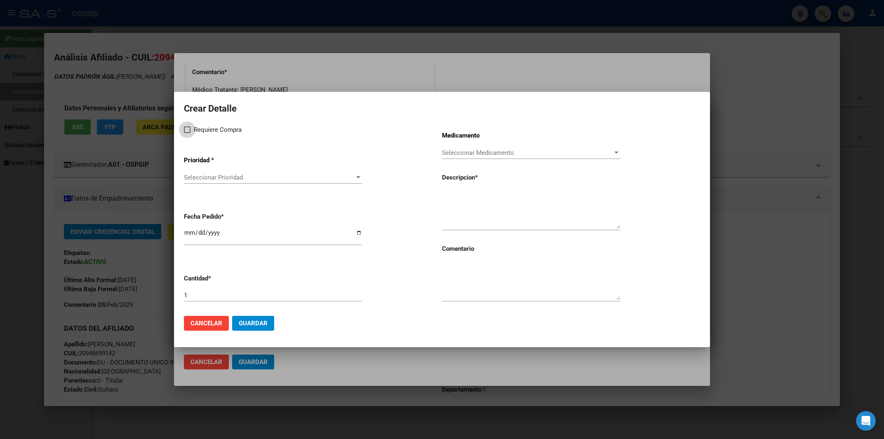
click at [189, 132] on span at bounding box center [187, 130] width 7 height 7
click at [187, 133] on input "Requiere Compra" at bounding box center [187, 133] width 0 height 0
checkbox input "true"
click at [204, 181] on span "Seleccionar Prioridad" at bounding box center [269, 177] width 171 height 7
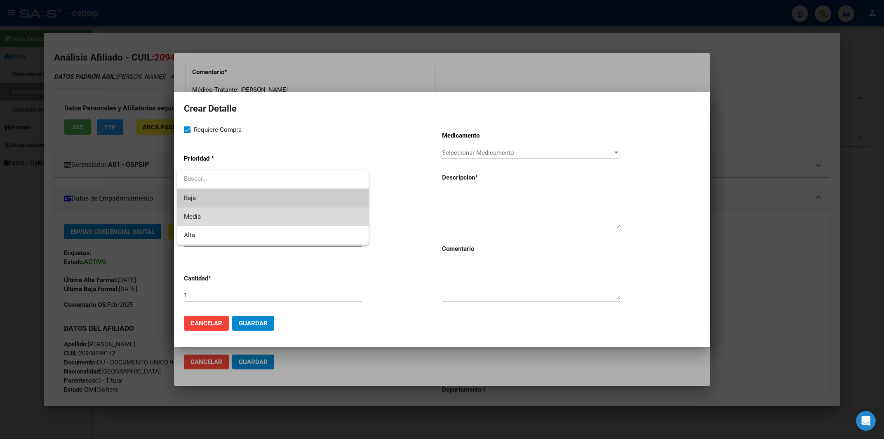
click at [194, 213] on span "Media" at bounding box center [273, 217] width 178 height 19
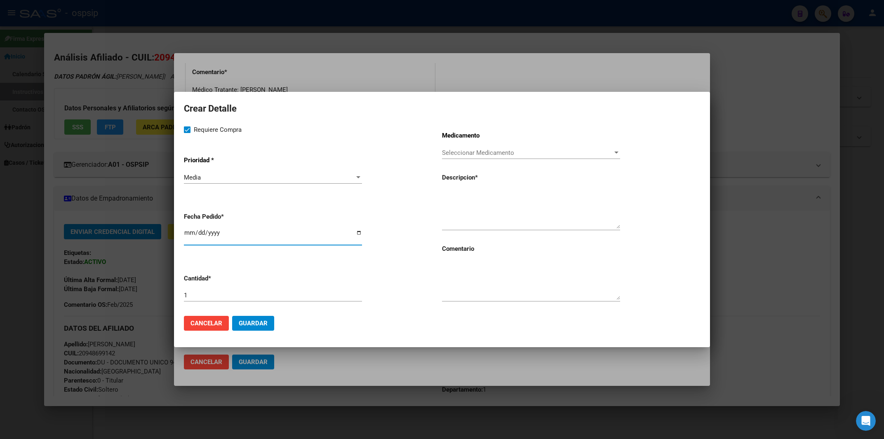
click at [187, 234] on input "[DATE]" at bounding box center [273, 236] width 178 height 13
type input "2025-09-05"
click at [462, 212] on textarea at bounding box center [531, 209] width 178 height 39
paste textarea "tenofovir disoproxil+lamivudina 300mg/300mg comp.rec.x 30 (TFD/3TC)"
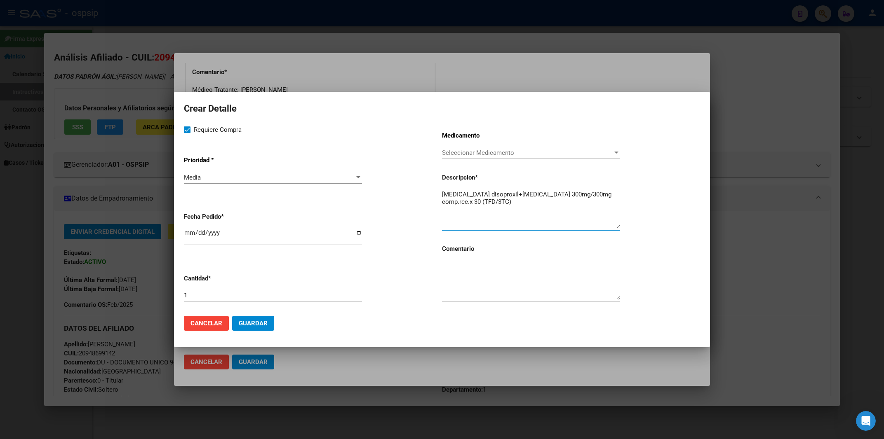
click at [443, 194] on textarea "tenofovir disoproxil+lamivudina 300mg/300mg comp.rec.x 30 (TFD/3TC)" at bounding box center [531, 209] width 178 height 39
type textarea "tenofovir disoproxil+lamivudina 300mg/300mg comp.rec.x 30 (TFD/3TC)"
click at [511, 292] on textarea at bounding box center [531, 280] width 178 height 39
type textarea "MISMO TTO"
click at [265, 324] on span "Guardar" at bounding box center [253, 323] width 29 height 7
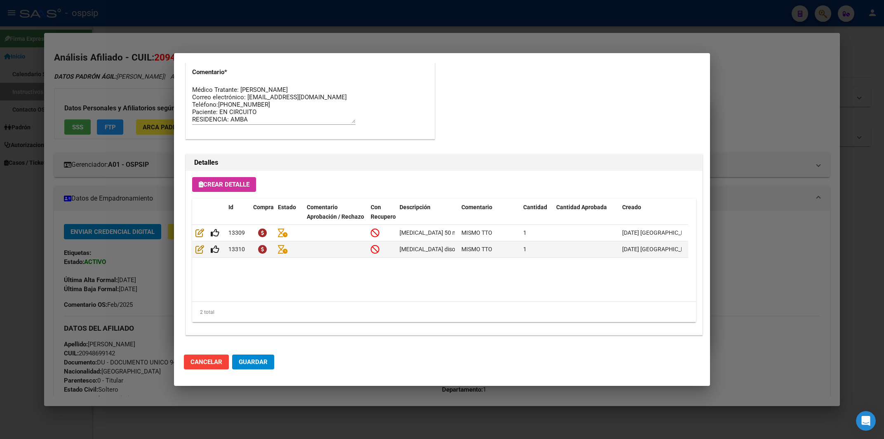
click at [343, 359] on mat-dialog-actions "Cancelar Guardar" at bounding box center [442, 362] width 516 height 28
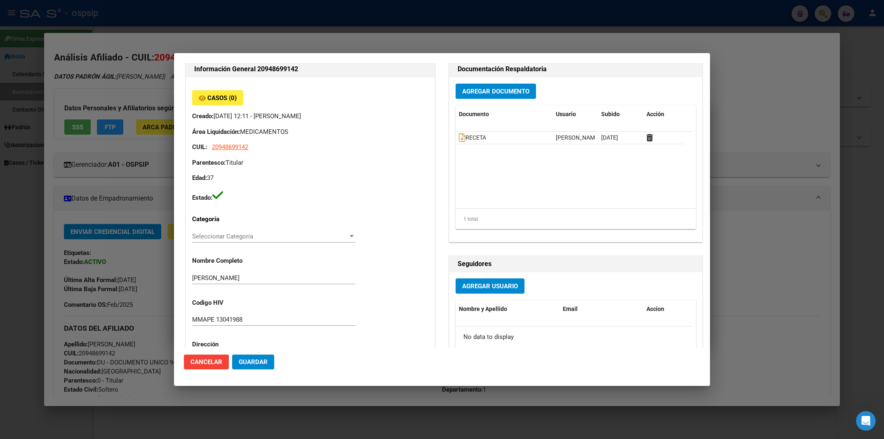
scroll to position [0, 0]
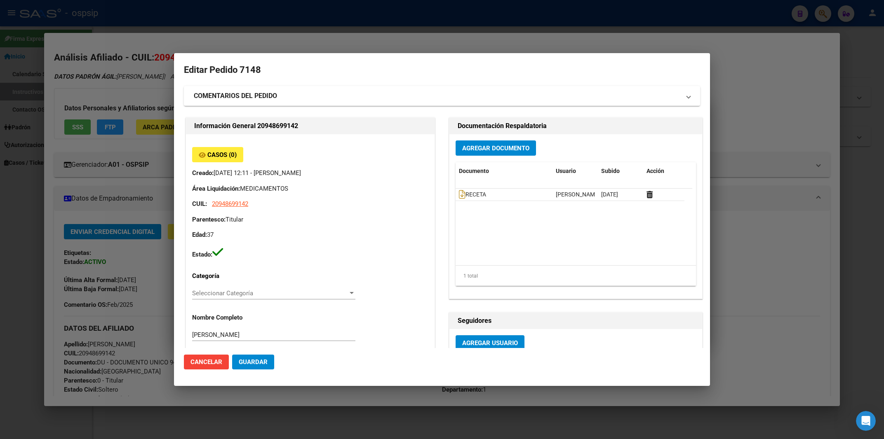
click at [244, 367] on button "Guardar" at bounding box center [253, 362] width 42 height 15
